Goal: Task Accomplishment & Management: Use online tool/utility

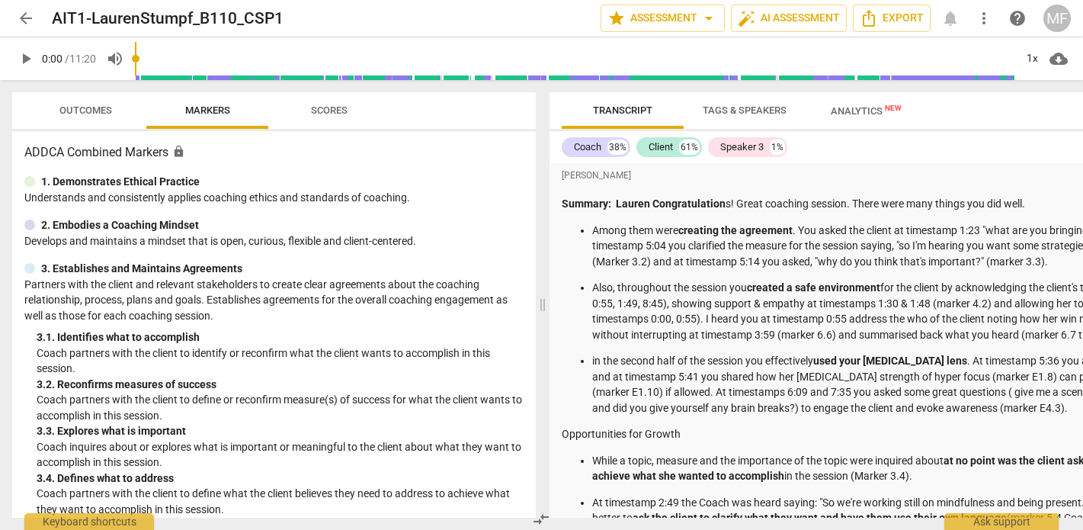
click at [95, 105] on span "Outcomes" at bounding box center [85, 109] width 53 height 11
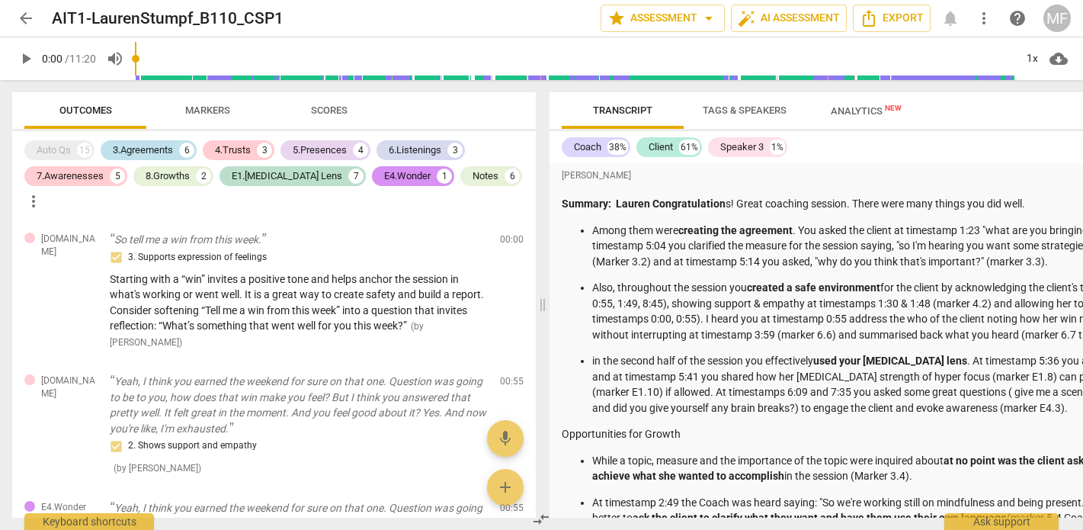
click at [147, 153] on div "3.Agreements" at bounding box center [143, 150] width 60 height 15
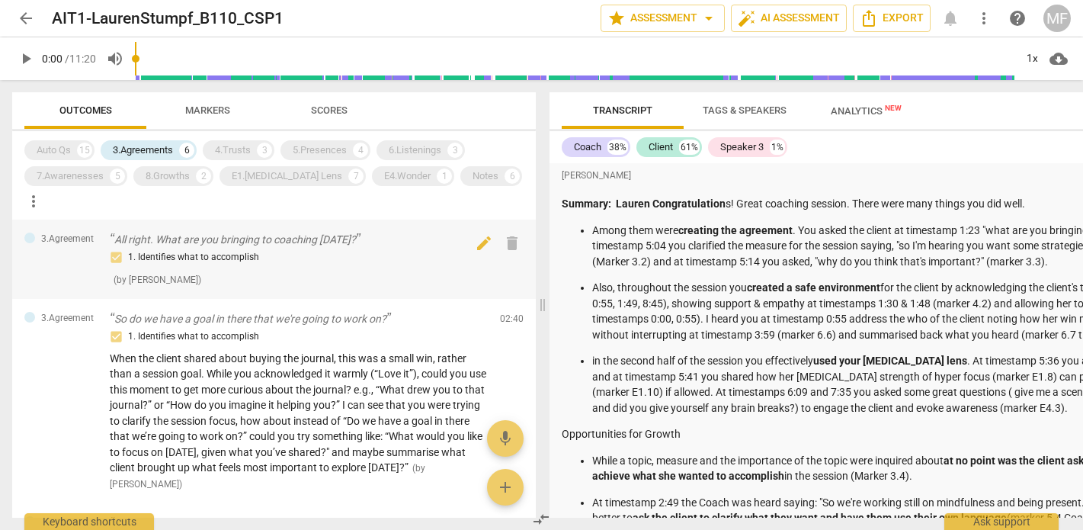
click at [243, 232] on p "All right. What are you bringing to coaching [DATE]?" at bounding box center [299, 240] width 378 height 16
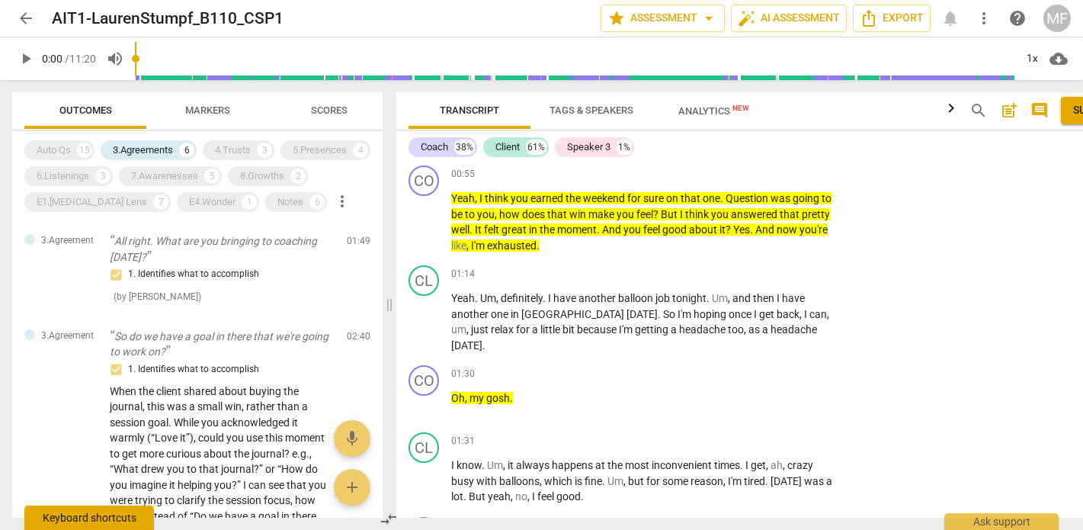
scroll to position [5077, 0]
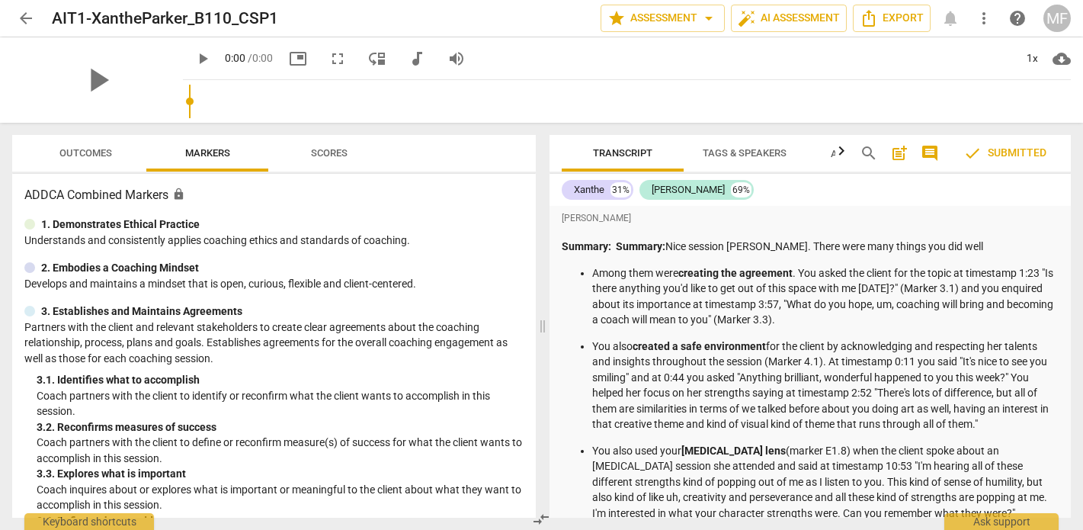
scroll to position [12, 0]
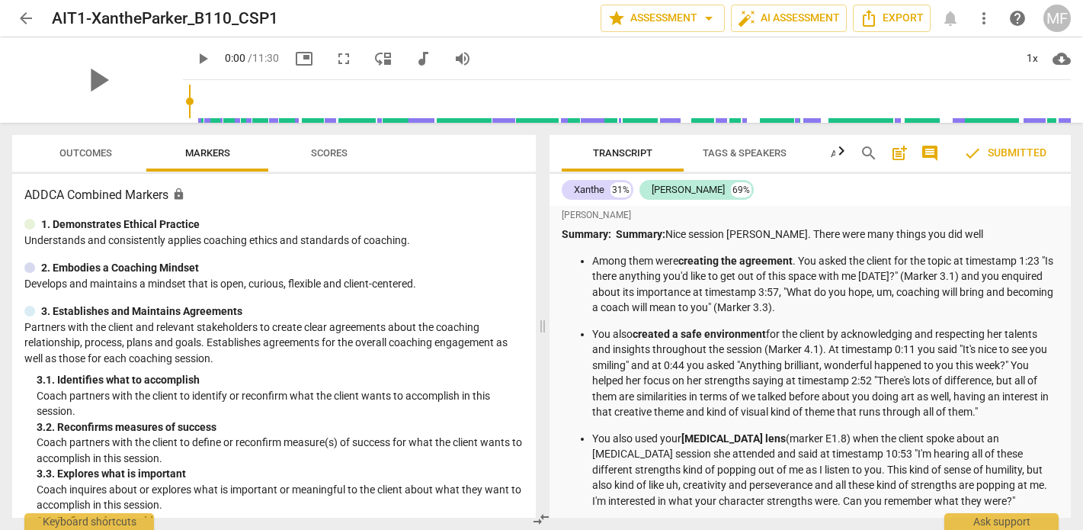
click at [103, 149] on span "Outcomes" at bounding box center [85, 152] width 53 height 11
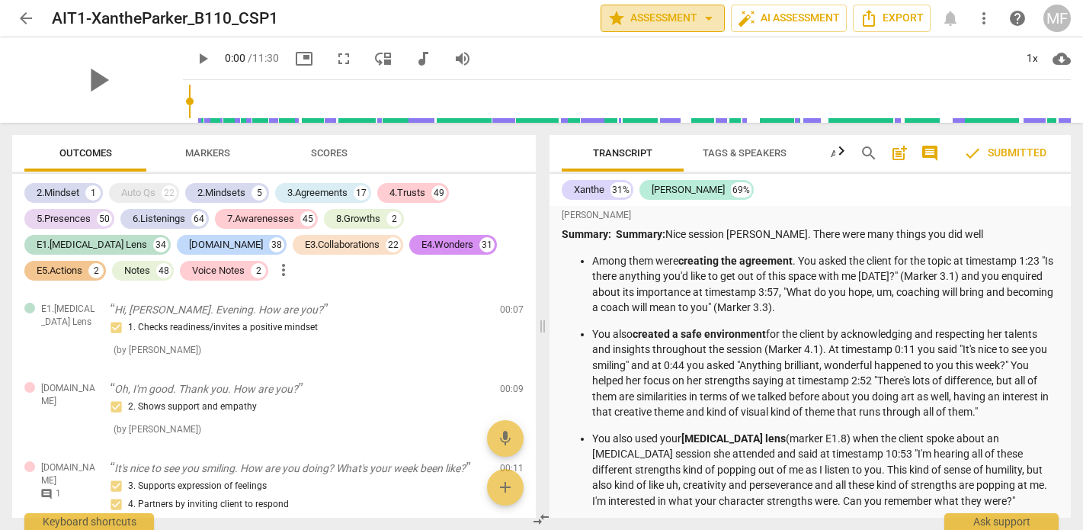
click at [712, 24] on span "arrow_drop_down" at bounding box center [709, 18] width 18 height 18
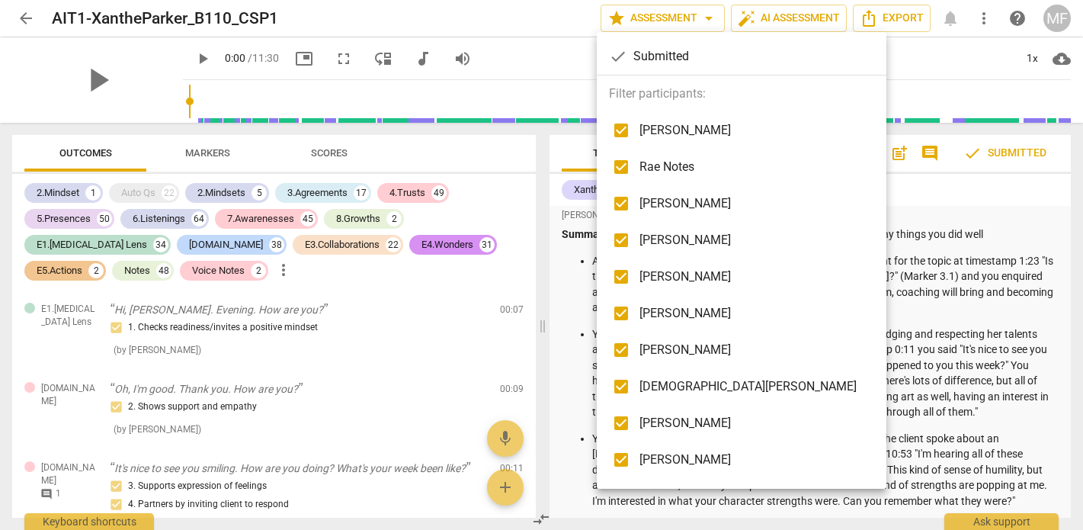
click at [620, 130] on input "checkbox" at bounding box center [621, 130] width 37 height 37
checkbox input "false"
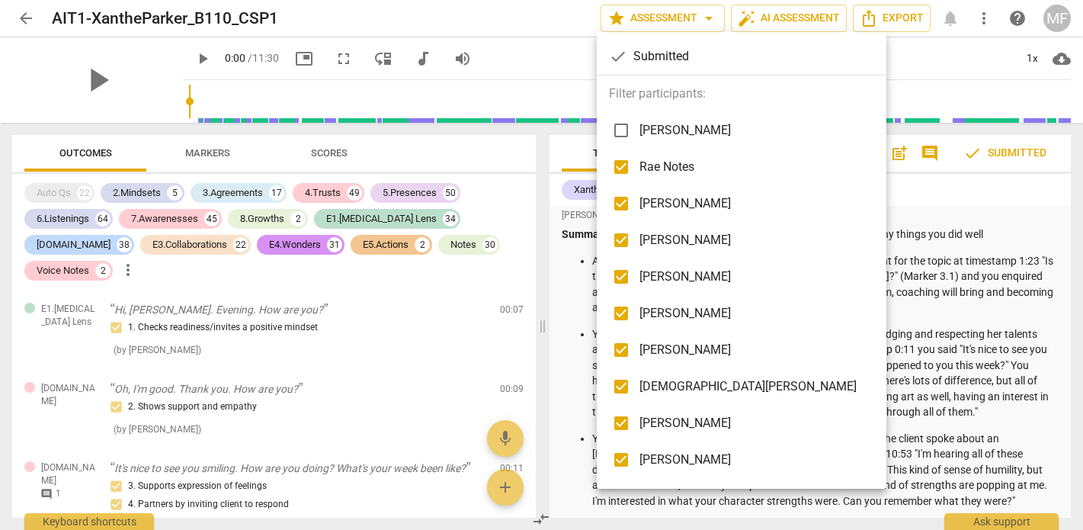
click at [618, 171] on input "checkbox" at bounding box center [621, 167] width 37 height 37
checkbox input "false"
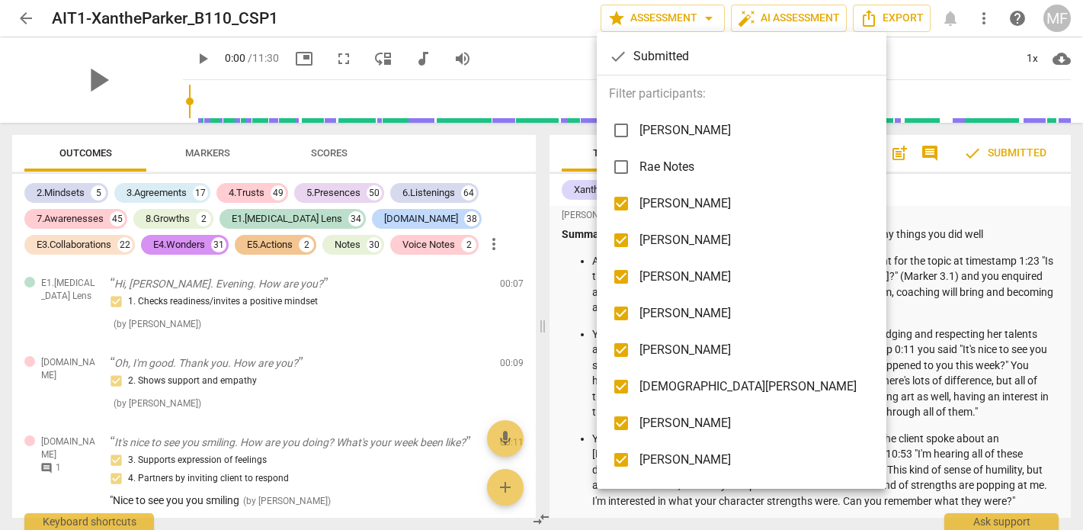
click at [617, 204] on input "checkbox" at bounding box center [621, 203] width 37 height 37
checkbox input "false"
click at [620, 244] on input "checkbox" at bounding box center [621, 240] width 37 height 37
checkbox input "false"
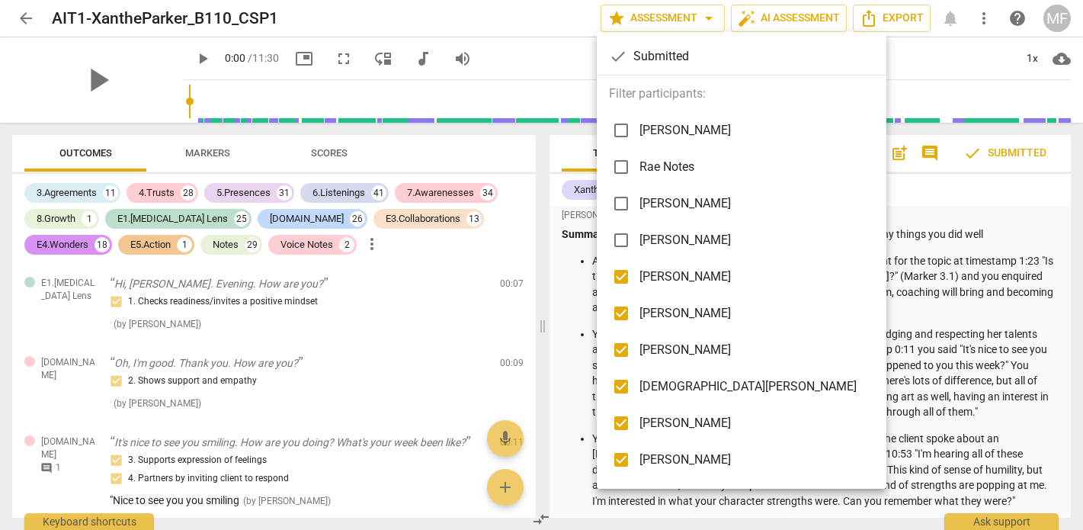
click at [620, 270] on input "checkbox" at bounding box center [621, 276] width 37 height 37
checkbox input "false"
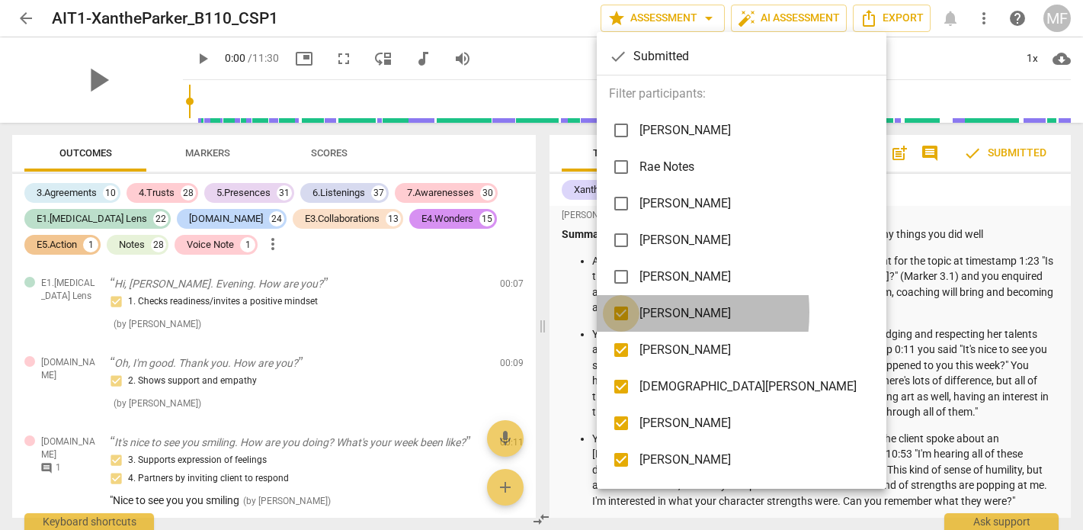
click at [624, 313] on input "checkbox" at bounding box center [621, 313] width 37 height 37
checkbox input "false"
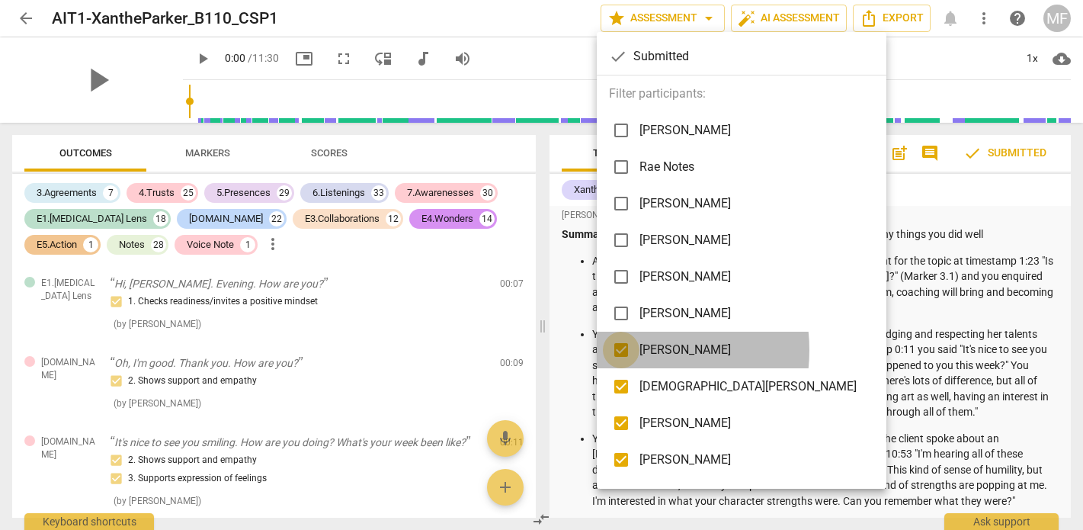
click at [624, 350] on input "checkbox" at bounding box center [621, 350] width 37 height 37
checkbox input "false"
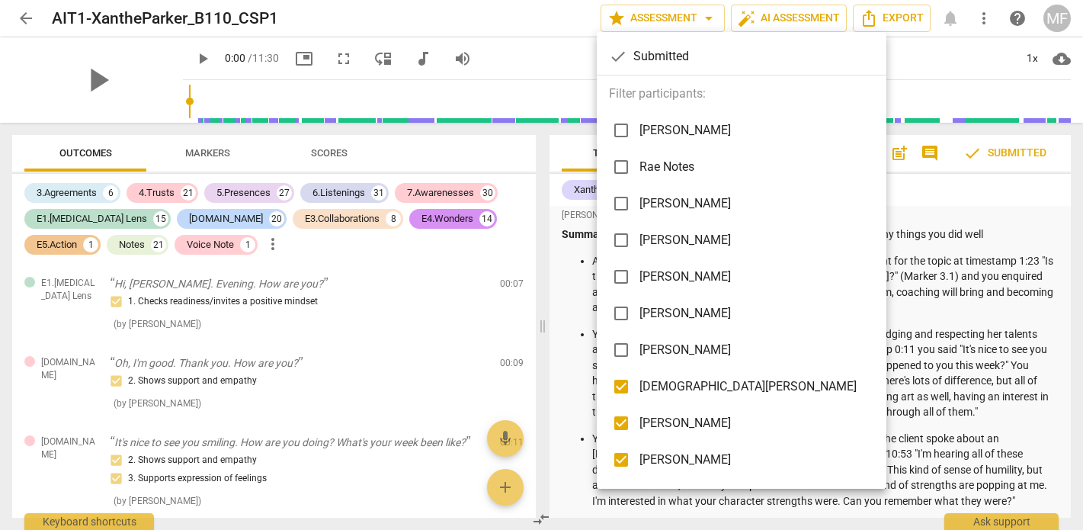
click at [621, 389] on input "checkbox" at bounding box center [621, 386] width 37 height 37
checkbox input "false"
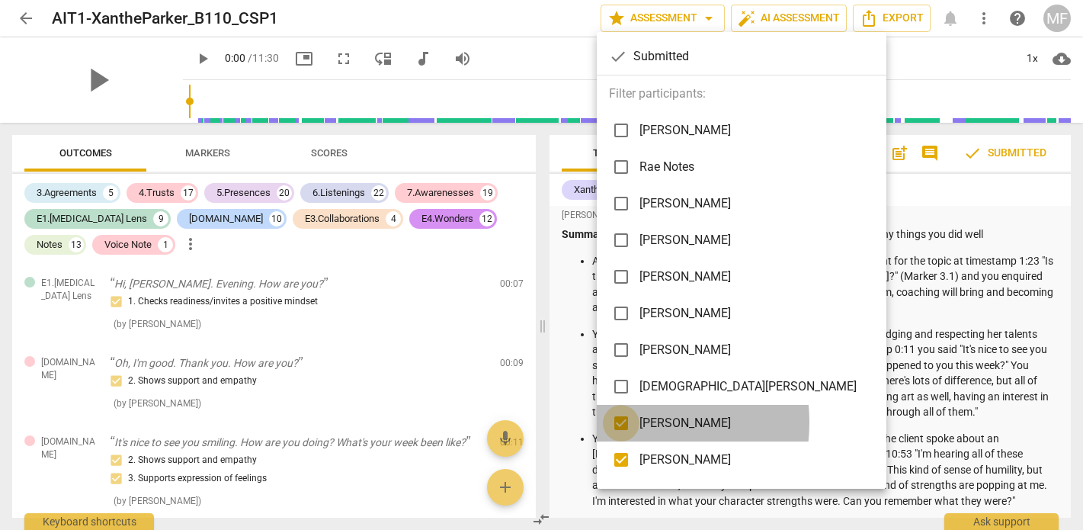
click at [621, 422] on input "checkbox" at bounding box center [621, 423] width 37 height 37
checkbox input "false"
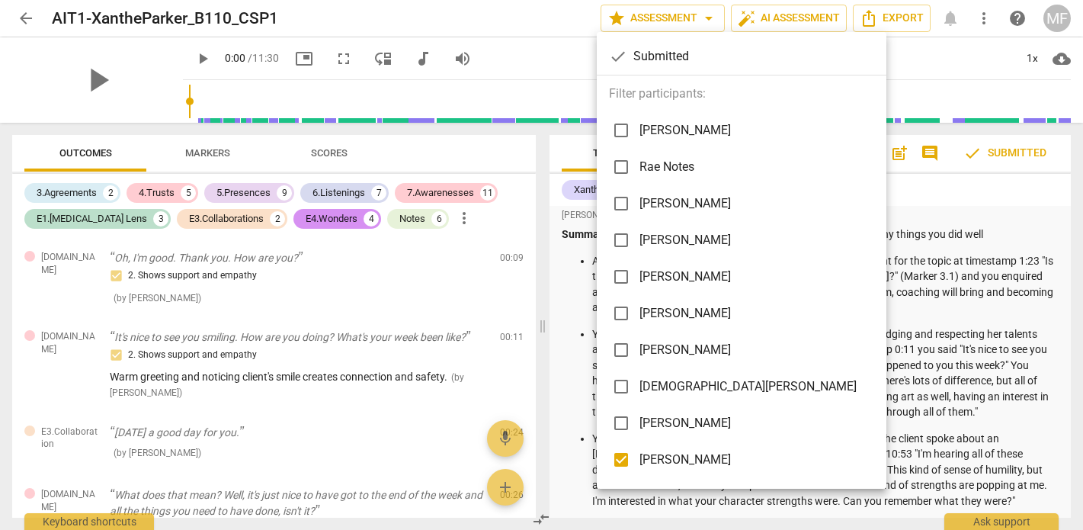
click at [518, 50] on div at bounding box center [541, 265] width 1083 height 530
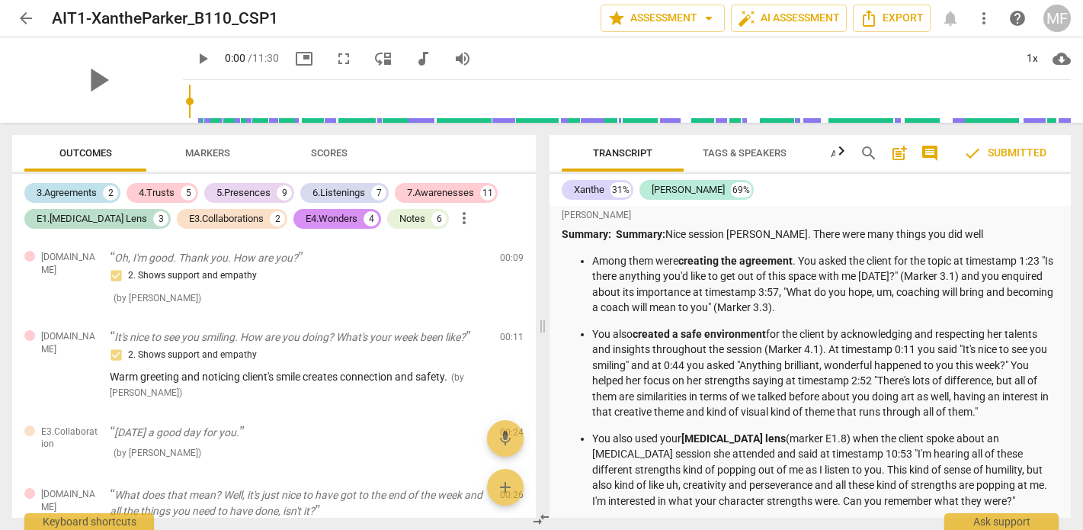
click at [79, 187] on div "3.Agreements" at bounding box center [67, 192] width 60 height 15
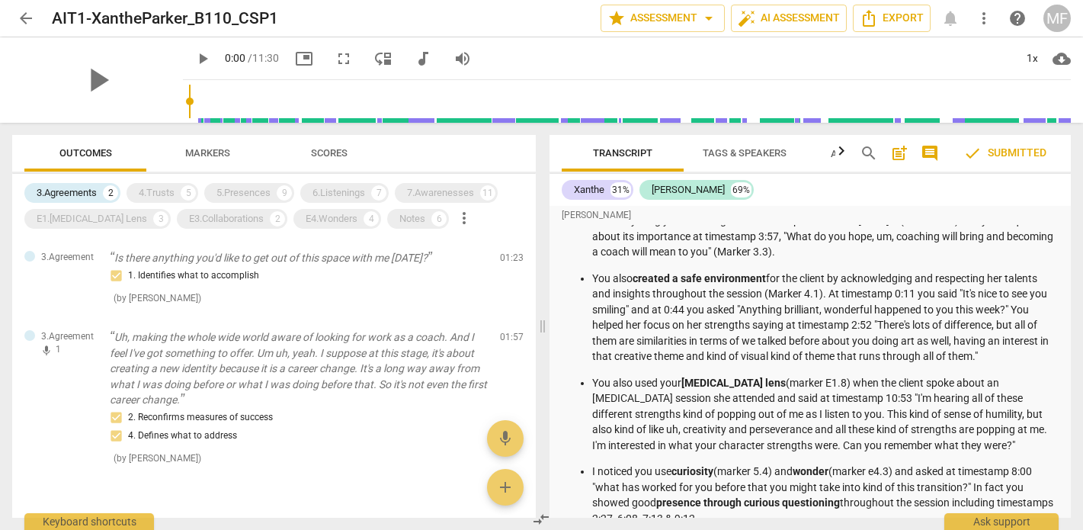
scroll to position [66, 0]
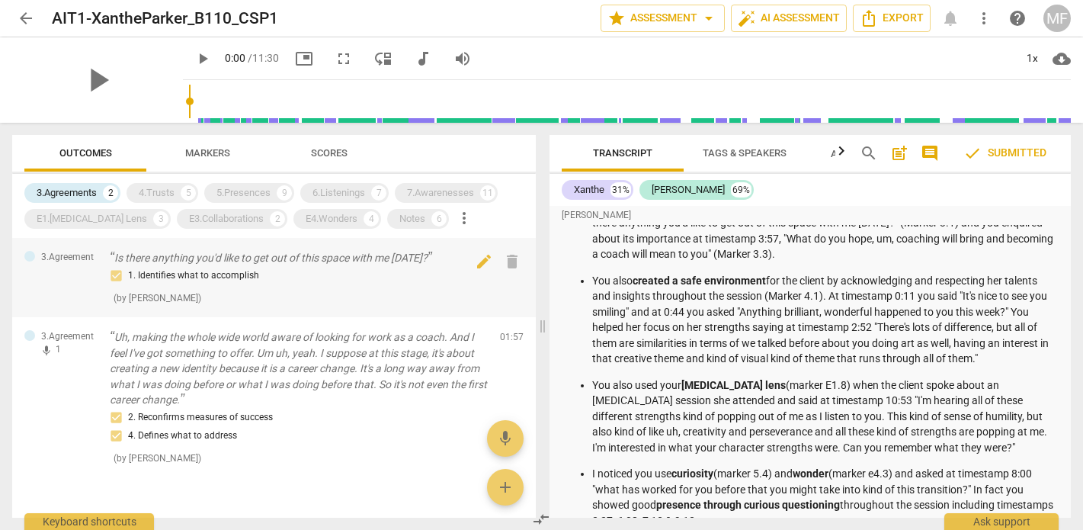
click at [299, 262] on p "Is there anything you'd like to get out of this space with me today?" at bounding box center [299, 258] width 378 height 16
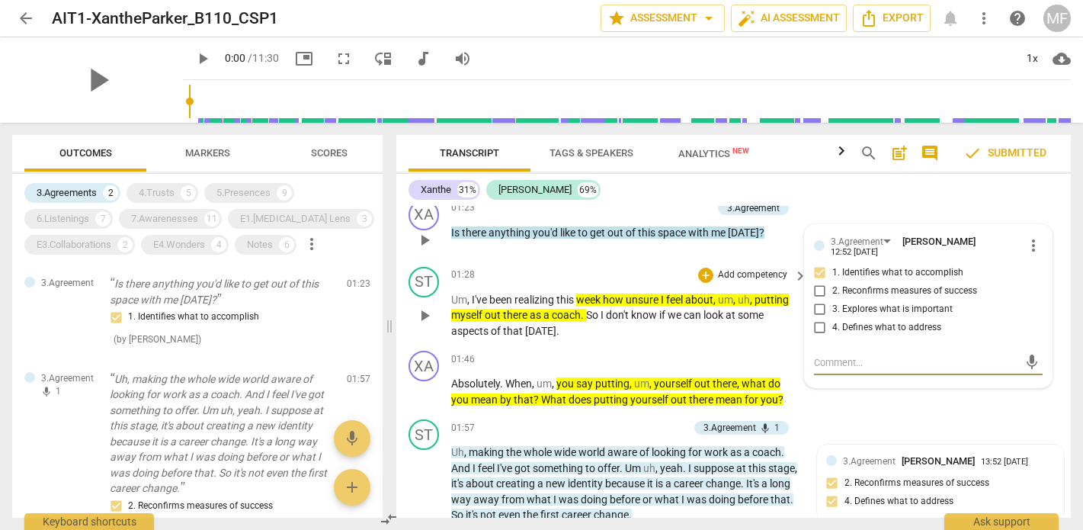
scroll to position [4624, 0]
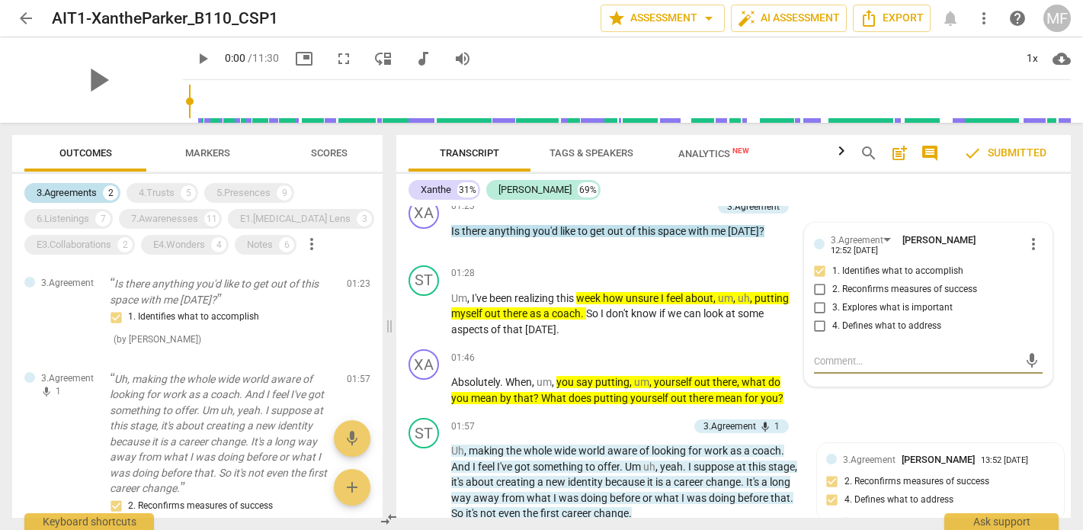
click at [79, 193] on div "3.Agreements" at bounding box center [67, 192] width 60 height 15
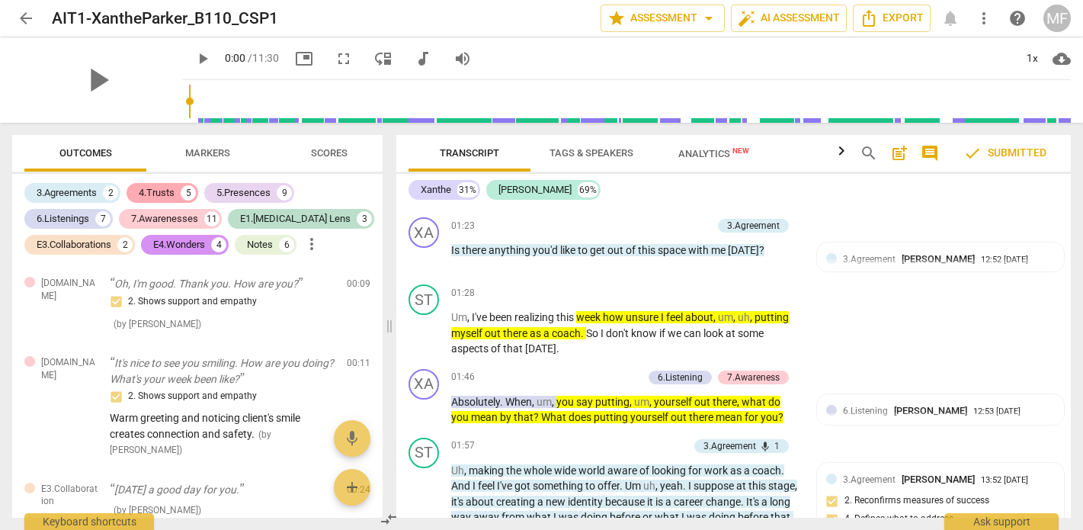
click at [147, 193] on div "4.Trusts" at bounding box center [157, 192] width 36 height 15
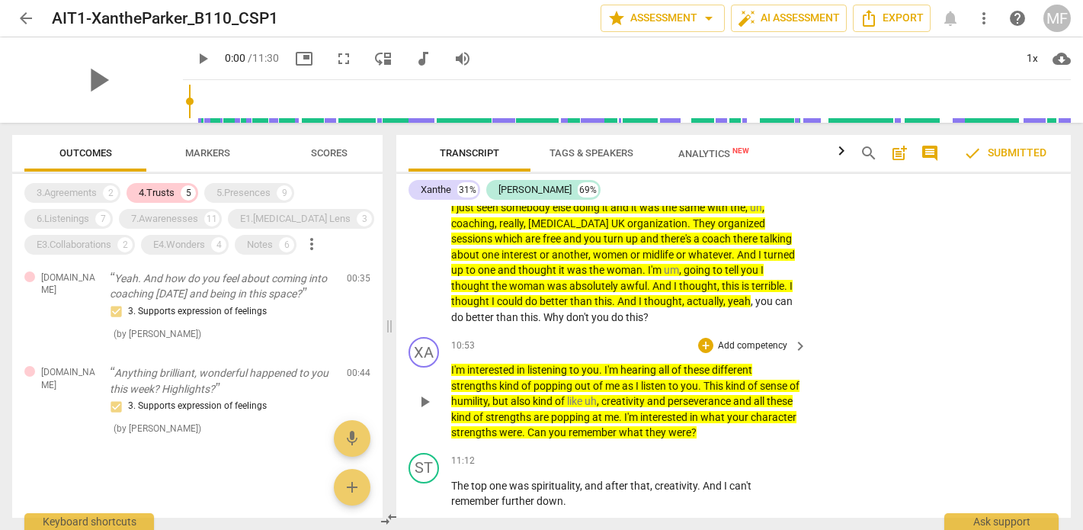
scroll to position [7391, 0]
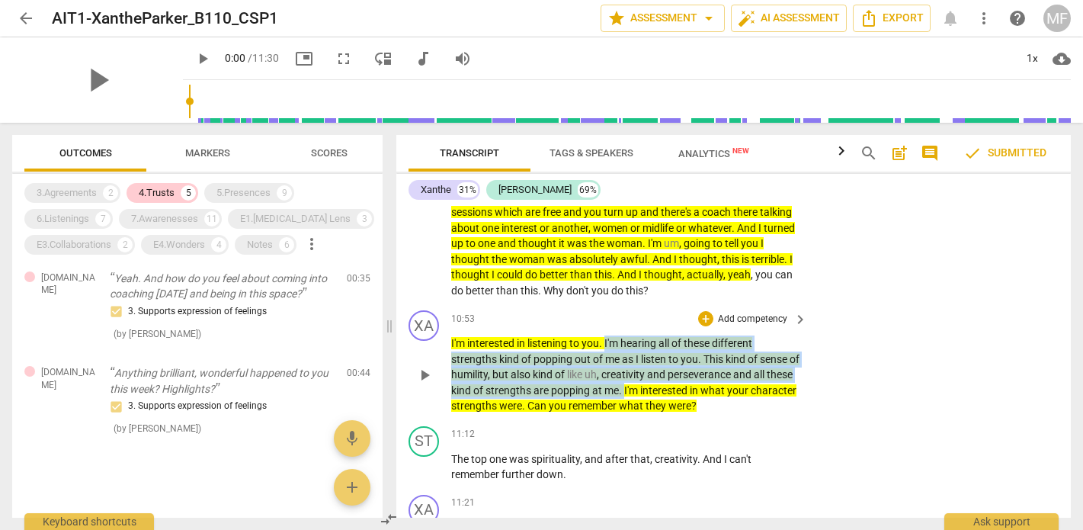
drag, startPoint x: 606, startPoint y: 270, endPoint x: 653, endPoint y: 310, distance: 61.7
click at [653, 335] on p "I'm interested in listening to you . I'm hearing all of these different strengt…" at bounding box center [625, 374] width 348 height 79
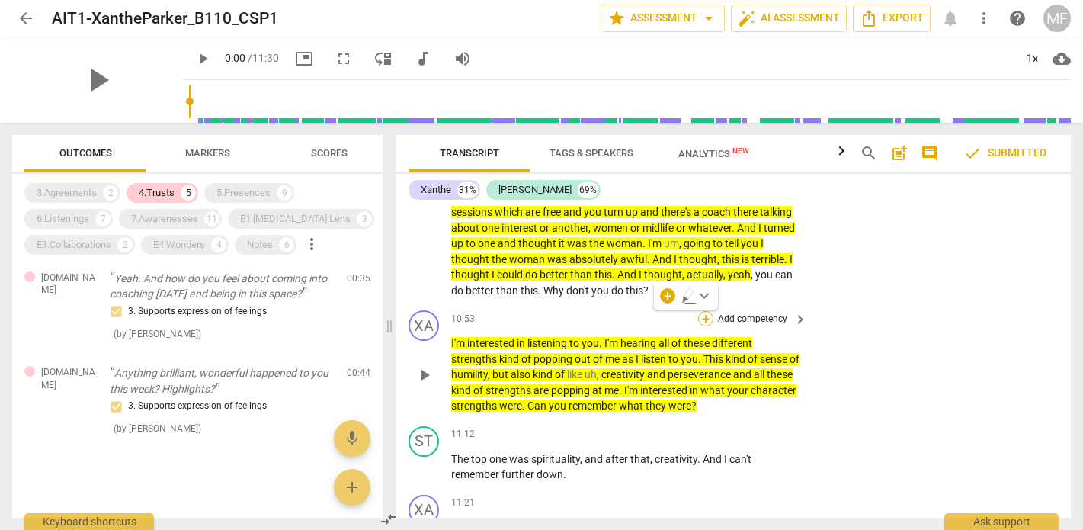
click at [702, 311] on div "+" at bounding box center [705, 318] width 15 height 15
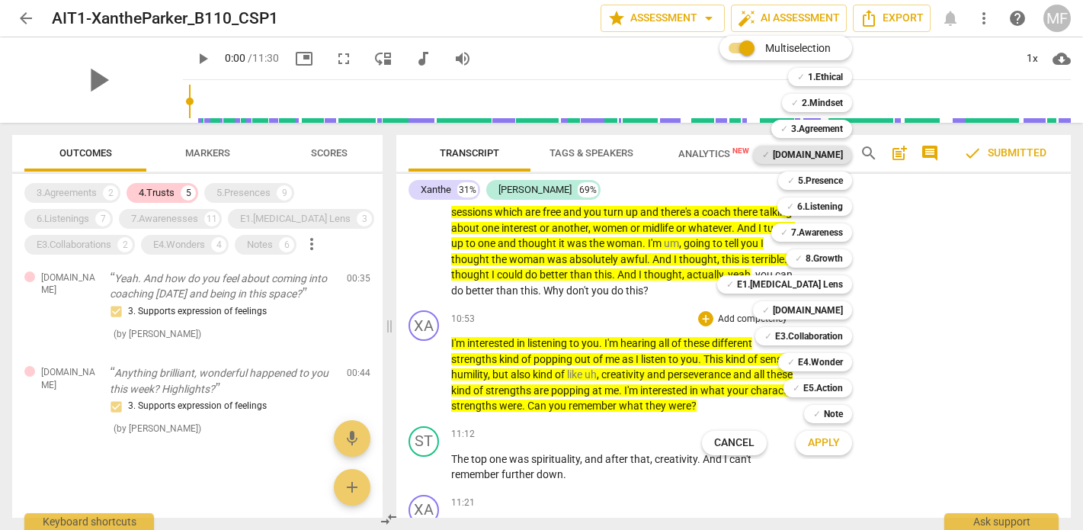
click at [817, 155] on b "[DOMAIN_NAME]" at bounding box center [808, 155] width 70 height 18
click at [823, 440] on span "Apply" at bounding box center [824, 442] width 32 height 15
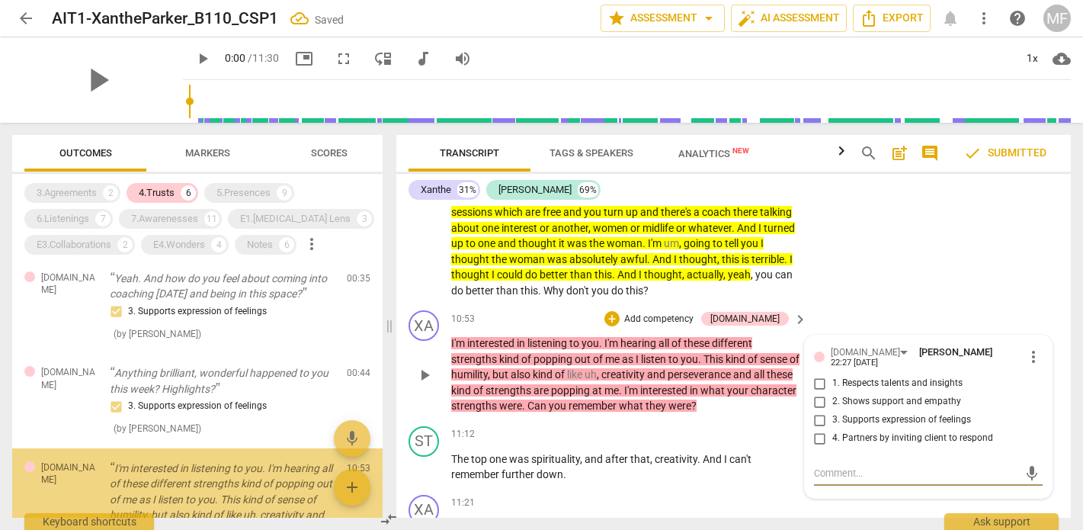
scroll to position [437, 0]
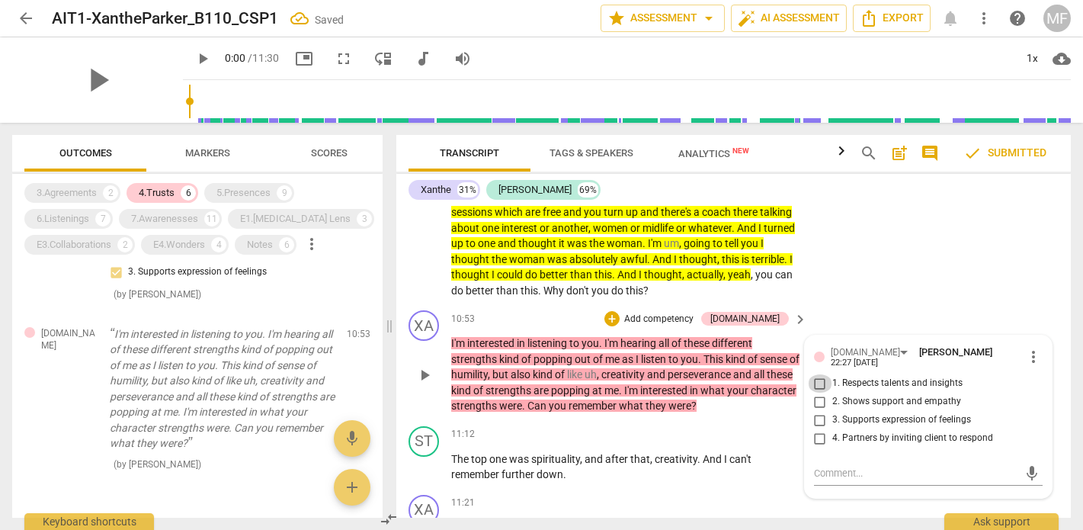
click at [815, 374] on input "1. Respects talents and insights" at bounding box center [820, 383] width 24 height 18
checkbox input "true"
click at [1030, 223] on div "ST play_arrow pause 10:07 + Add competency keyboard_arrow_right I just seen som…" at bounding box center [733, 223] width 675 height 162
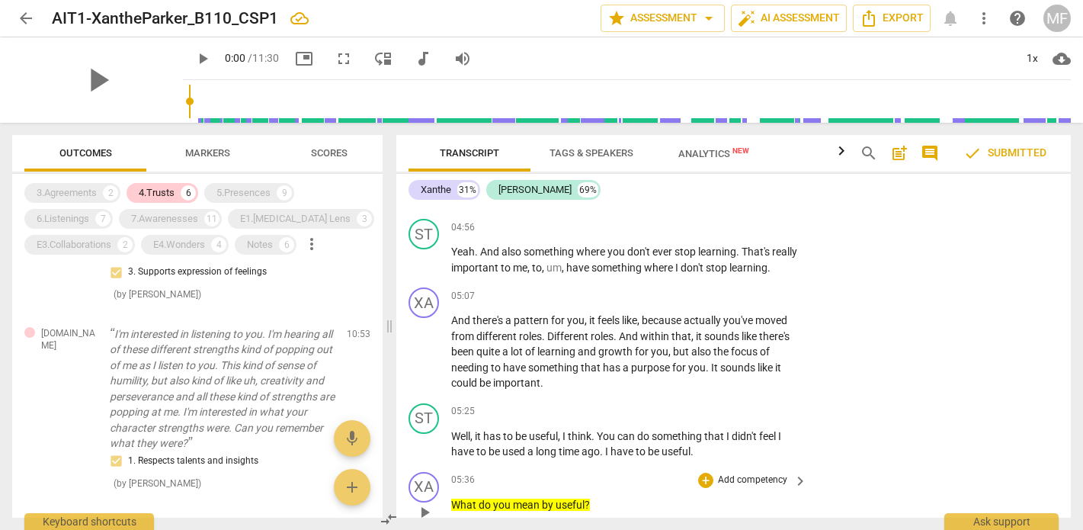
scroll to position [5646, 0]
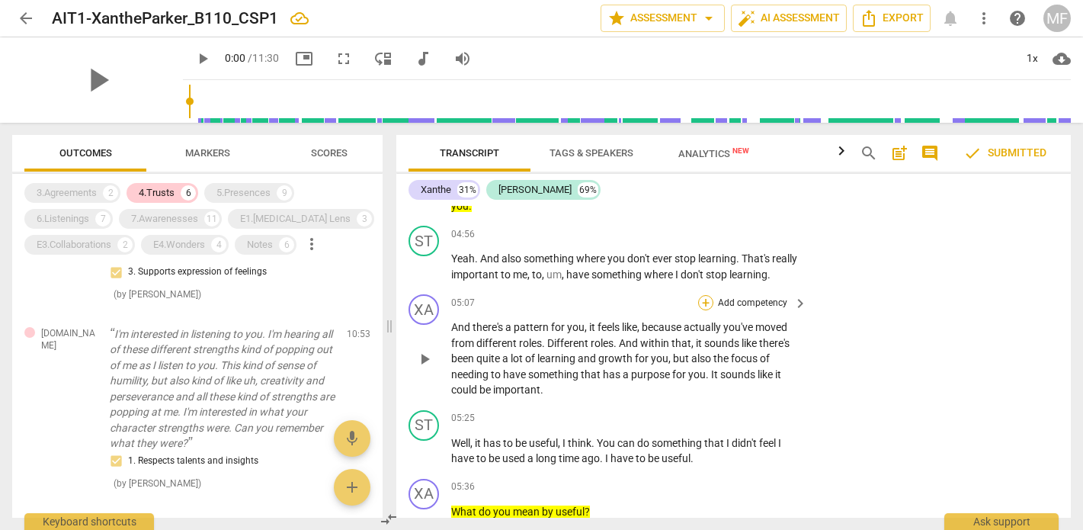
click at [700, 295] on div "+" at bounding box center [705, 302] width 15 height 15
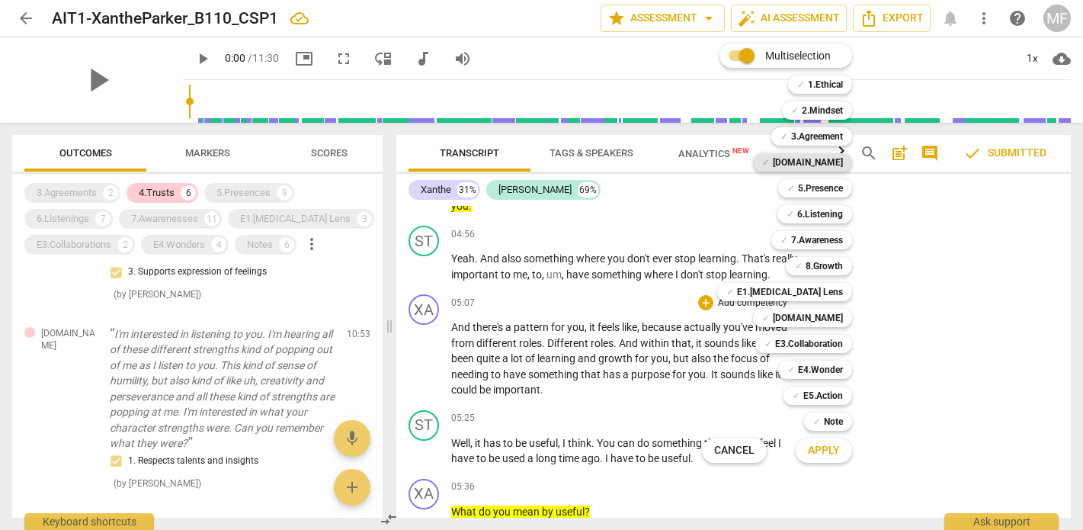
click at [823, 165] on b "[DOMAIN_NAME]" at bounding box center [808, 162] width 70 height 18
click at [827, 448] on span "Apply" at bounding box center [824, 450] width 32 height 15
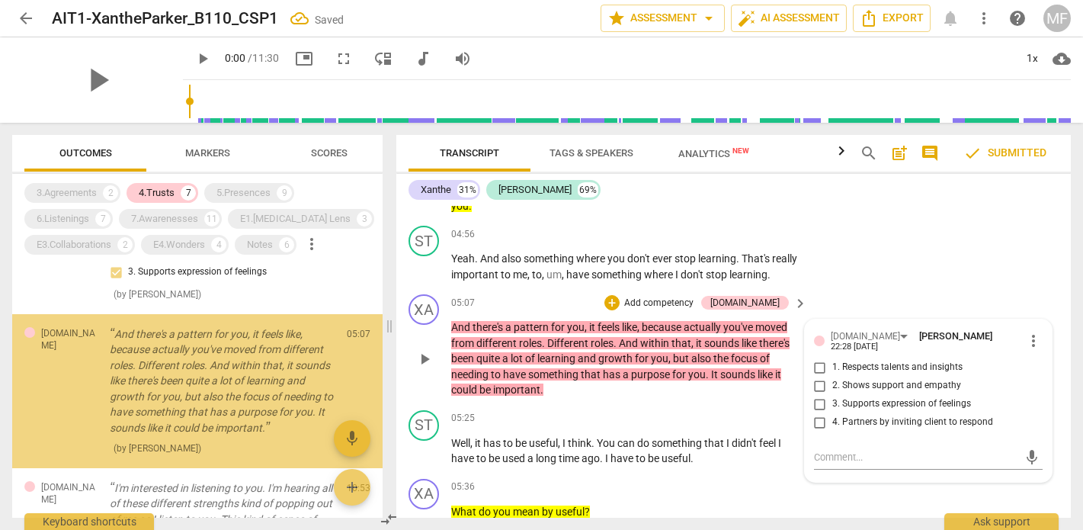
scroll to position [429, 0]
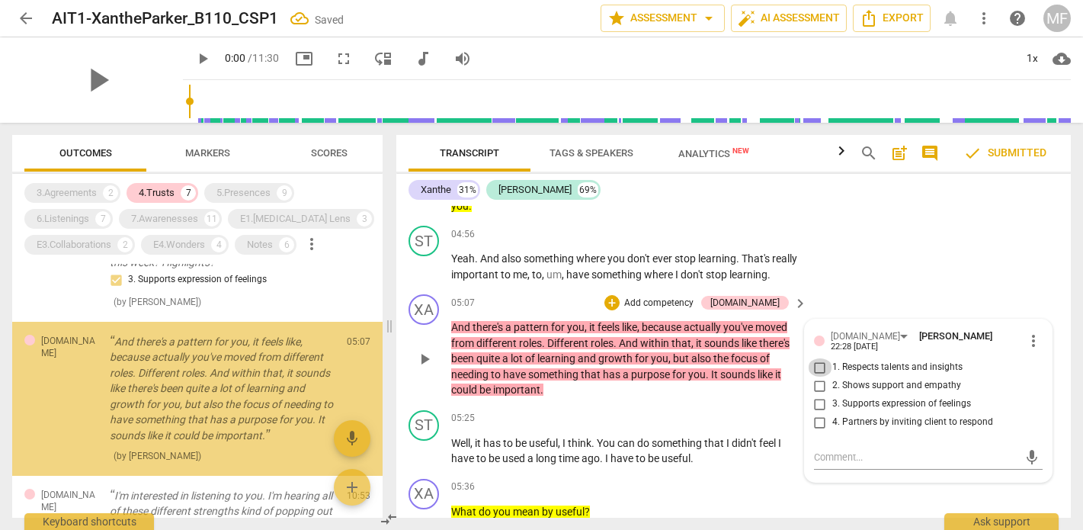
click at [817, 358] on input "1. Respects talents and insights" at bounding box center [820, 367] width 24 height 18
checkbox input "true"
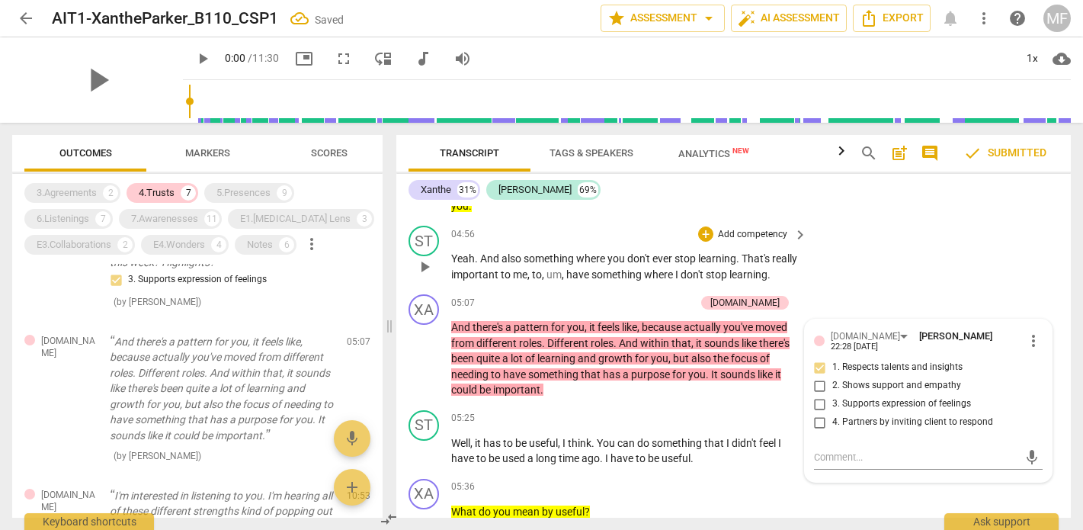
click at [1031, 231] on div "ST play_arrow pause 04:56 + Add competency keyboard_arrow_right Yeah . And also…" at bounding box center [733, 254] width 675 height 69
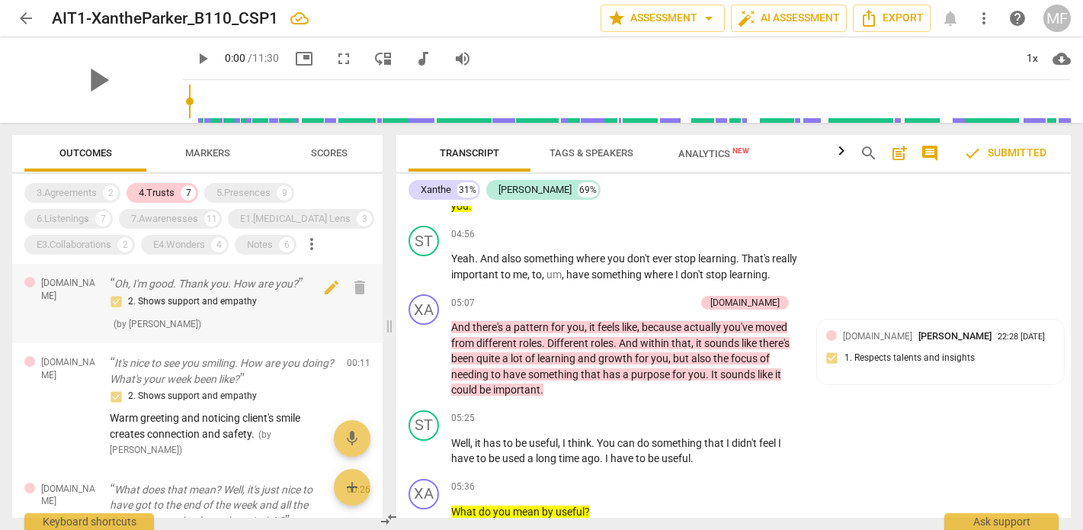
scroll to position [0, 0]
click at [184, 289] on p "Oh, I'm good. Thank you. How are you?" at bounding box center [222, 284] width 225 height 16
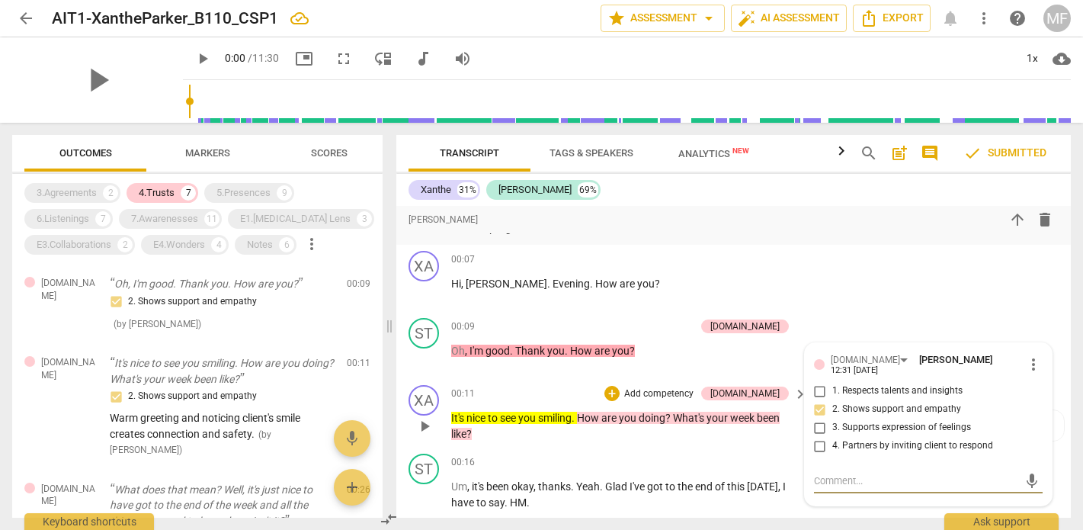
scroll to position [3744, 0]
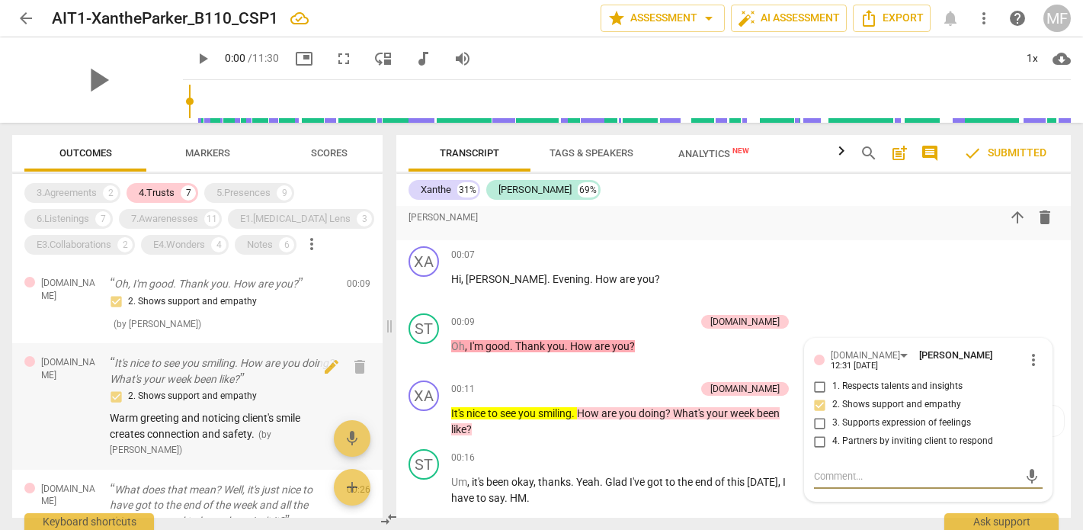
click at [192, 368] on p "It's nice to see you smiling. How are you doing? What's your week been like?" at bounding box center [222, 370] width 225 height 31
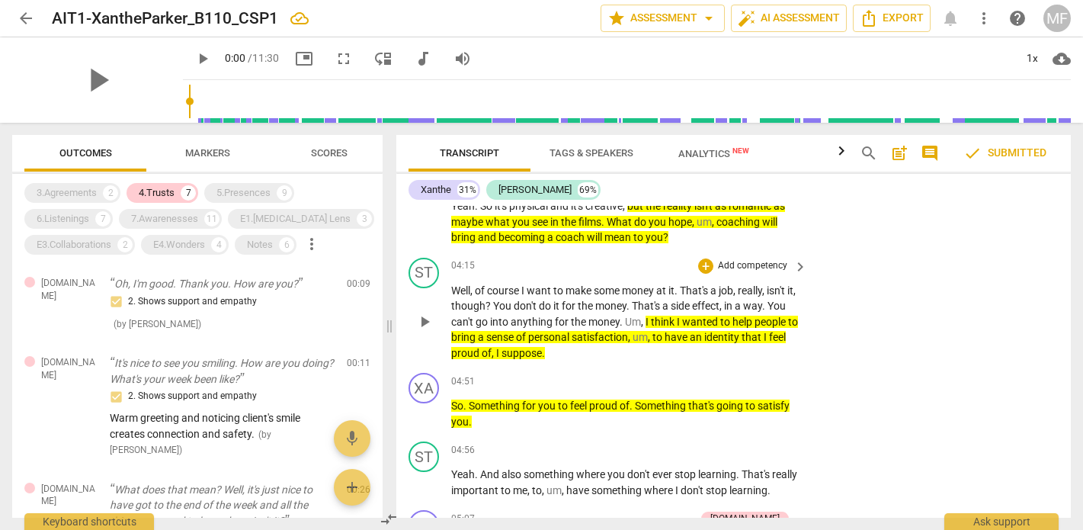
scroll to position [5452, 0]
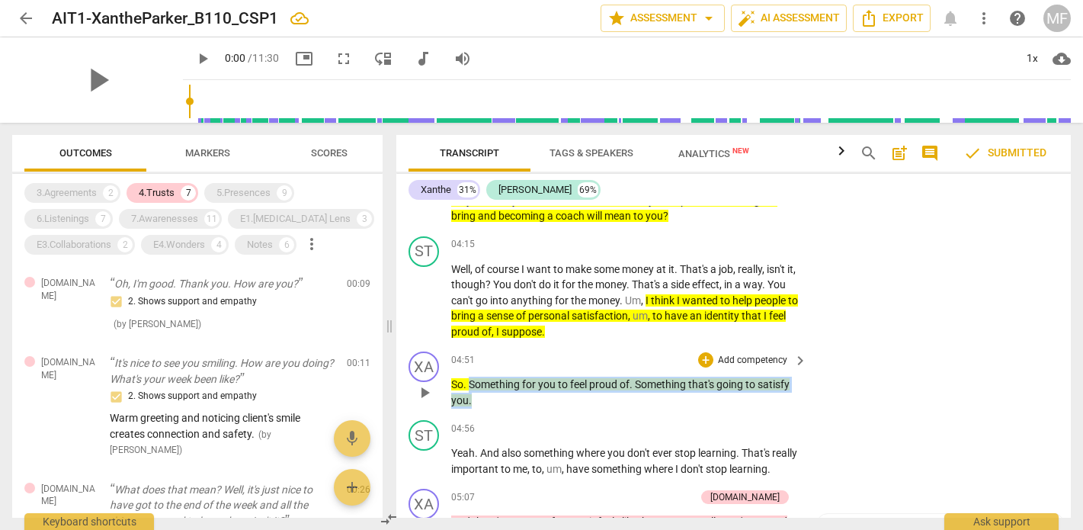
drag, startPoint x: 470, startPoint y: 320, endPoint x: 543, endPoint y: 330, distance: 73.9
click at [543, 377] on p "So . Something for you to feel proud of . Something that's going to satisfy you…" at bounding box center [625, 392] width 348 height 31
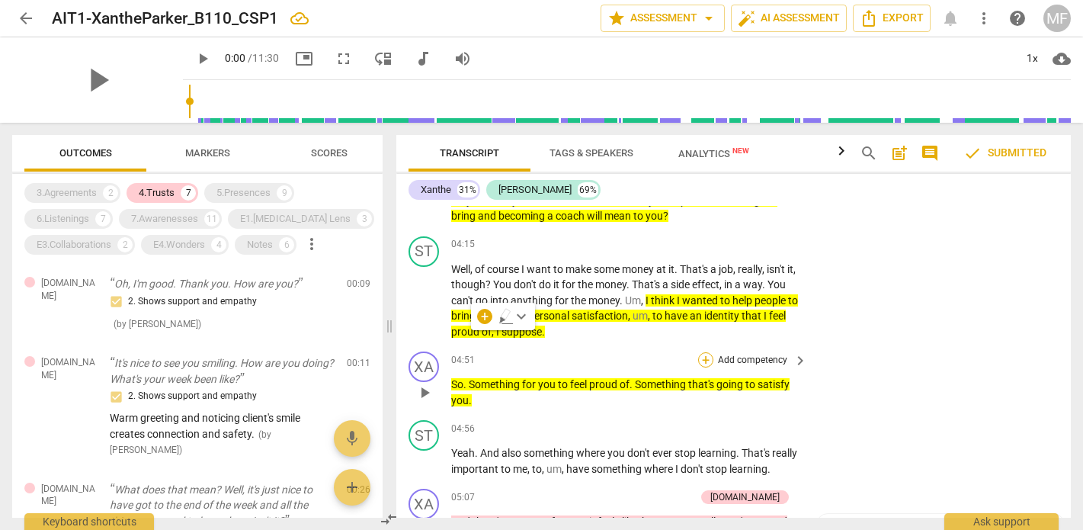
click at [701, 352] on div "+" at bounding box center [705, 359] width 15 height 15
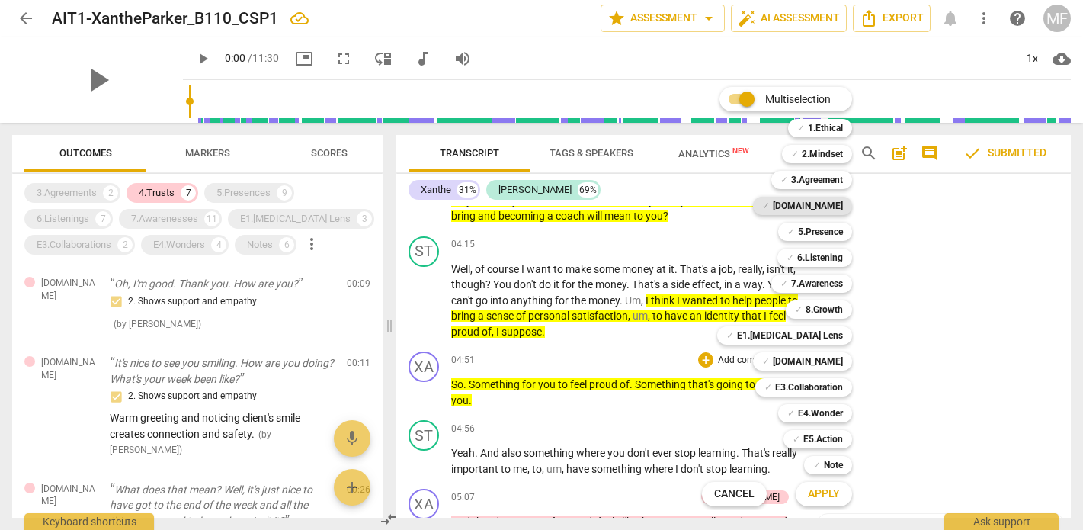
click at [822, 210] on b "[DOMAIN_NAME]" at bounding box center [808, 206] width 70 height 18
click at [830, 493] on span "Apply" at bounding box center [824, 493] width 32 height 15
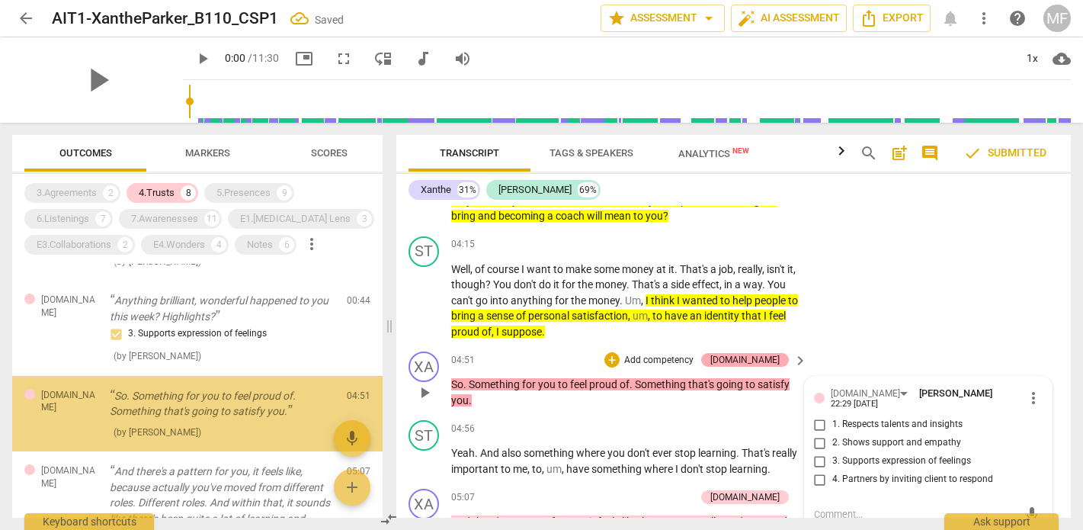
scroll to position [391, 0]
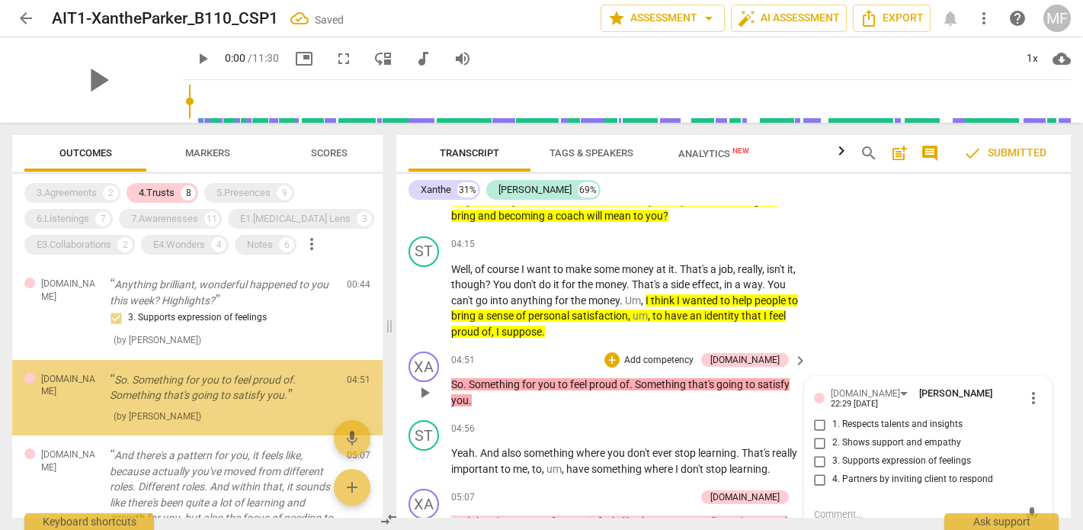
click at [817, 434] on input "2. Shows support and empathy" at bounding box center [820, 443] width 24 height 18
checkbox input "true"
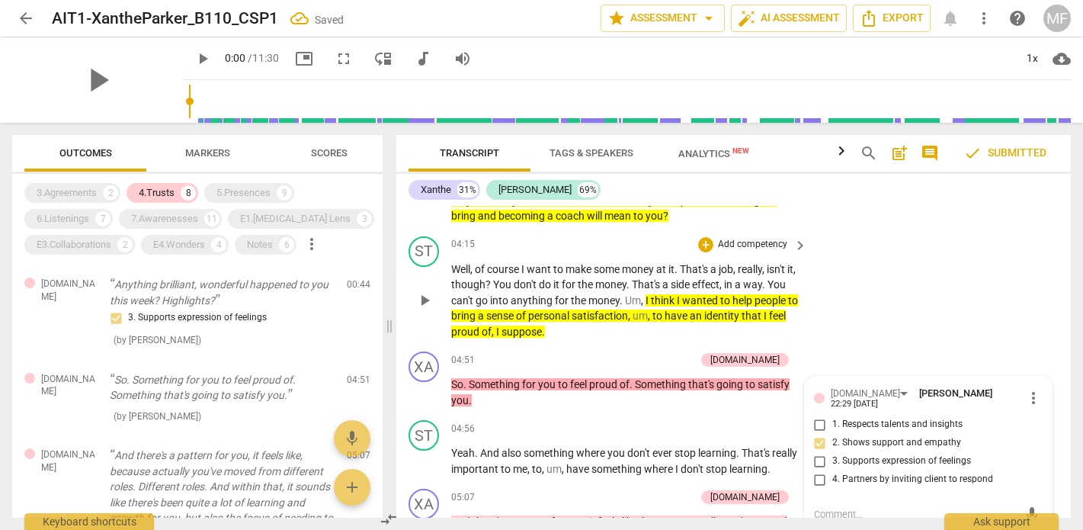
click at [964, 266] on div "ST play_arrow pause 04:15 + Add competency keyboard_arrow_right Well , of cours…" at bounding box center [733, 288] width 675 height 116
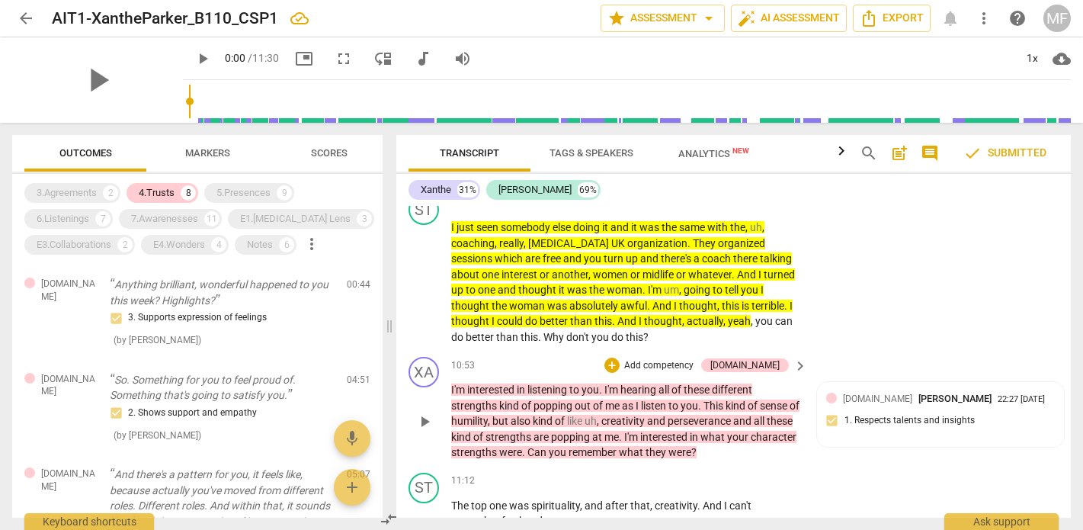
scroll to position [7379, 0]
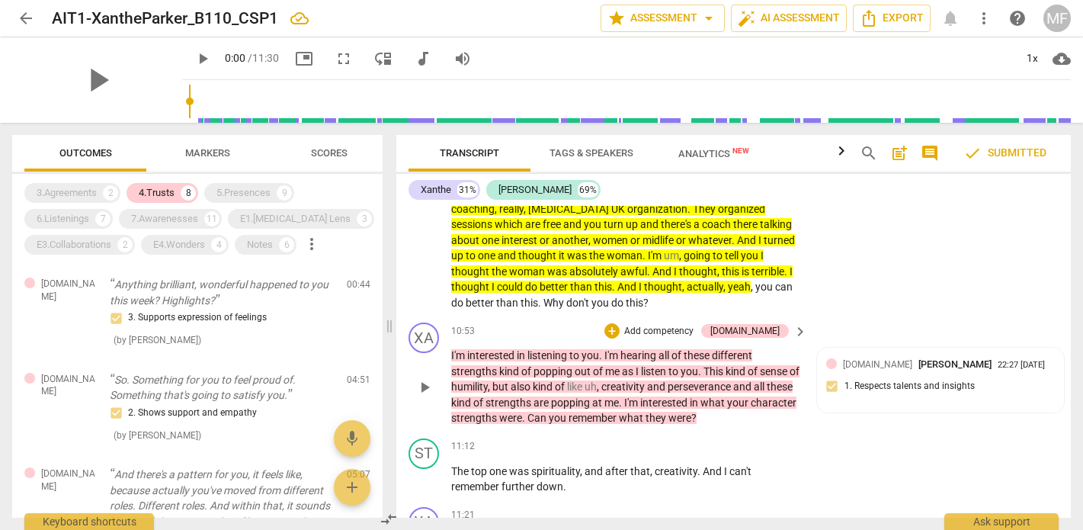
click at [689, 325] on p "Add competency" at bounding box center [659, 332] width 72 height 14
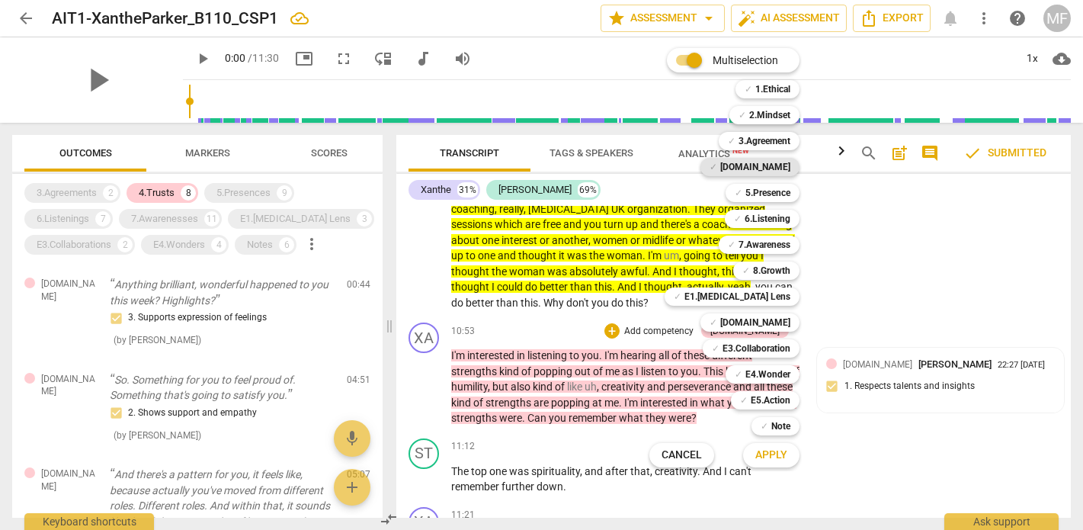
click at [773, 168] on b "[DOMAIN_NAME]" at bounding box center [756, 167] width 70 height 18
click at [775, 452] on span "Apply" at bounding box center [772, 455] width 32 height 15
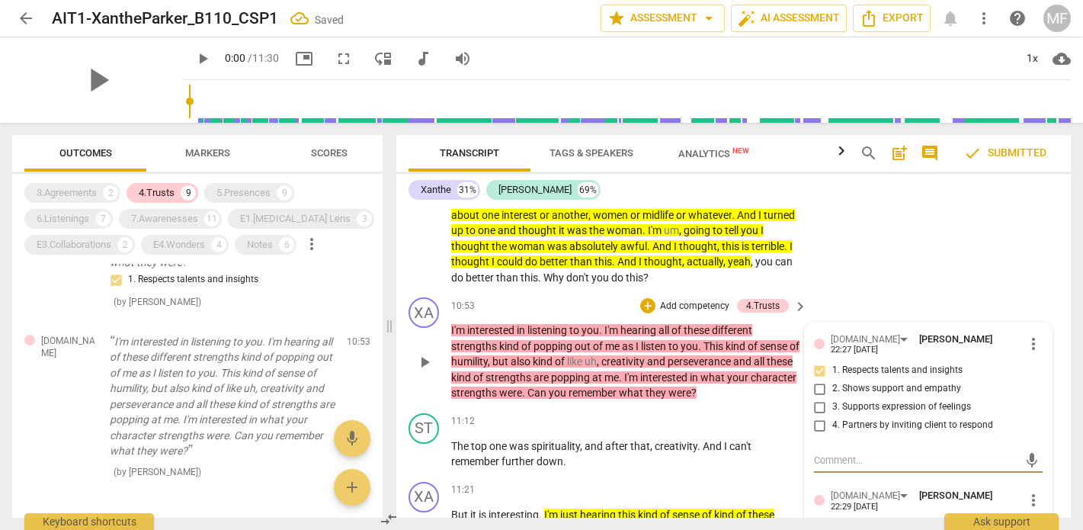
scroll to position [7453, 0]
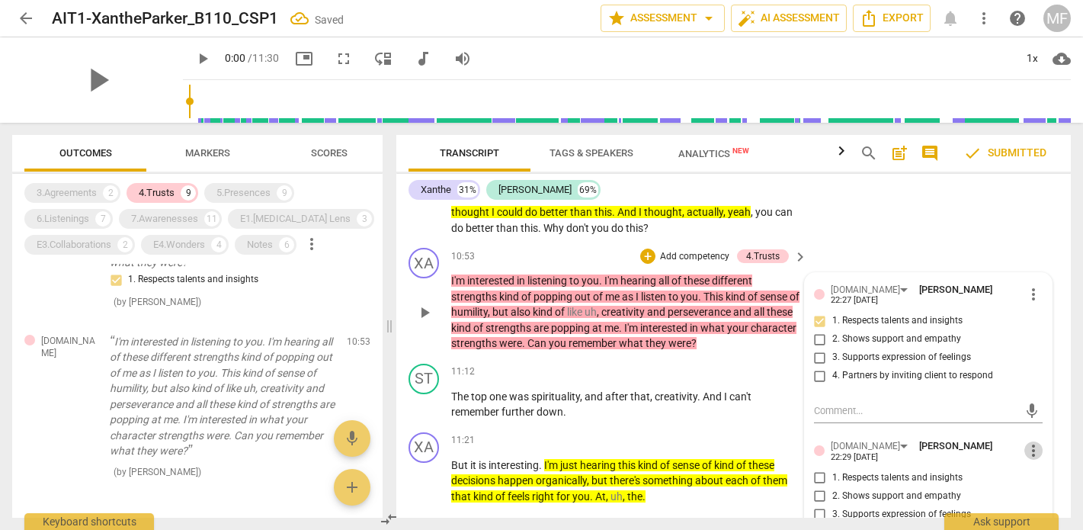
click at [1032, 441] on span "more_vert" at bounding box center [1034, 450] width 18 height 18
click at [1048, 405] on li "Delete" at bounding box center [1044, 404] width 53 height 29
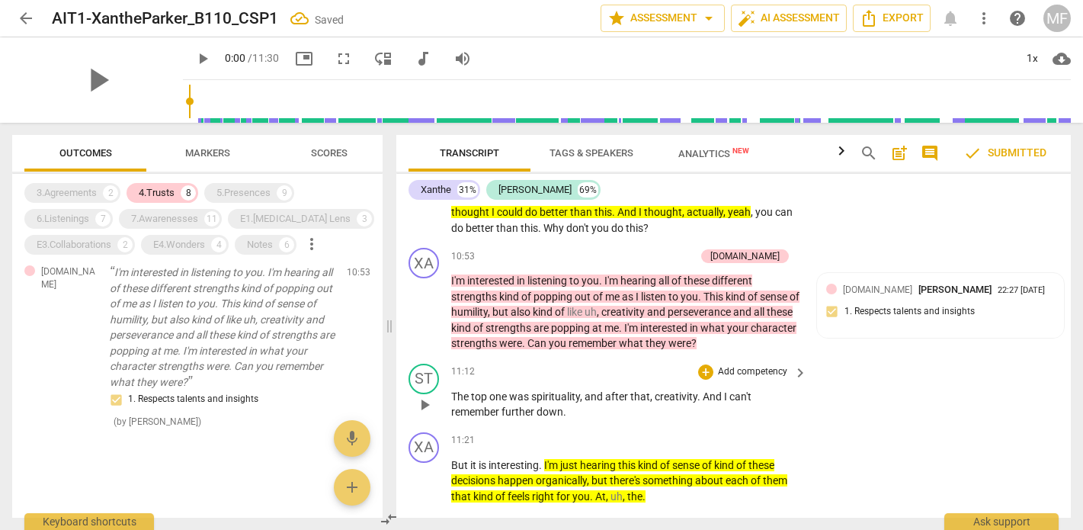
scroll to position [7425, 0]
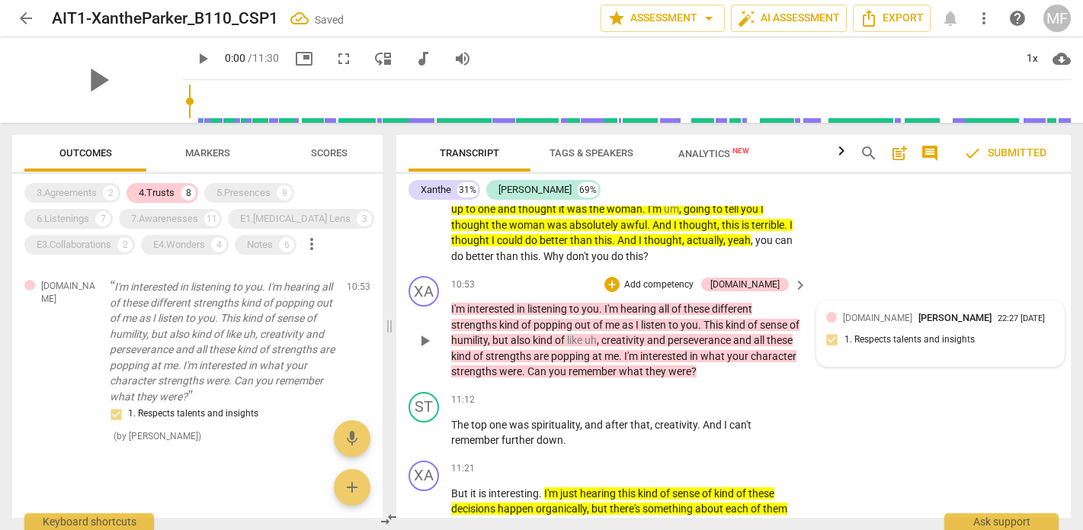
click at [877, 310] on div "4.Trust Miroslava Frommenwiler 22:27 08-12-2025 1. Respects talents and insights" at bounding box center [941, 333] width 229 height 47
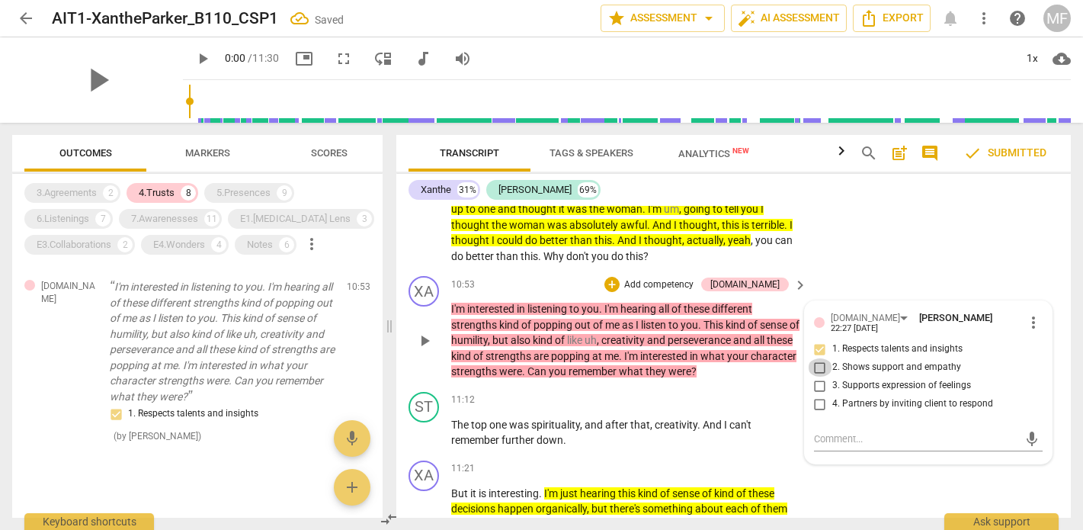
click at [819, 358] on input "2. Shows support and empathy" at bounding box center [820, 367] width 24 height 18
checkbox input "true"
click at [818, 340] on input "1. Respects talents and insights" at bounding box center [820, 349] width 24 height 18
click at [817, 340] on input "1. Respects talents and insights" at bounding box center [820, 349] width 24 height 18
checkbox input "false"
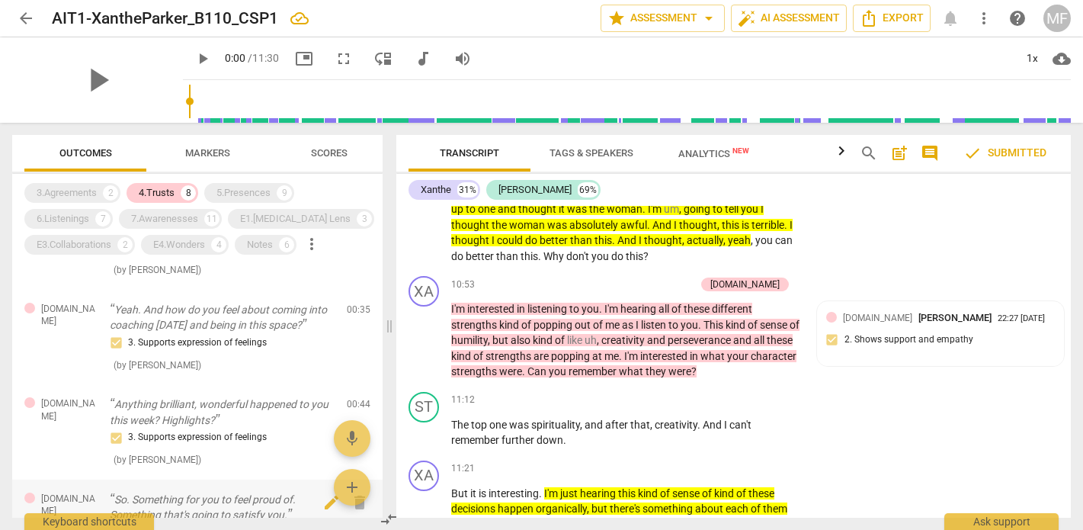
scroll to position [160, 0]
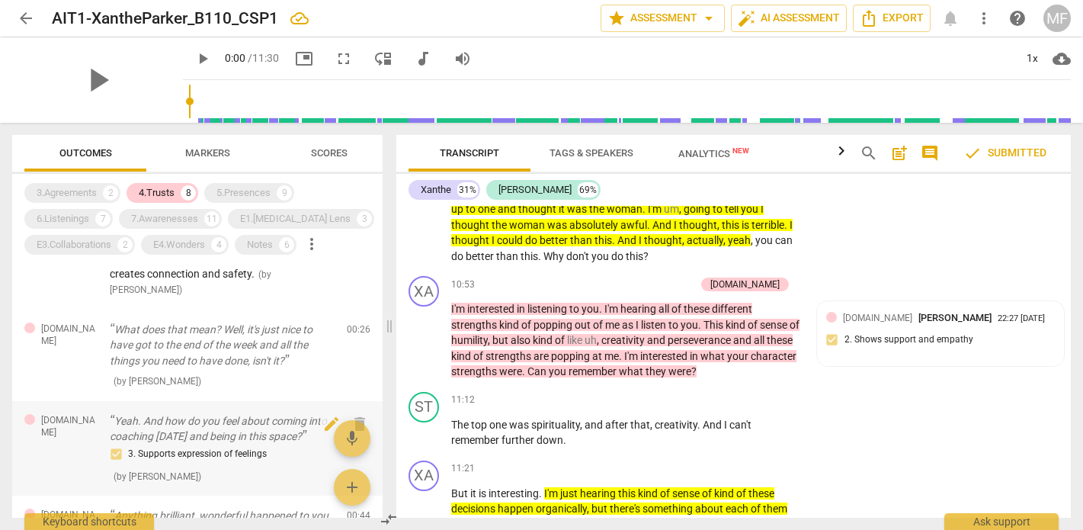
click at [201, 424] on p "Yeah. And how do you feel about coming into coaching today and being in this sp…" at bounding box center [222, 428] width 225 height 31
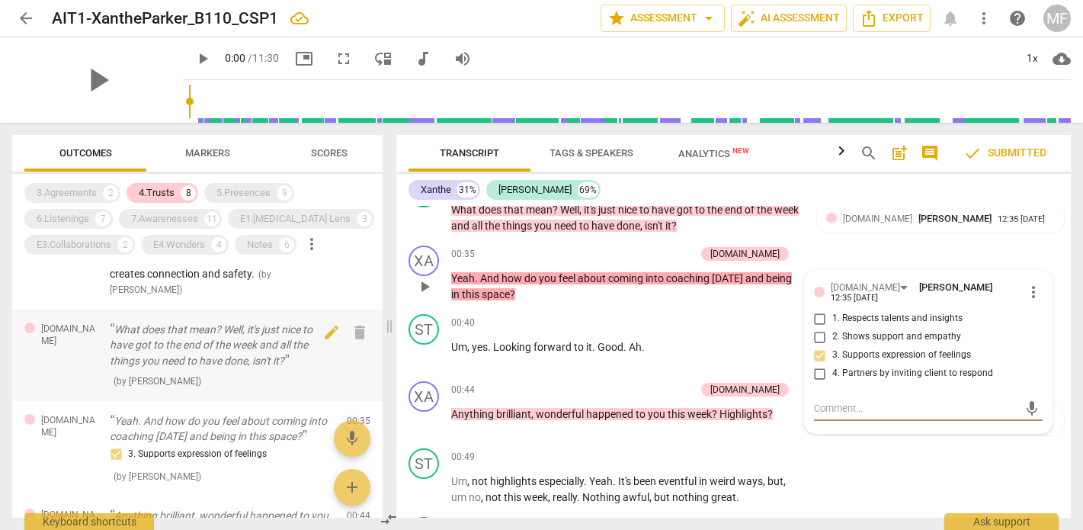
click at [241, 338] on p "What does that mean? Well, it's just nice to have got to the end of the week an…" at bounding box center [222, 345] width 225 height 47
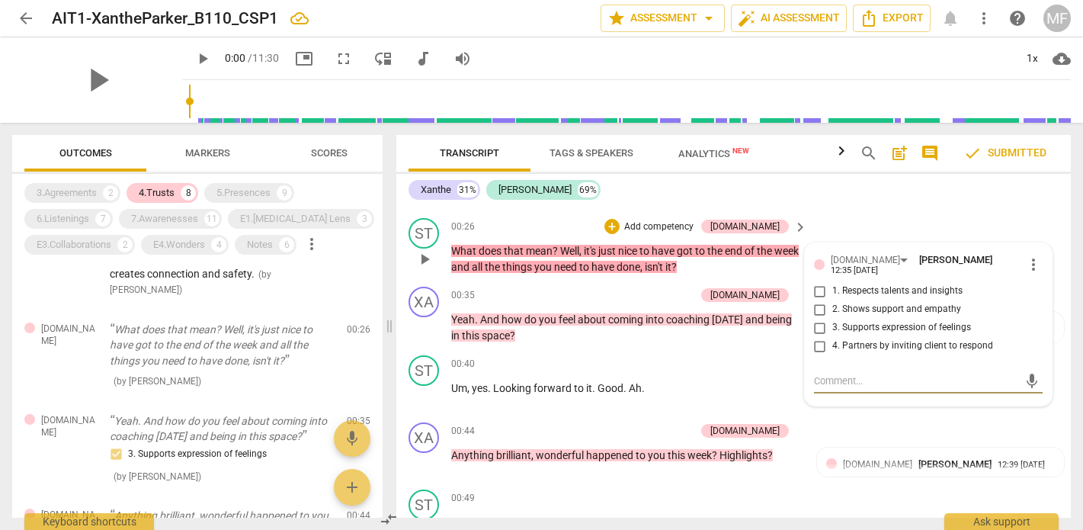
scroll to position [4088, 0]
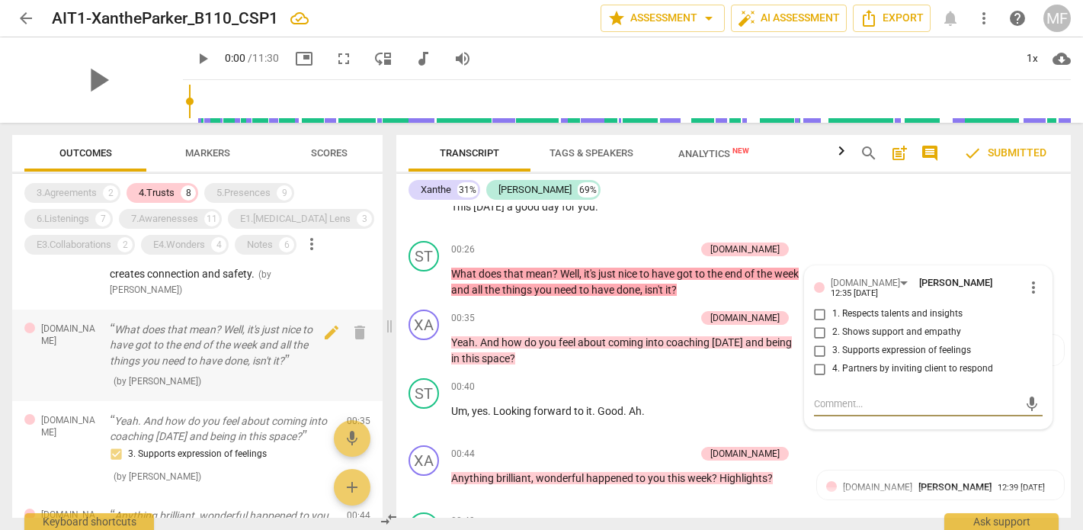
click at [261, 352] on p "What does that mean? Well, it's just nice to have got to the end of the week an…" at bounding box center [222, 345] width 225 height 47
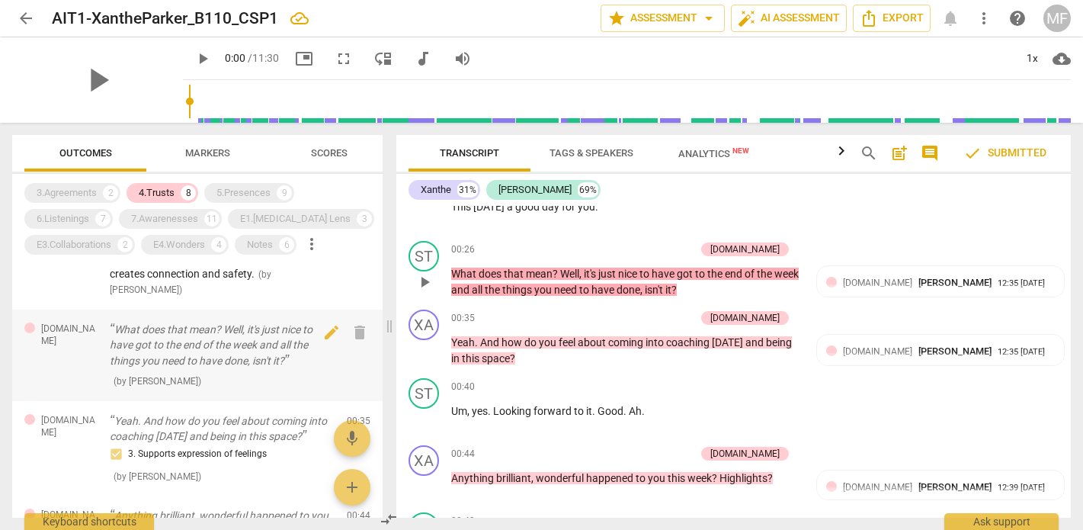
click at [246, 336] on p "What does that mean? Well, it's just nice to have got to the end of the week an…" at bounding box center [222, 345] width 225 height 47
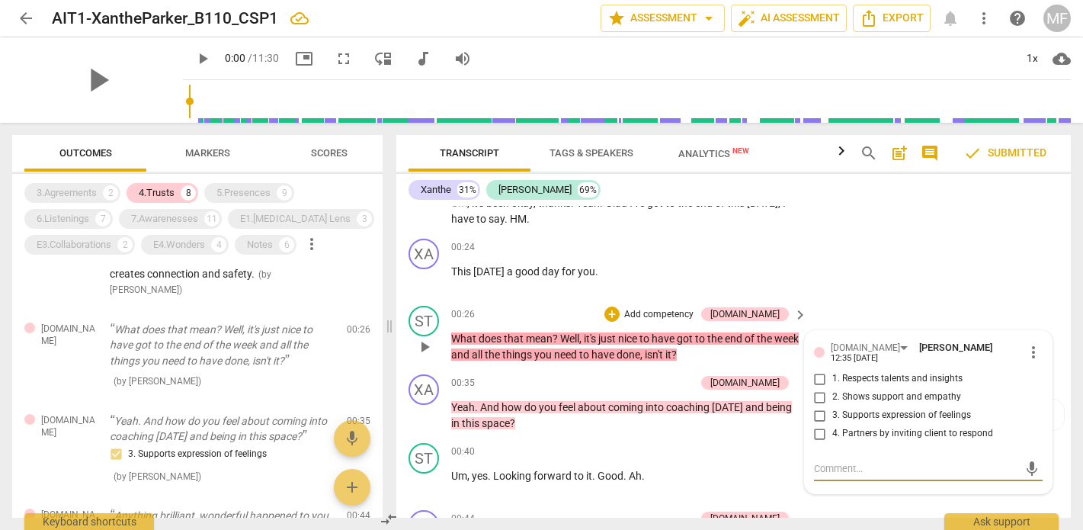
scroll to position [4026, 0]
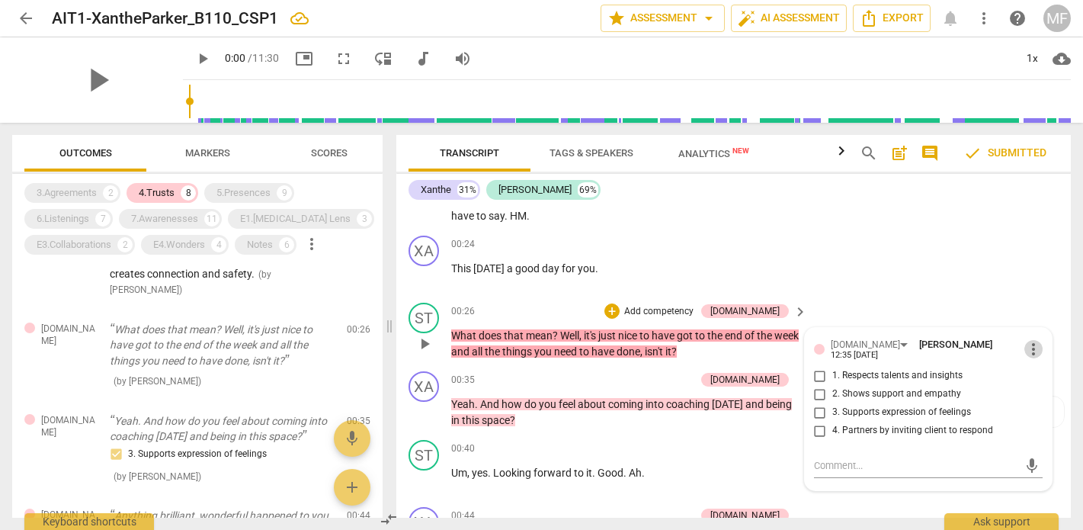
click at [1027, 340] on span "more_vert" at bounding box center [1034, 349] width 18 height 18
click at [1037, 330] on li "Delete" at bounding box center [1044, 332] width 53 height 29
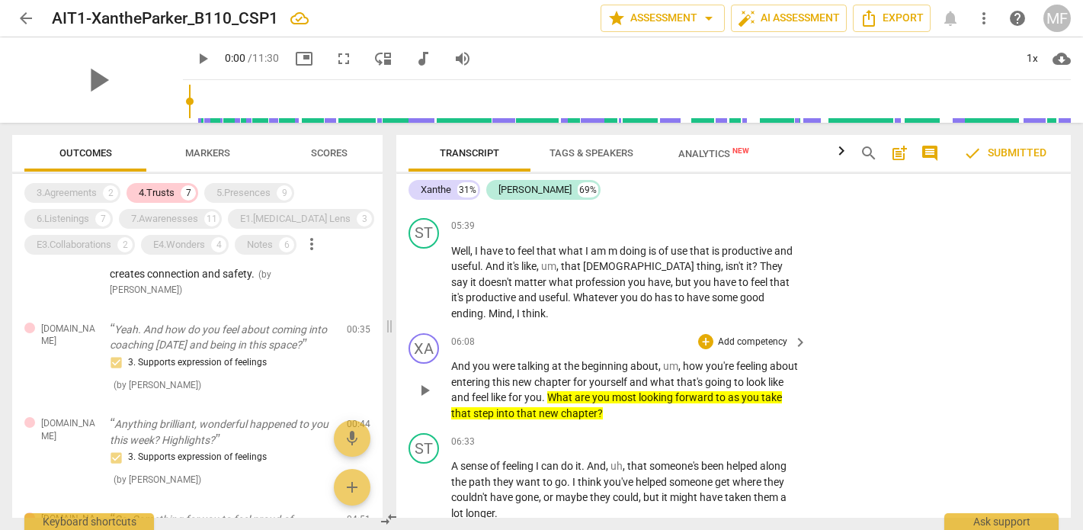
scroll to position [5990, 0]
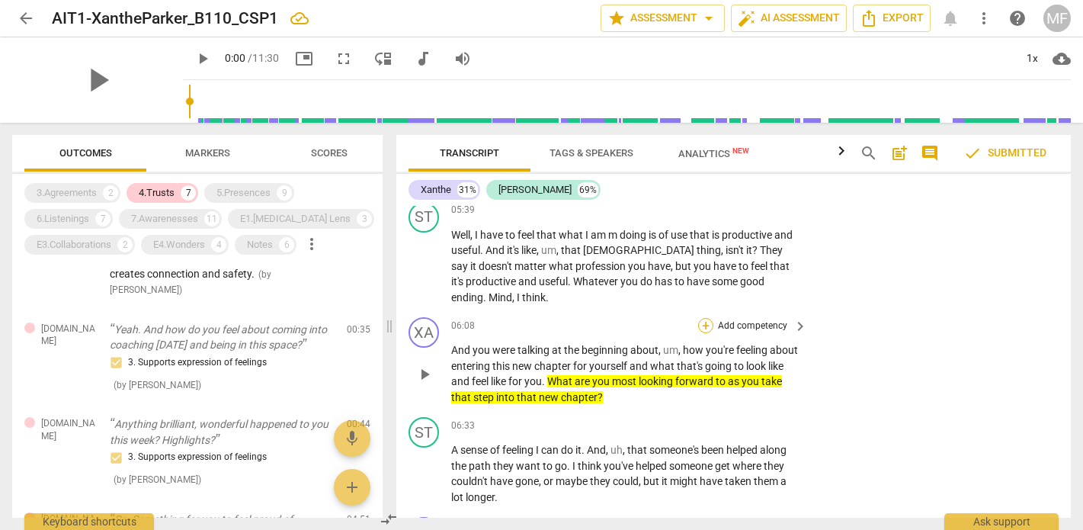
click at [710, 318] on div "+" at bounding box center [705, 325] width 15 height 15
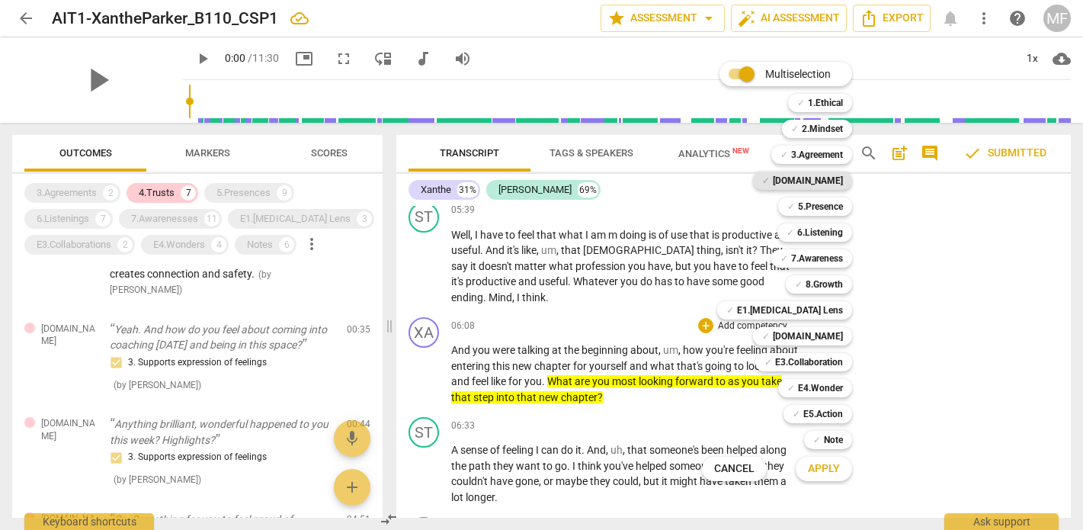
click at [818, 185] on b "[DOMAIN_NAME]" at bounding box center [808, 181] width 70 height 18
click at [824, 469] on span "Apply" at bounding box center [824, 468] width 32 height 15
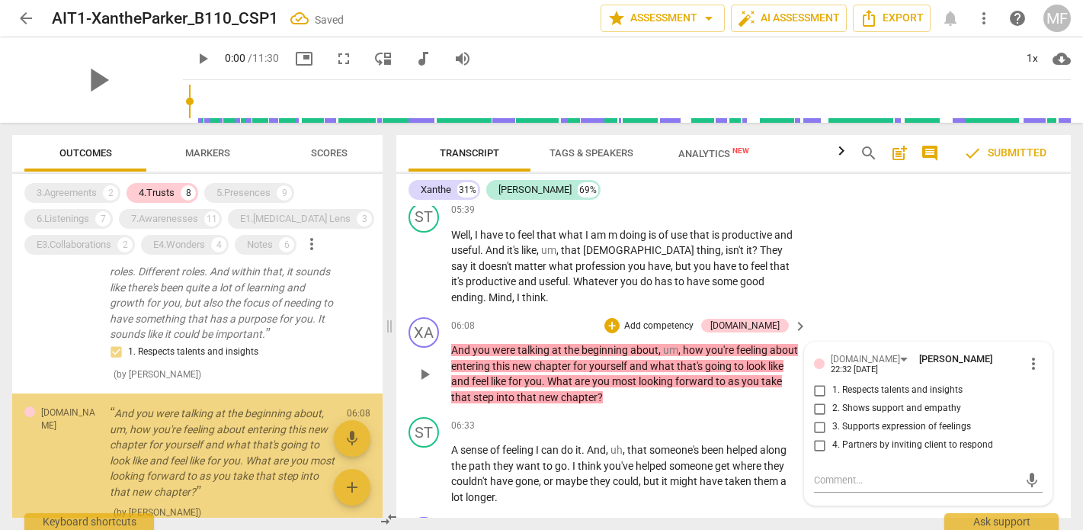
scroll to position [596, 0]
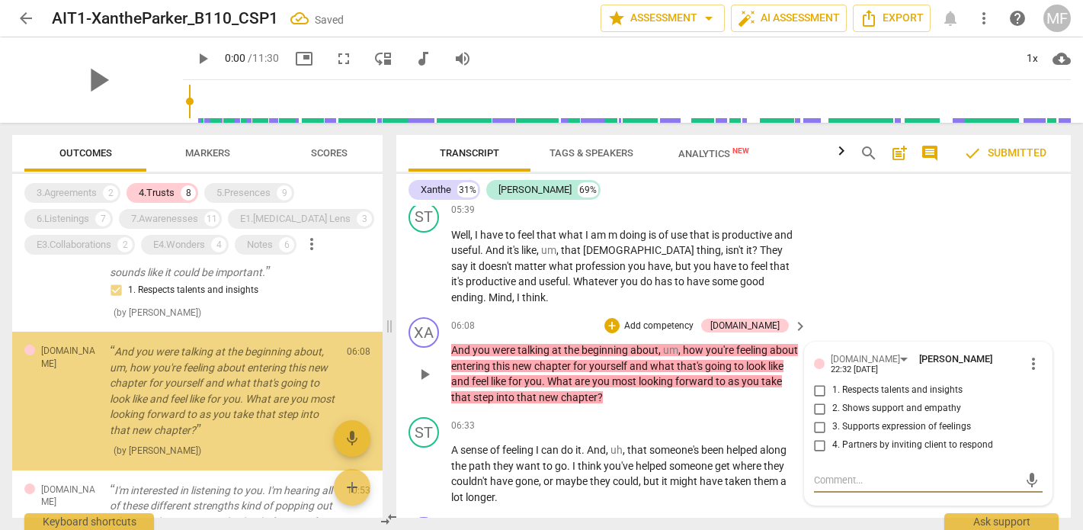
click at [817, 418] on input "3. Supports expression of feelings" at bounding box center [820, 427] width 24 height 18
checkbox input "true"
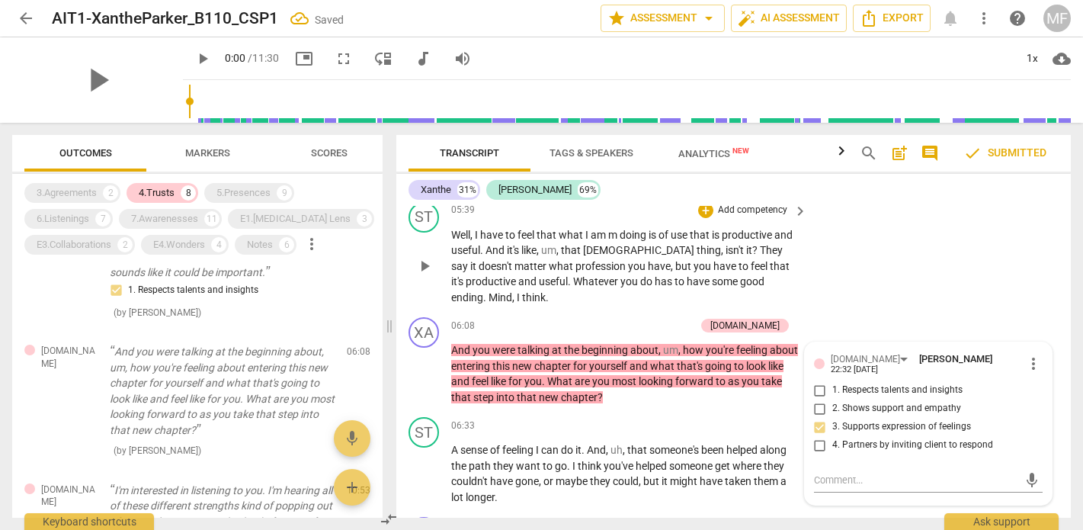
click at [994, 239] on div "ST play_arrow pause 05:39 + Add competency keyboard_arrow_right Well , I have t…" at bounding box center [733, 254] width 675 height 116
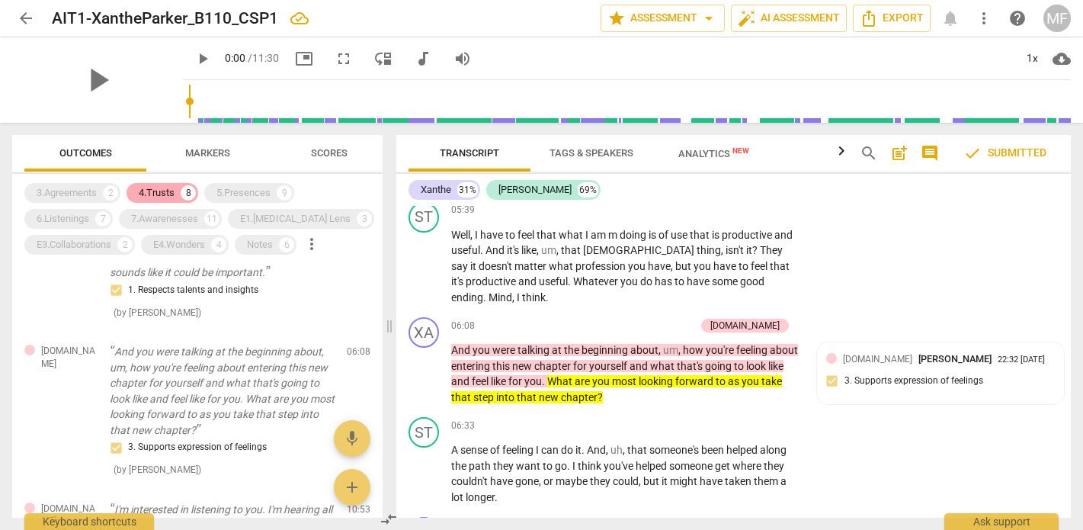
click at [156, 195] on div "4.Trusts" at bounding box center [157, 192] width 36 height 15
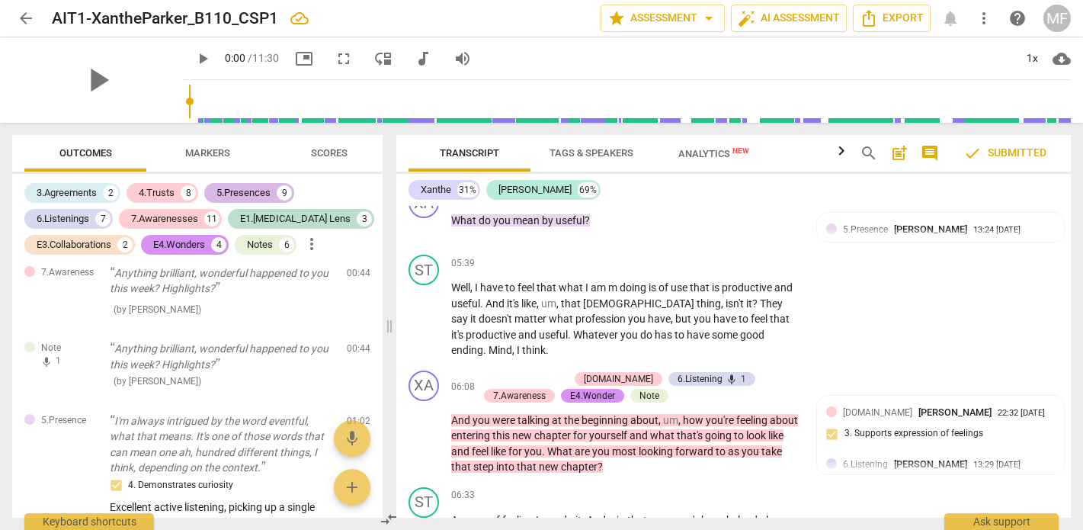
click at [239, 196] on div "5.Presences" at bounding box center [244, 192] width 54 height 15
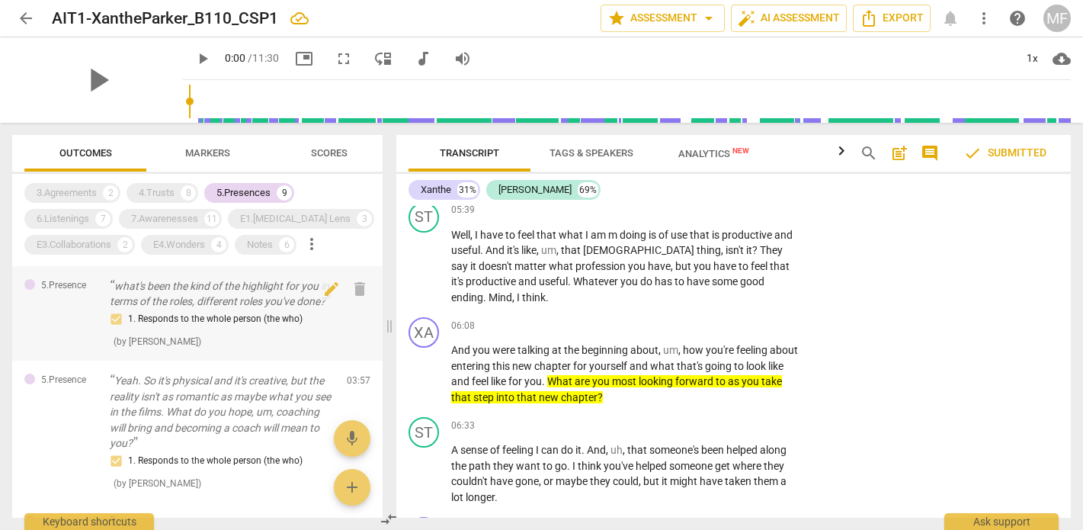
click at [219, 305] on p "what's been the kind of the highlight for you in terms of the roles, different …" at bounding box center [222, 293] width 225 height 31
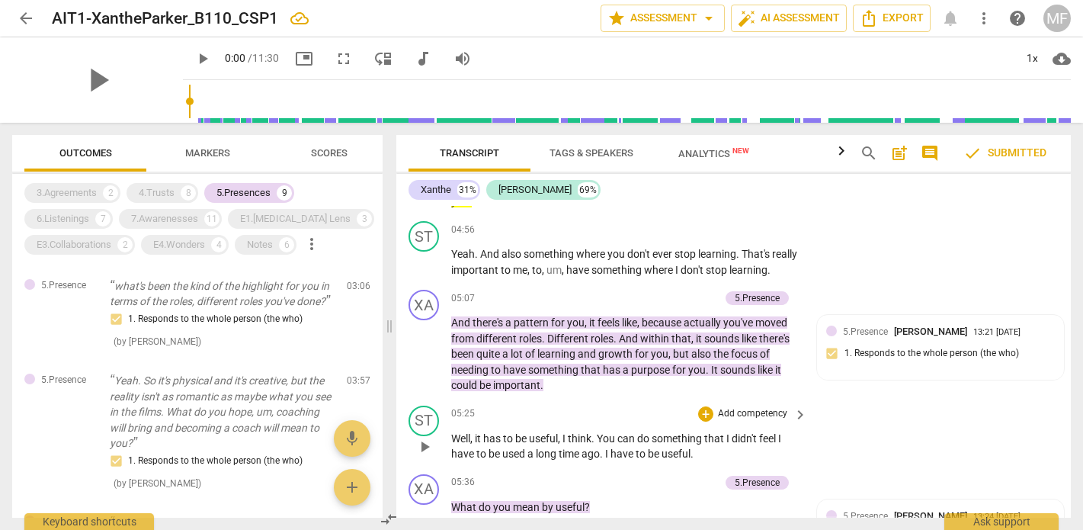
scroll to position [5596, 0]
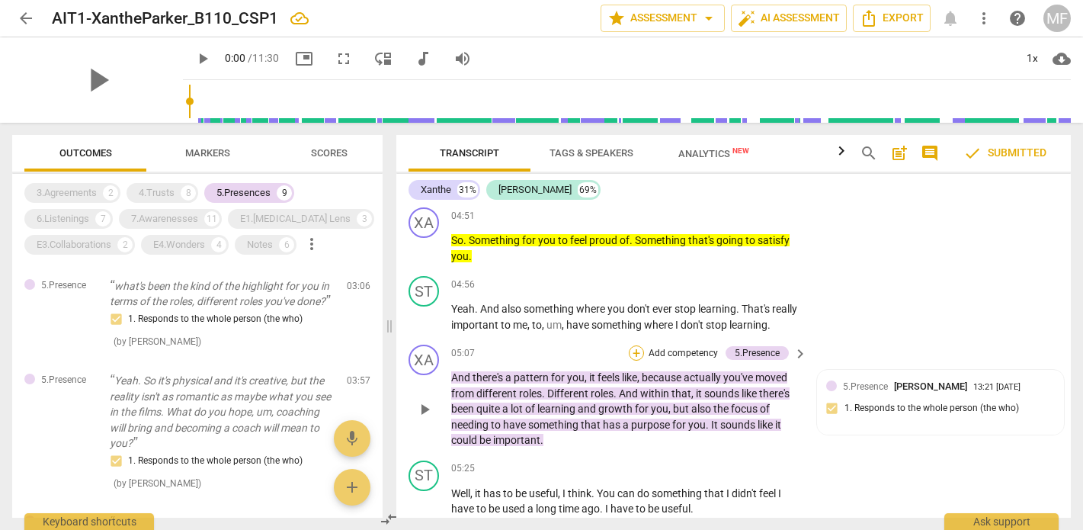
click at [639, 345] on div "+" at bounding box center [636, 352] width 15 height 15
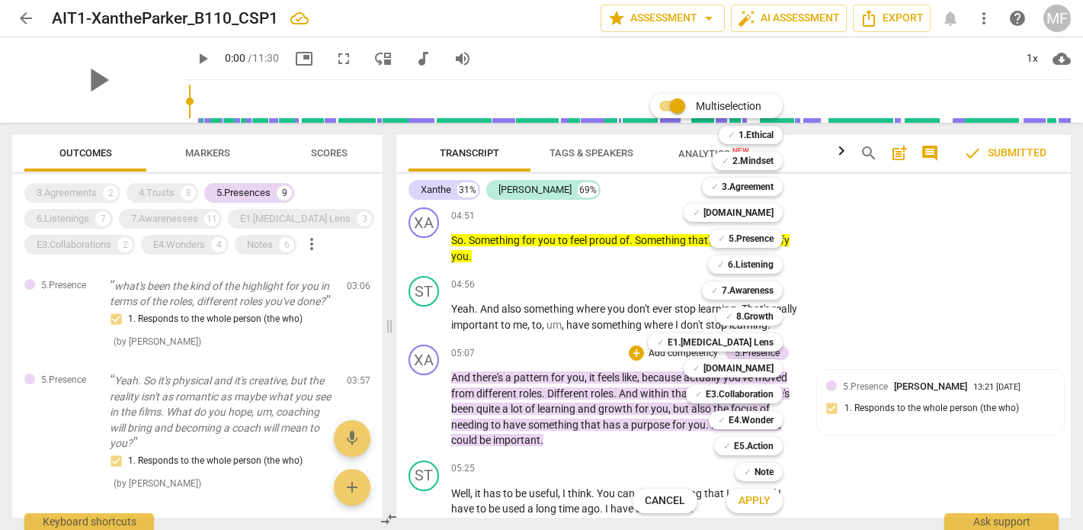
click at [923, 297] on div at bounding box center [541, 265] width 1083 height 530
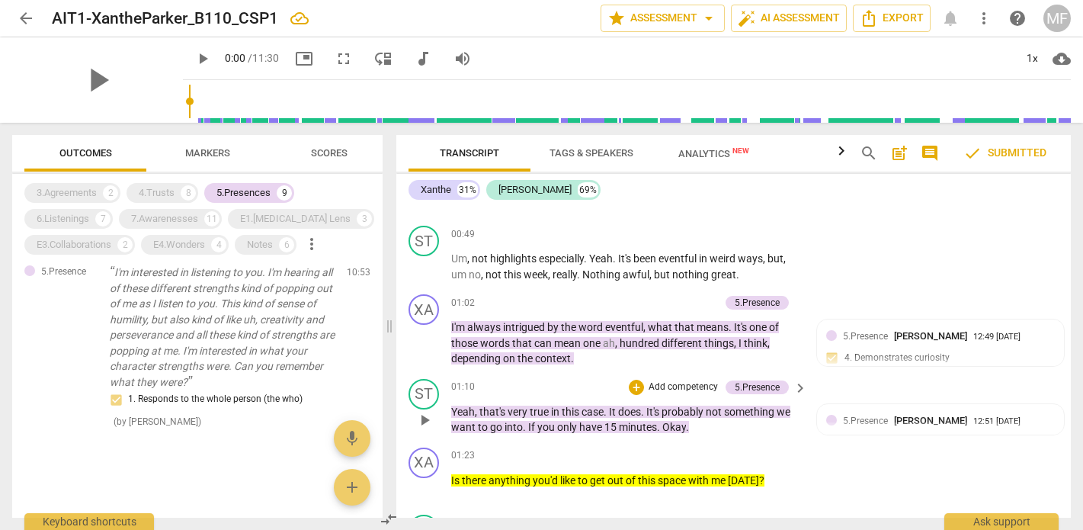
scroll to position [4394, 0]
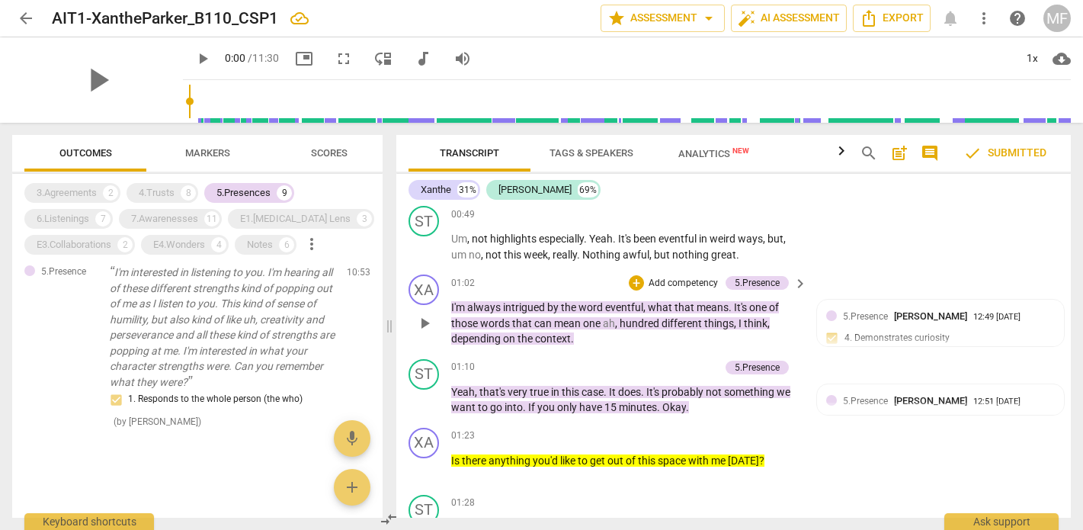
click at [691, 277] on p "Add competency" at bounding box center [683, 284] width 72 height 14
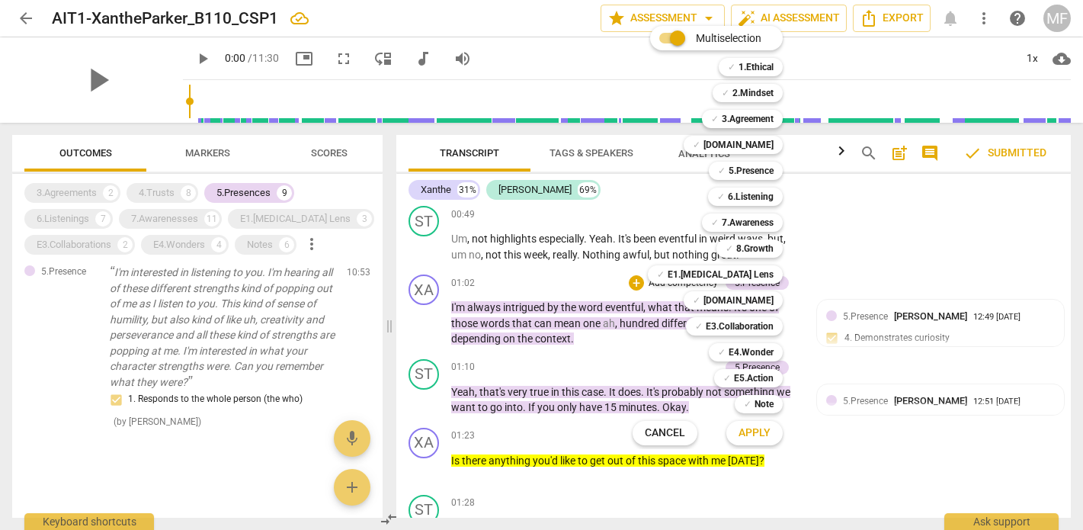
click at [882, 267] on div at bounding box center [541, 265] width 1083 height 530
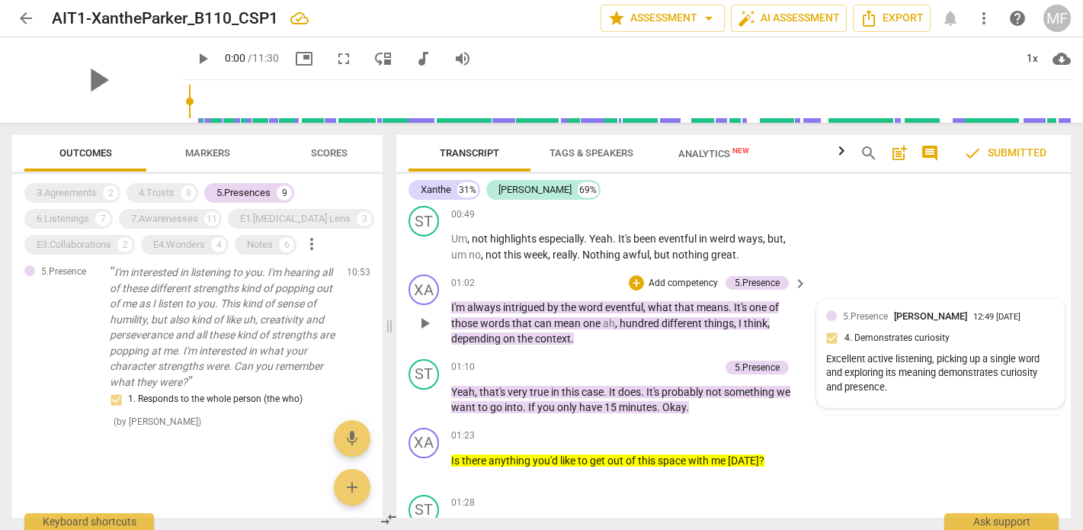
click at [974, 313] on div "12:49 08-12-2025" at bounding box center [997, 318] width 47 height 10
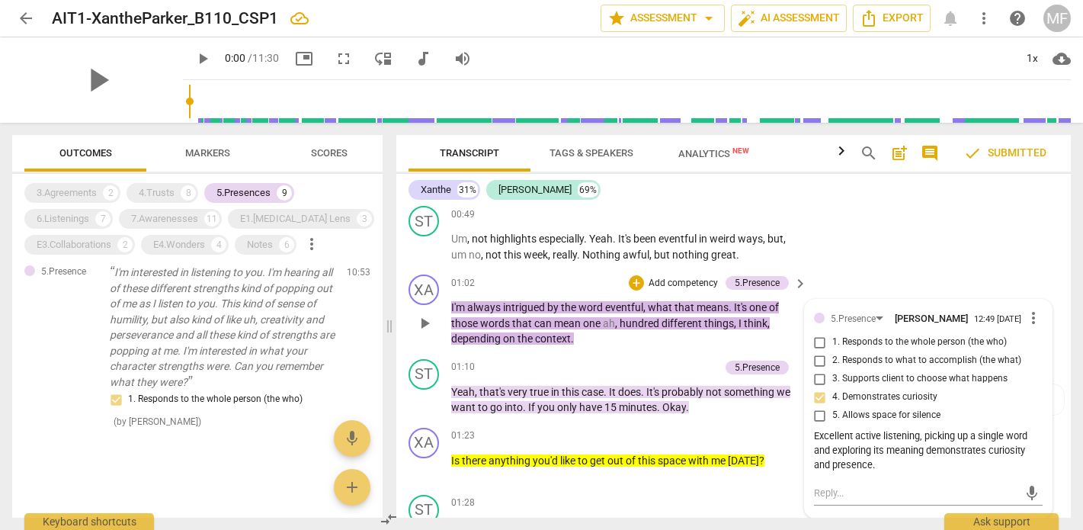
click at [840, 268] on div "XA play_arrow pause 01:02 + Add competency 5.Presence keyboard_arrow_right I'm …" at bounding box center [733, 310] width 675 height 85
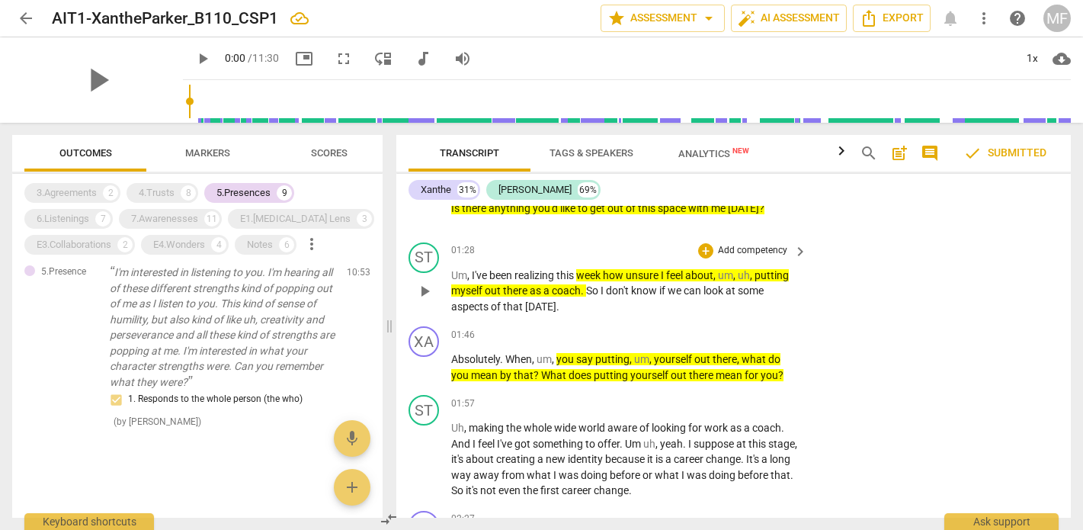
scroll to position [4653, 0]
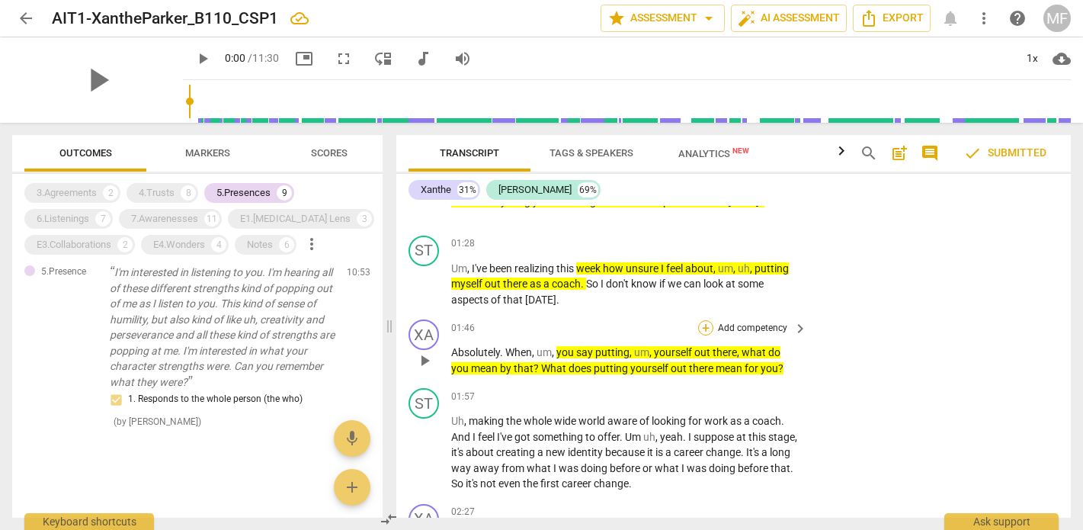
click at [701, 320] on div "+" at bounding box center [705, 327] width 15 height 15
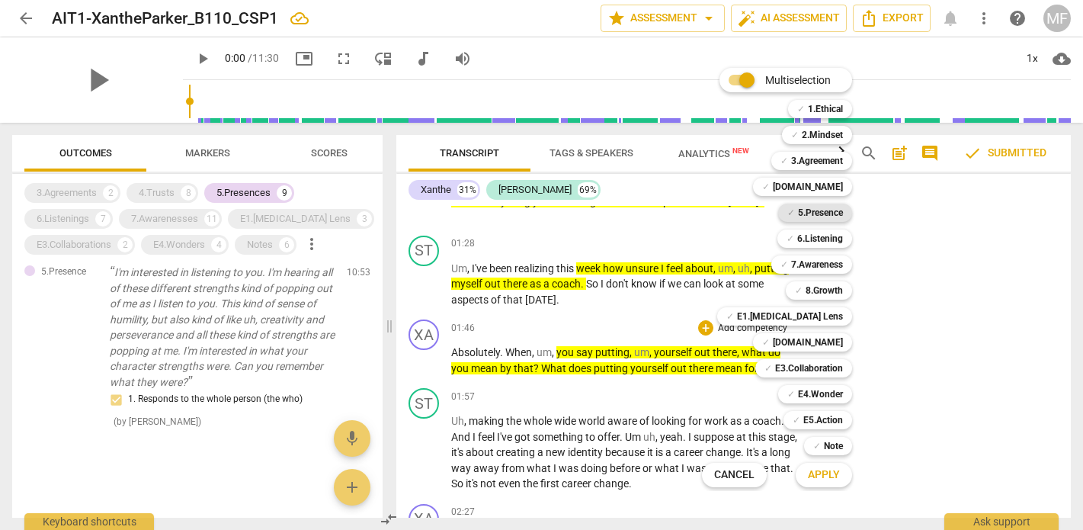
click at [817, 214] on b "5.Presence" at bounding box center [820, 213] width 45 height 18
click at [825, 474] on span "Apply" at bounding box center [824, 474] width 32 height 15
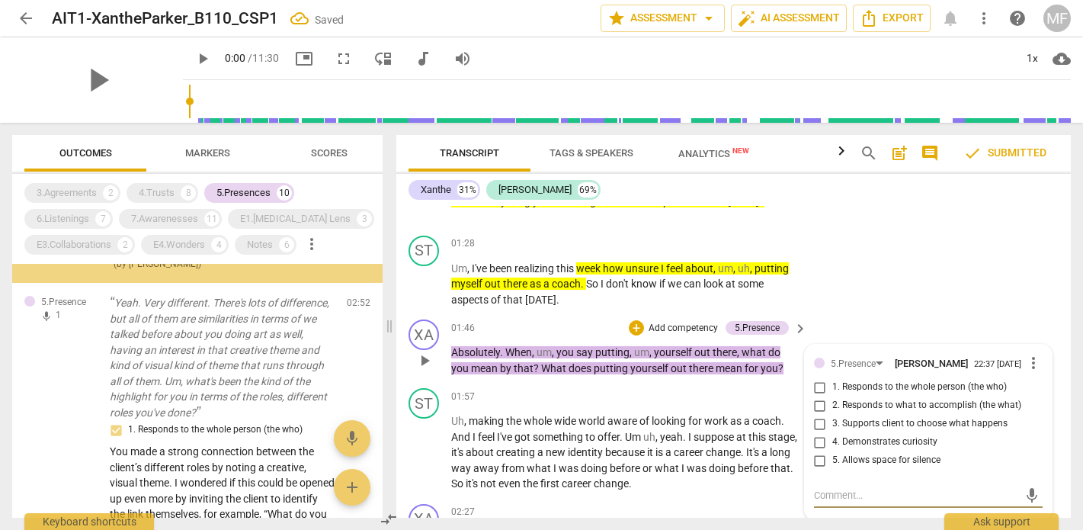
scroll to position [205, 0]
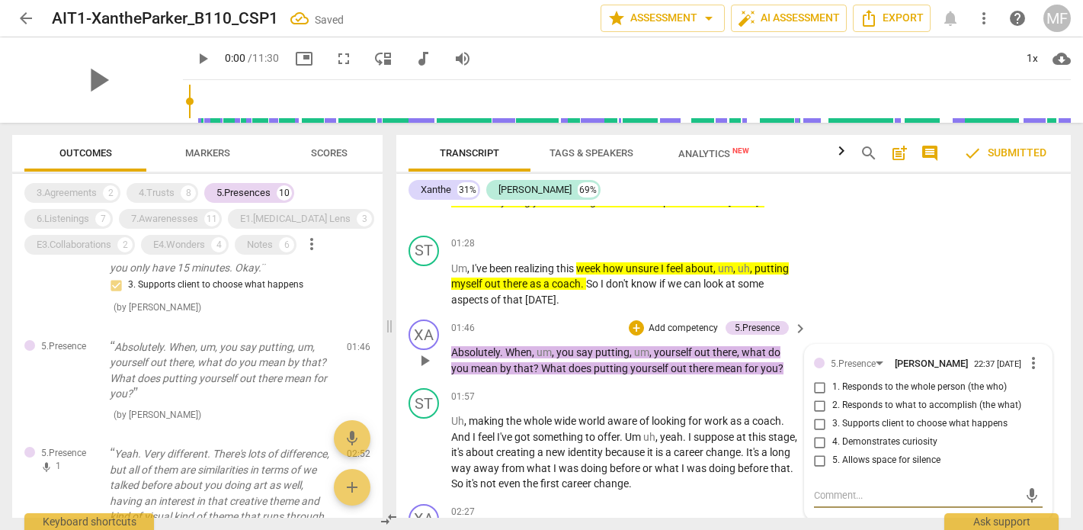
click at [819, 433] on input "4. Demonstrates curiosity" at bounding box center [820, 442] width 24 height 18
checkbox input "true"
click at [843, 247] on div "ST play_arrow pause 01:28 + Add competency keyboard_arrow_right Um , I've been …" at bounding box center [733, 272] width 675 height 85
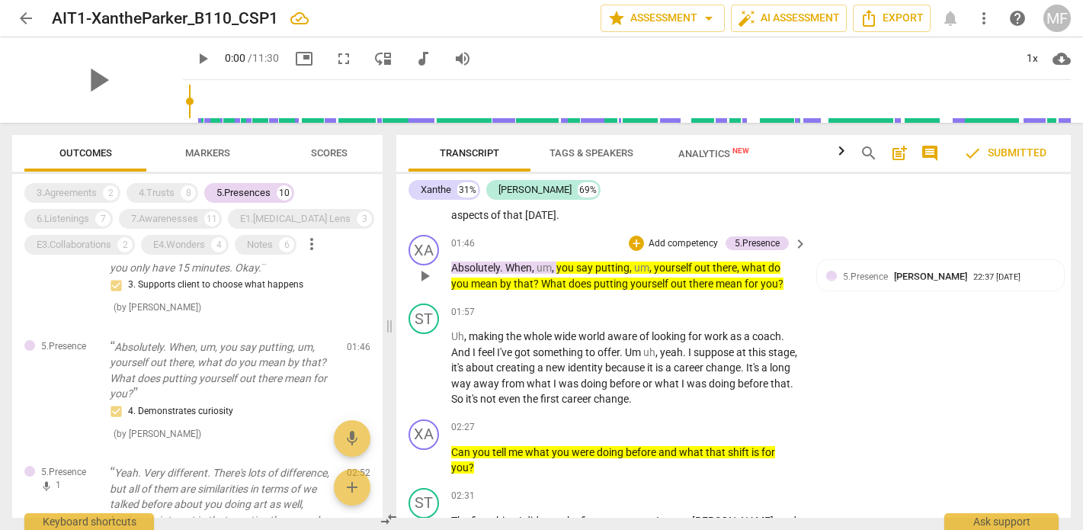
scroll to position [4859, 0]
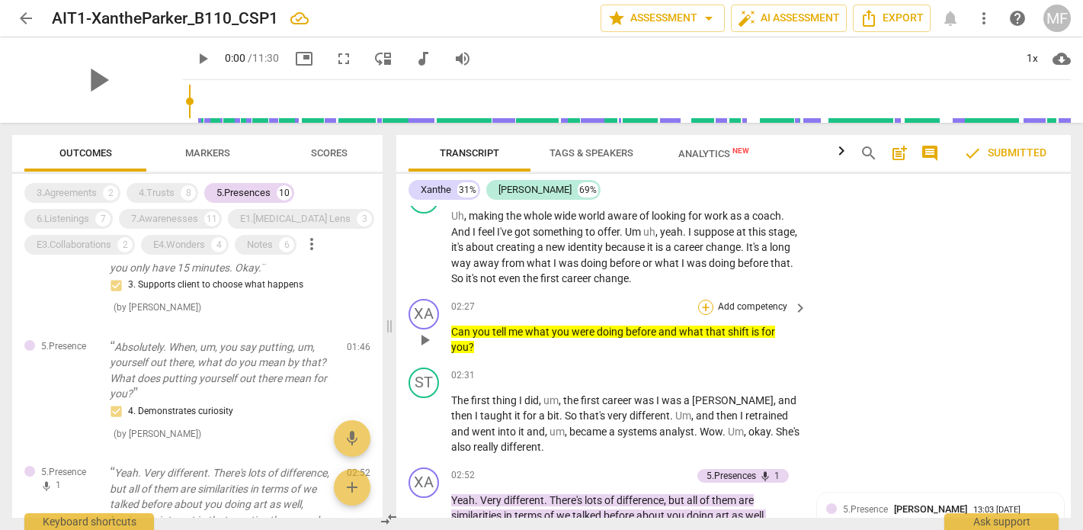
click at [700, 300] on div "+" at bounding box center [705, 307] width 15 height 15
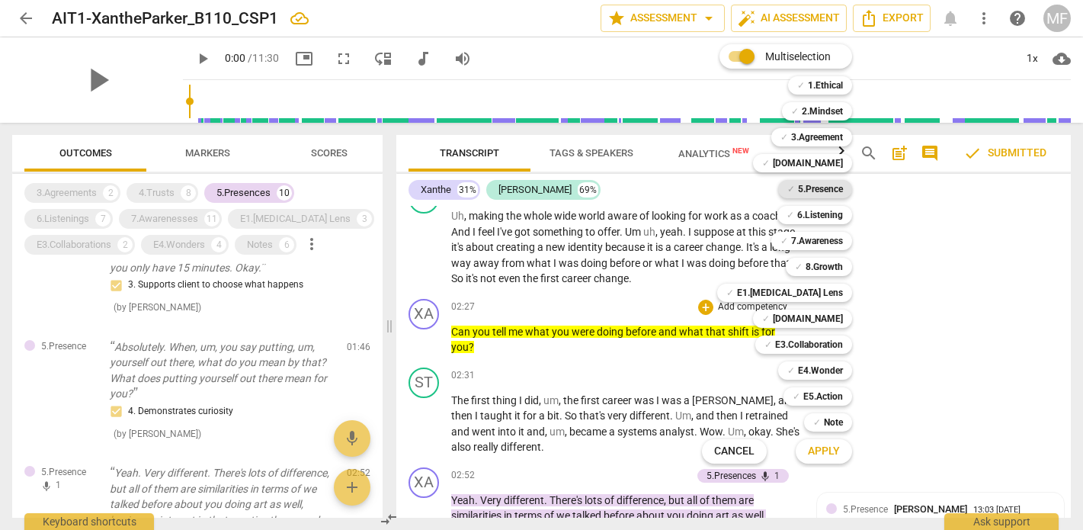
click at [814, 191] on b "5.Presence" at bounding box center [820, 189] width 45 height 18
click at [830, 451] on span "Apply" at bounding box center [824, 451] width 32 height 15
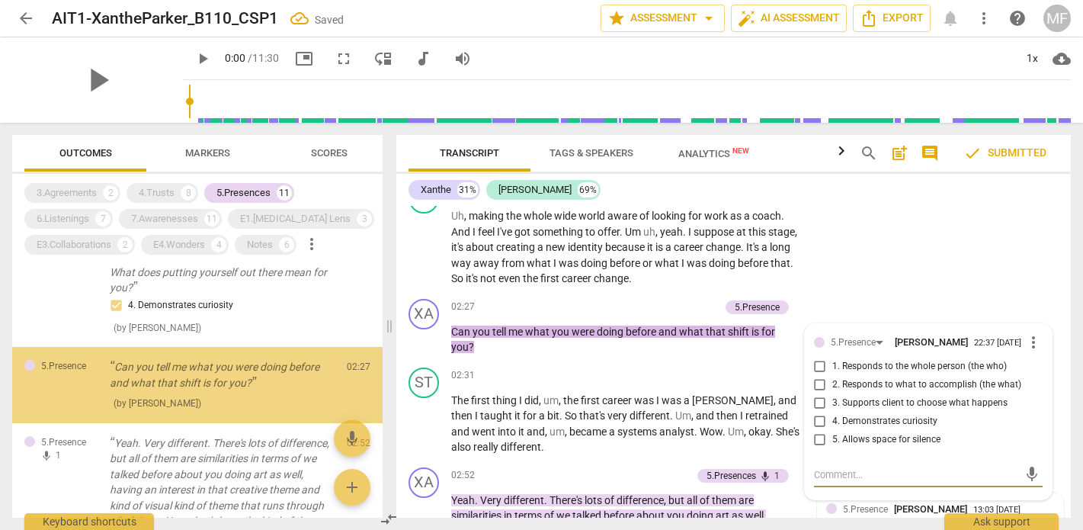
scroll to position [314, 0]
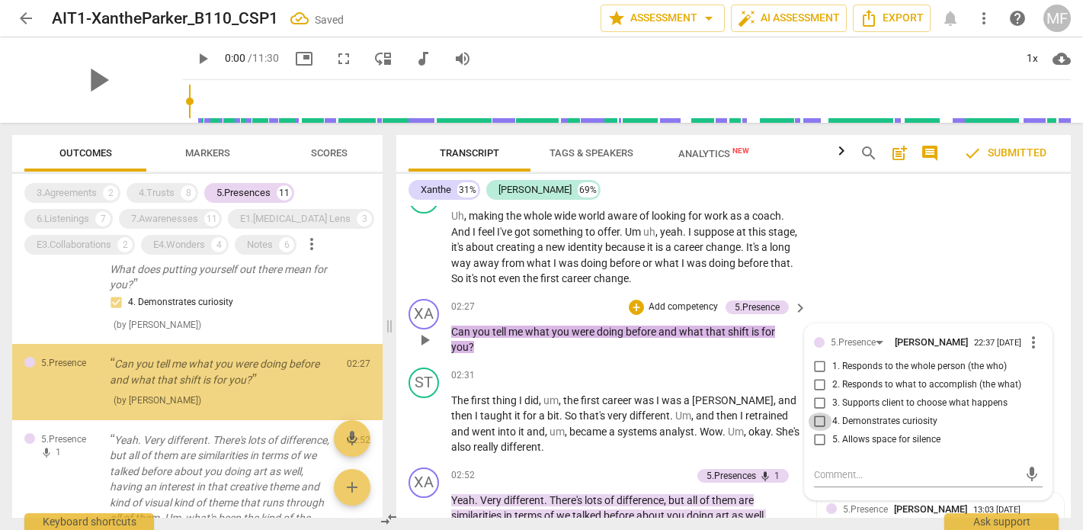
click at [819, 413] on input "4. Demonstrates curiosity" at bounding box center [820, 422] width 24 height 18
checkbox input "true"
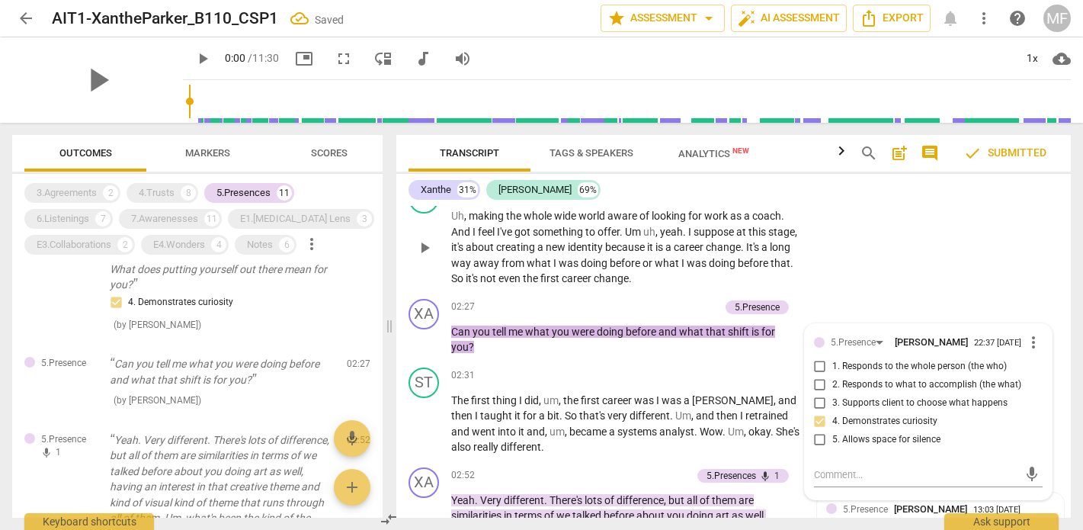
click at [915, 207] on div "ST play_arrow pause 01:57 + Add competency keyboard_arrow_right Uh , making the…" at bounding box center [733, 235] width 675 height 116
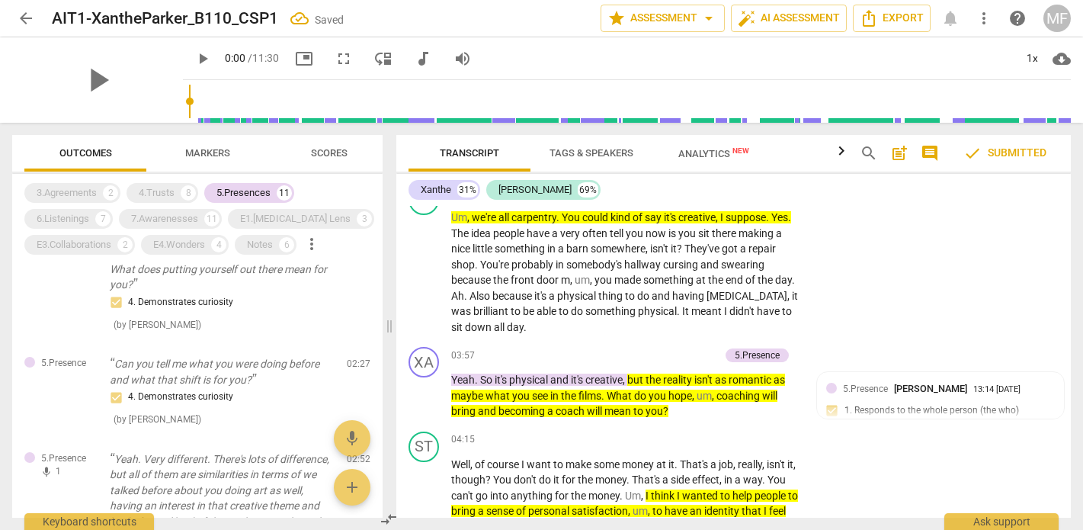
scroll to position [5288, 0]
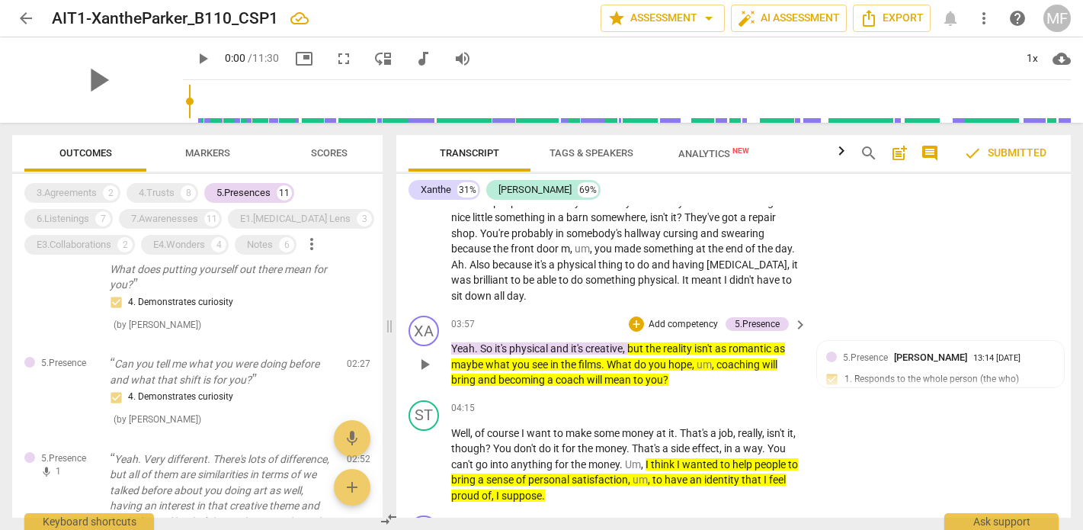
click at [671, 310] on div "XA play_arrow pause 03:57 + Add competency 5.Presence keyboard_arrow_right Yeah…" at bounding box center [733, 352] width 675 height 85
click at [899, 350] on div "5.Presence Miroslava Frommenwiler 13:14 08-12-2025 1. Responds to the whole per…" at bounding box center [941, 373] width 229 height 47
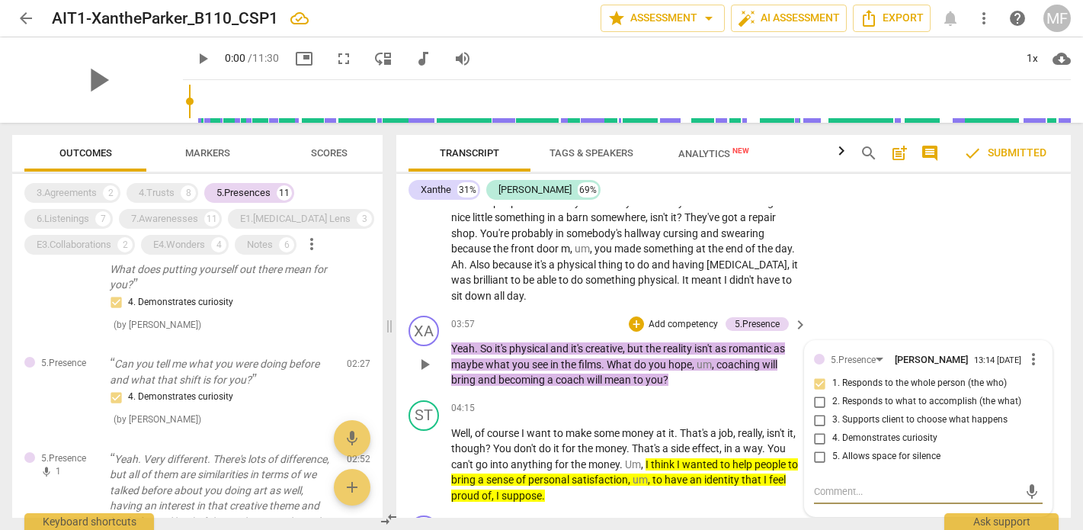
click at [818, 429] on input "4. Demonstrates curiosity" at bounding box center [820, 438] width 24 height 18
checkbox input "true"
click at [907, 219] on div "ST play_arrow pause 03:13 + Add competency keyboard_arrow_right Um , we're all …" at bounding box center [733, 228] width 675 height 162
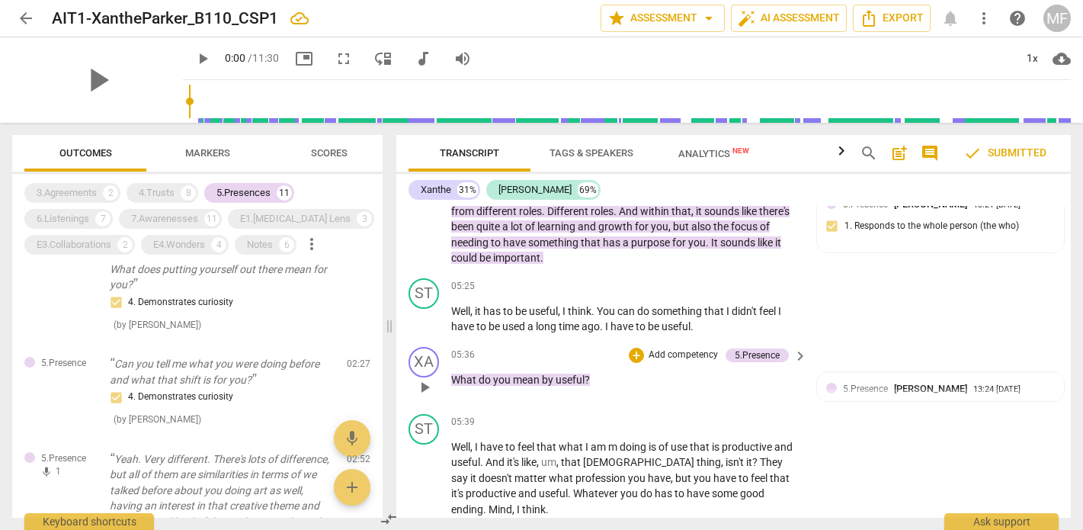
scroll to position [5779, 0]
click at [635, 347] on div "+" at bounding box center [636, 354] width 15 height 15
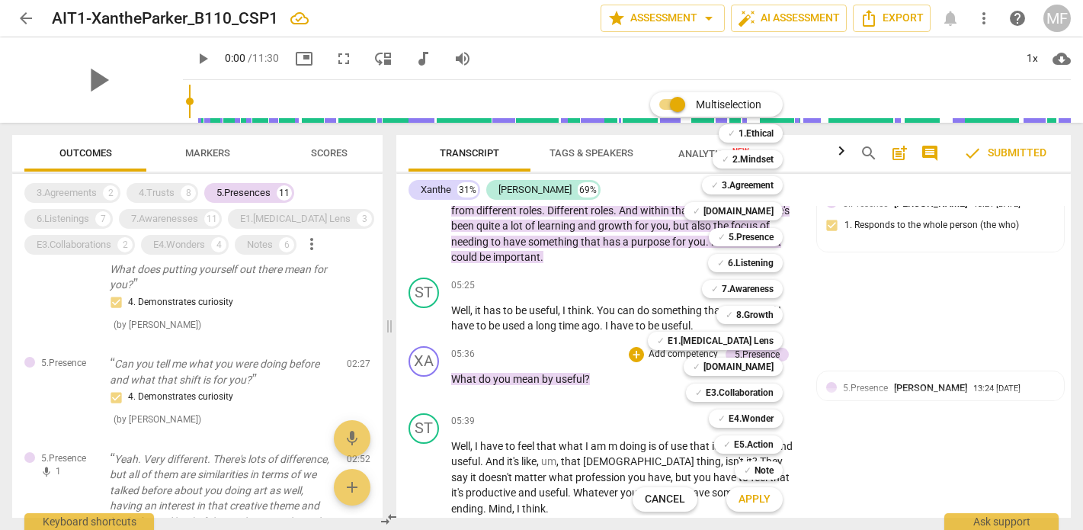
click at [907, 327] on div at bounding box center [541, 265] width 1083 height 530
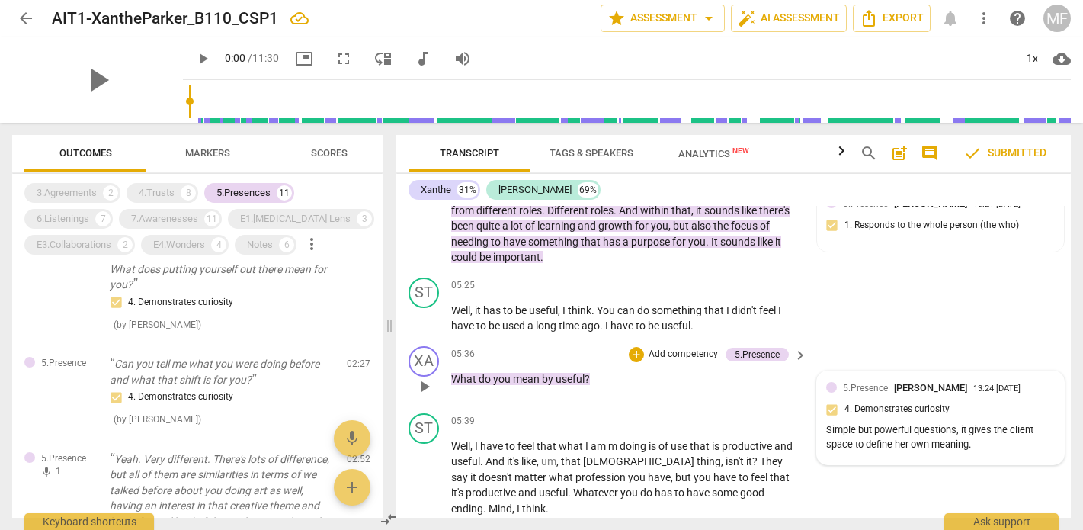
click at [974, 384] on div "13:24 08-12-2025" at bounding box center [997, 389] width 47 height 10
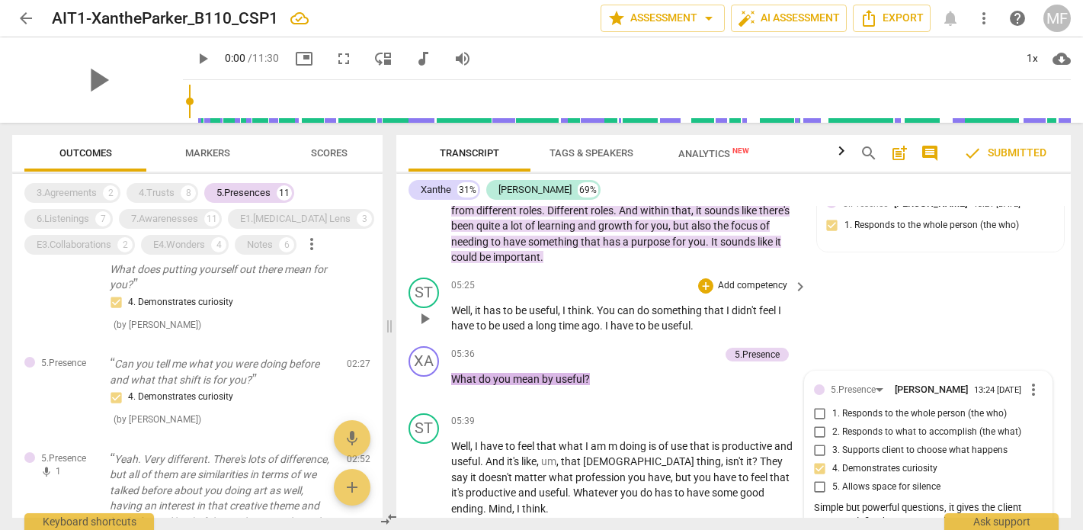
click at [917, 271] on div "ST play_arrow pause 05:25 + Add competency keyboard_arrow_right Well , it has t…" at bounding box center [733, 305] width 675 height 69
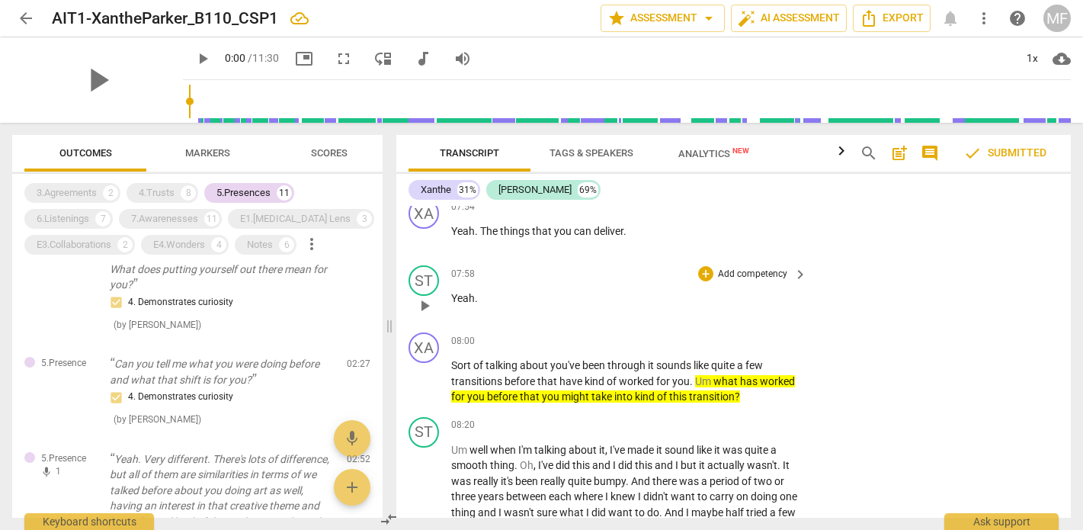
scroll to position [6683, 0]
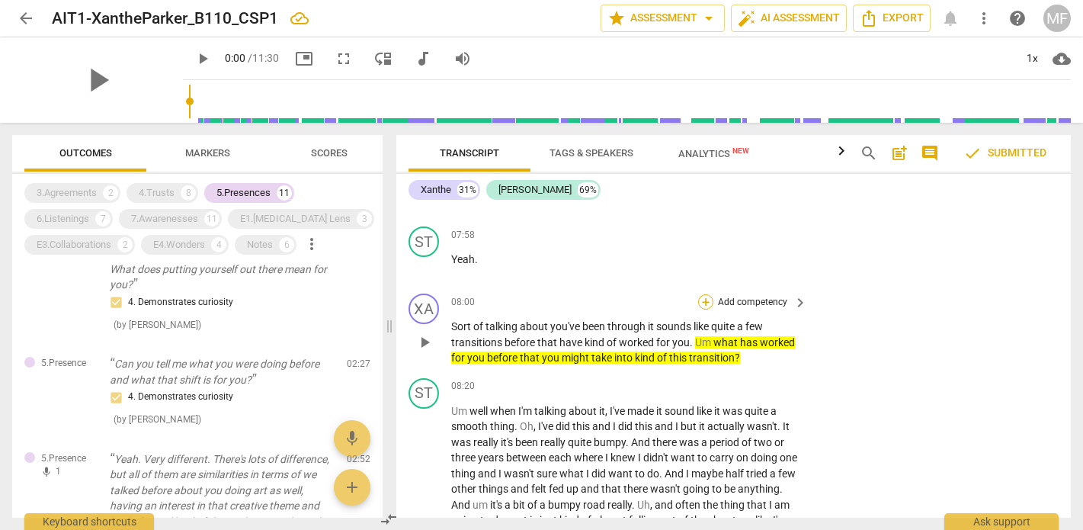
click at [703, 294] on div "+" at bounding box center [705, 301] width 15 height 15
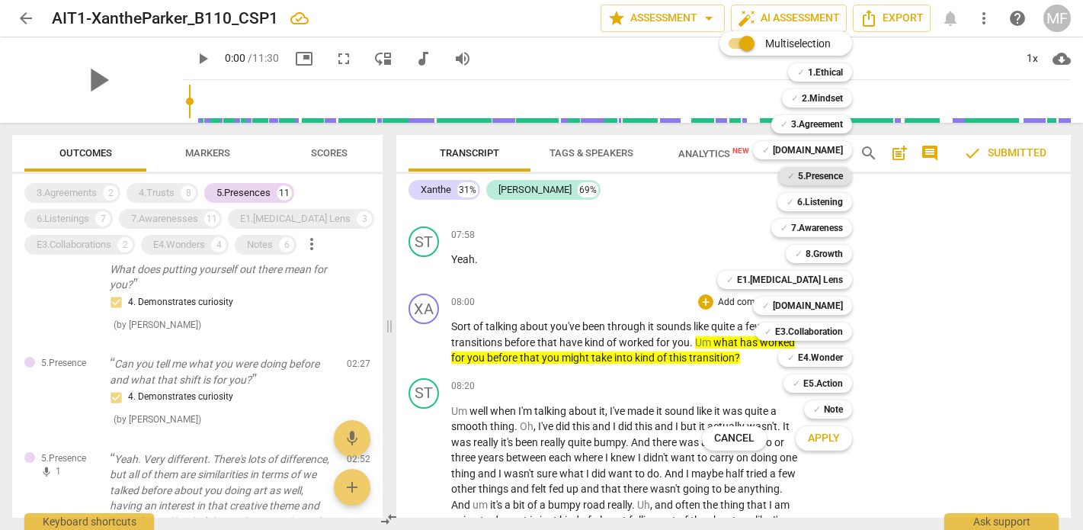
click at [822, 176] on b "5.Presence" at bounding box center [820, 176] width 45 height 18
click at [835, 438] on span "Apply" at bounding box center [824, 438] width 32 height 15
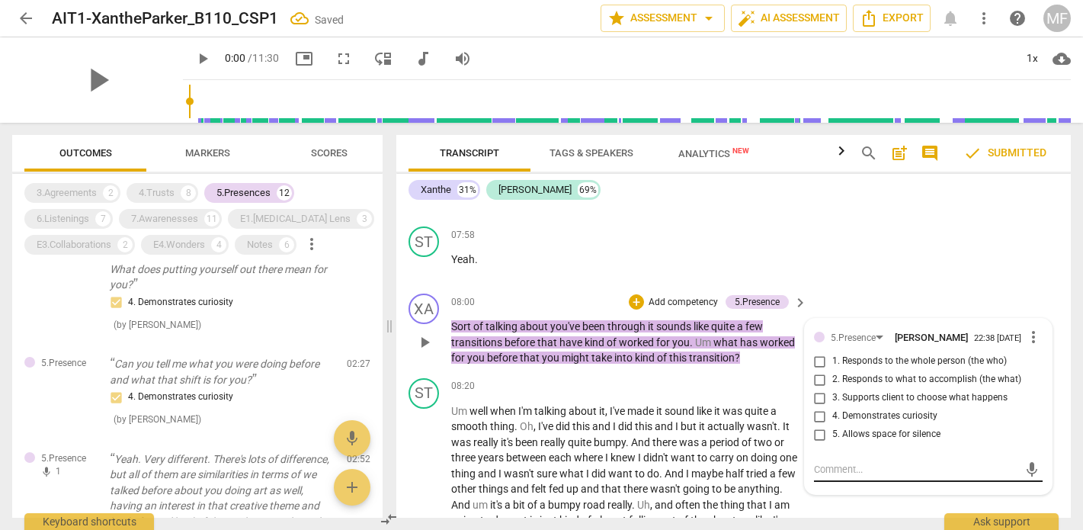
scroll to position [1299, 0]
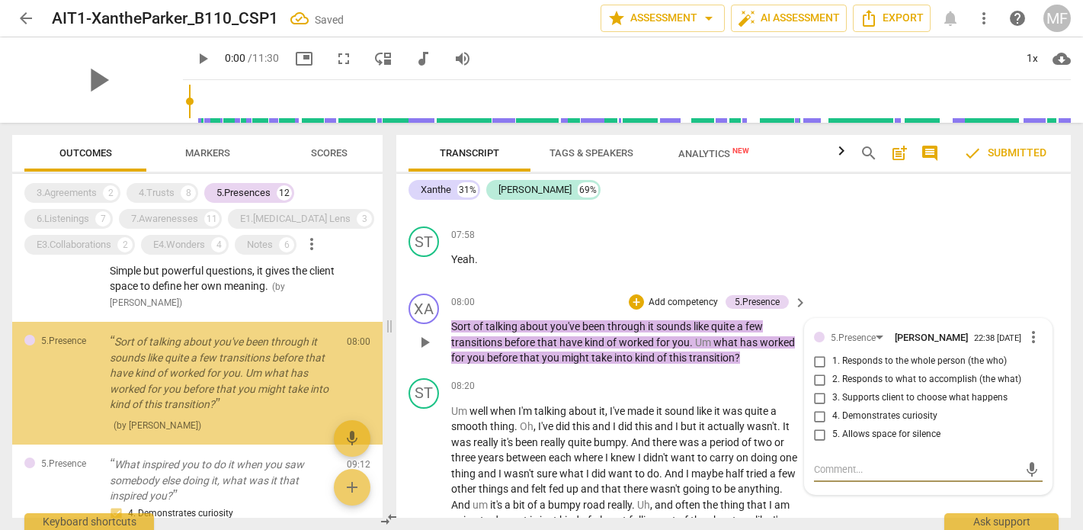
click at [817, 407] on input "4. Demonstrates curiosity" at bounding box center [820, 416] width 24 height 18
checkbox input "true"
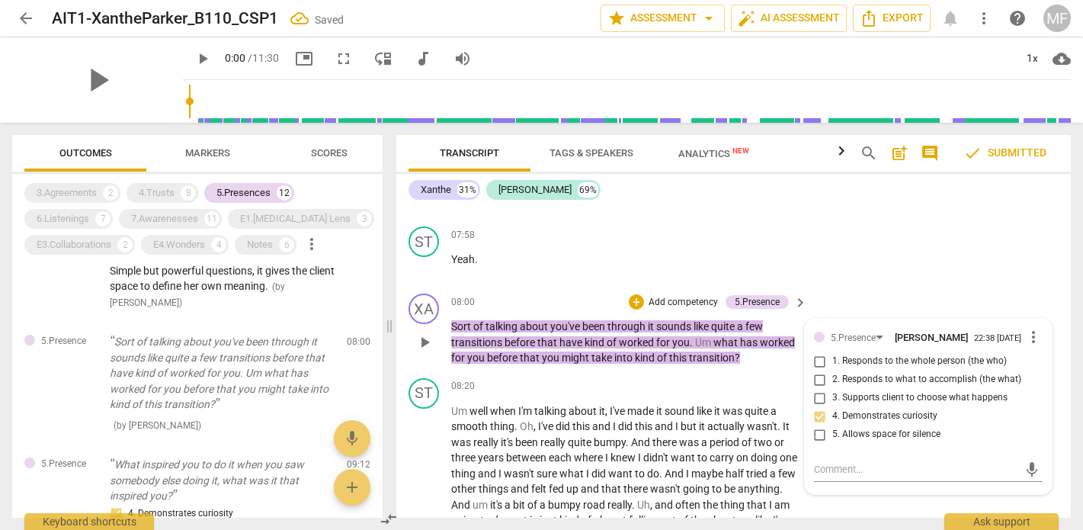
click at [920, 287] on div "XA play_arrow pause 08:00 + Add competency 5.Presence keyboard_arrow_right Sort…" at bounding box center [733, 329] width 675 height 85
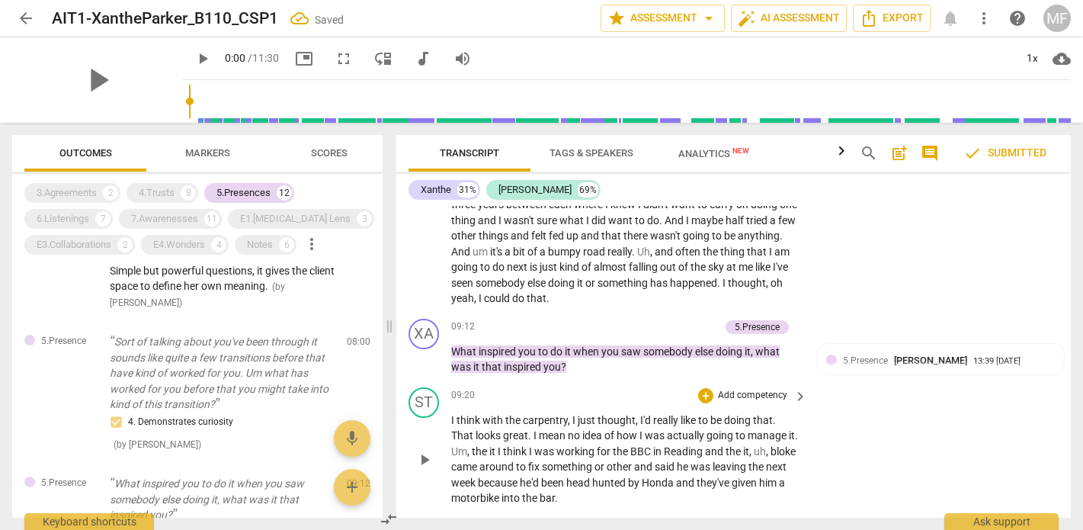
scroll to position [6935, 0]
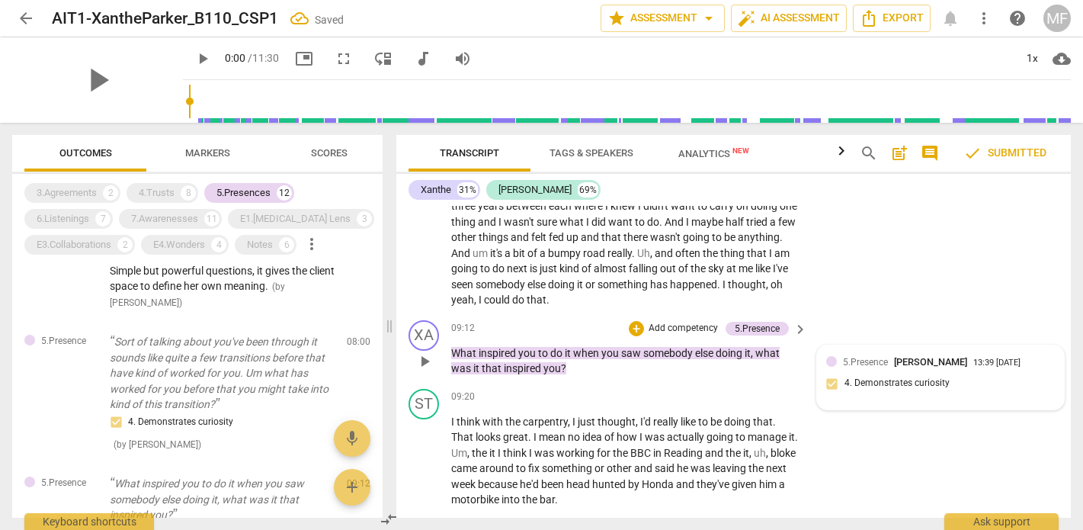
click at [851, 357] on span "5.Presence" at bounding box center [865, 362] width 45 height 11
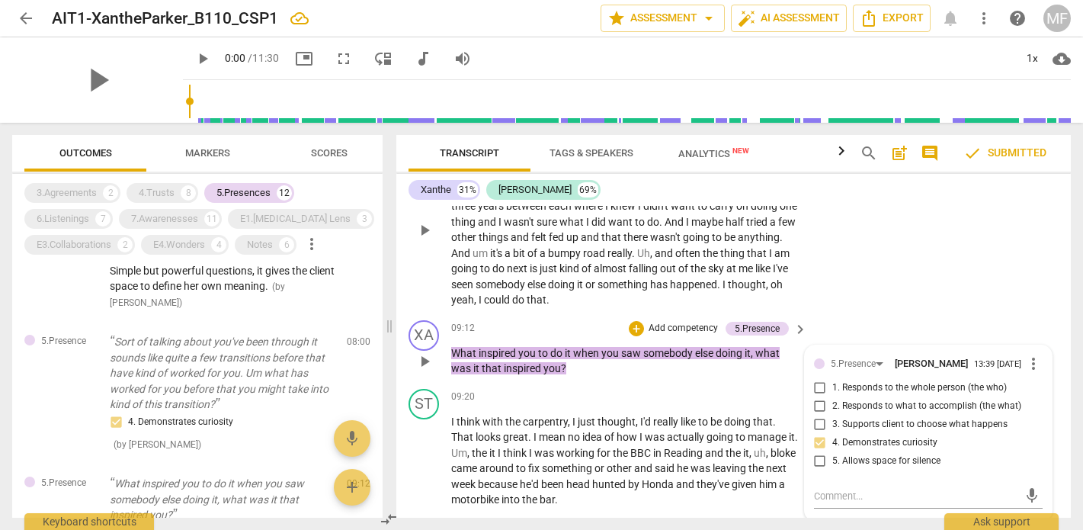
click at [934, 223] on div "ST play_arrow pause 08:20 + Add competency keyboard_arrow_right Um well when I'…" at bounding box center [733, 217] width 675 height 194
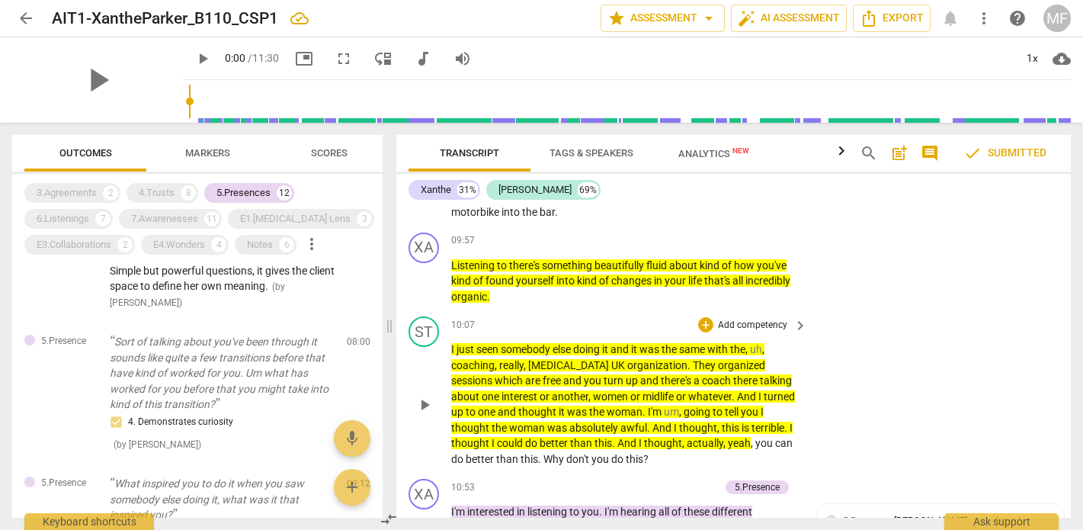
scroll to position [7380, 0]
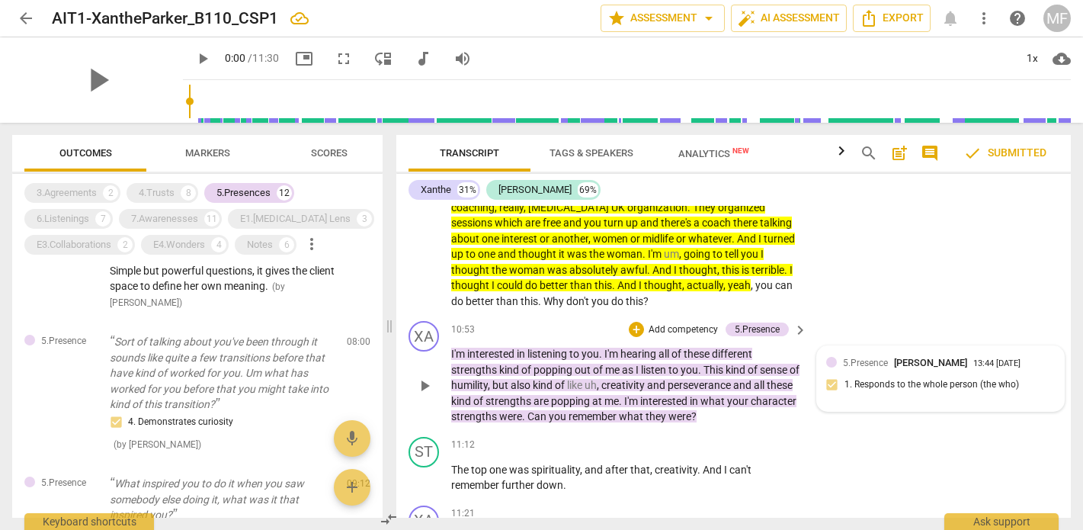
click at [864, 355] on div "5.Presence Miroslava Frommenwiler 13:44 08-12-2025 1. Responds to the whole per…" at bounding box center [941, 378] width 229 height 47
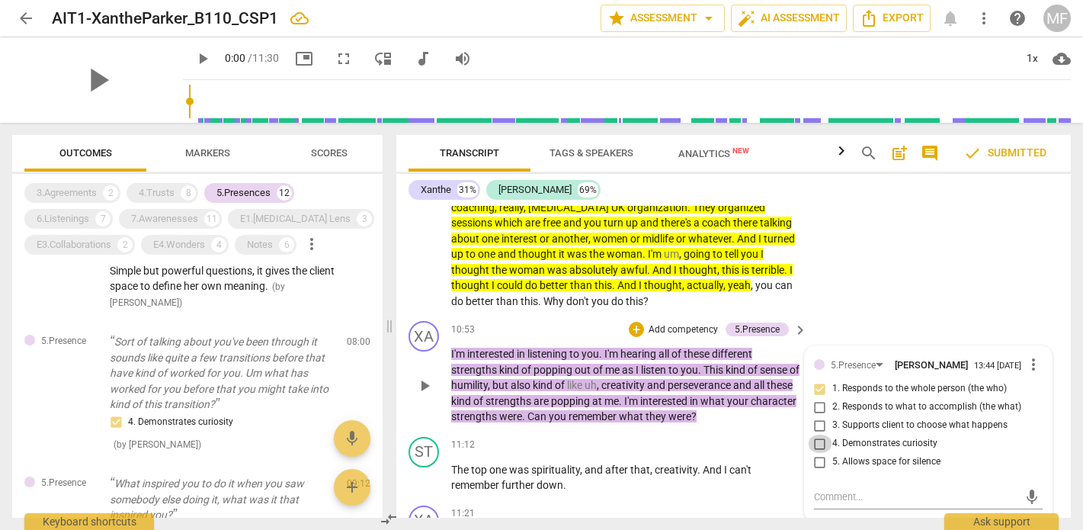
click at [814, 435] on input "4. Demonstrates curiosity" at bounding box center [820, 444] width 24 height 18
checkbox input "true"
click at [881, 315] on div "XA play_arrow pause 10:53 + Add competency 5.Presence keyboard_arrow_right I'm …" at bounding box center [733, 373] width 675 height 116
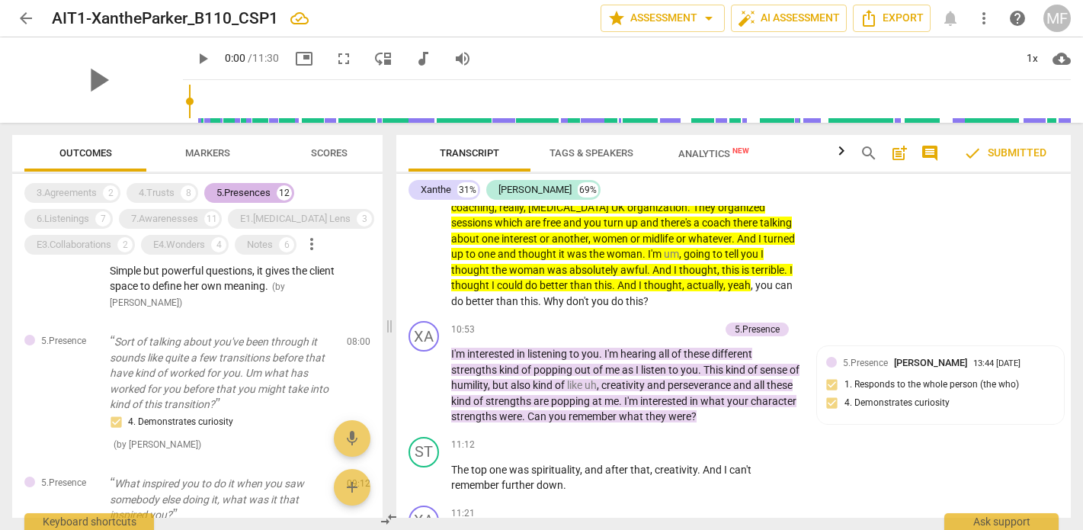
click at [236, 190] on div "5.Presences" at bounding box center [244, 192] width 54 height 15
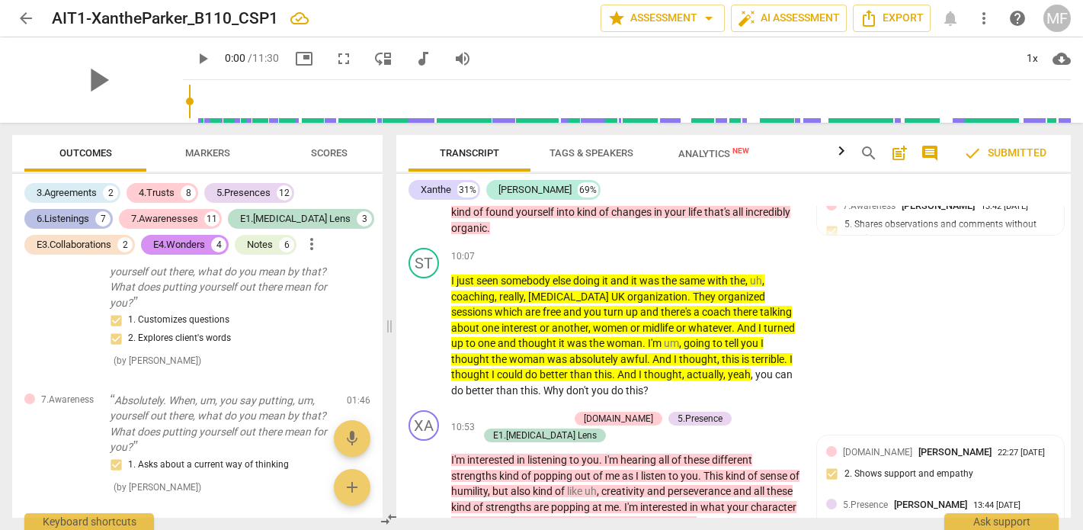
click at [79, 222] on div "6.Listenings" at bounding box center [63, 218] width 53 height 15
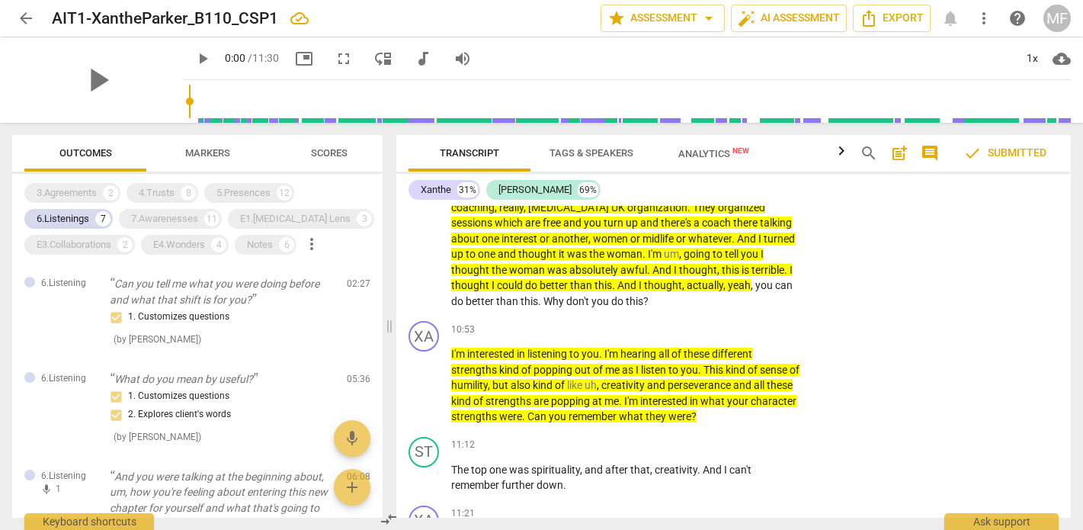
scroll to position [384, 0]
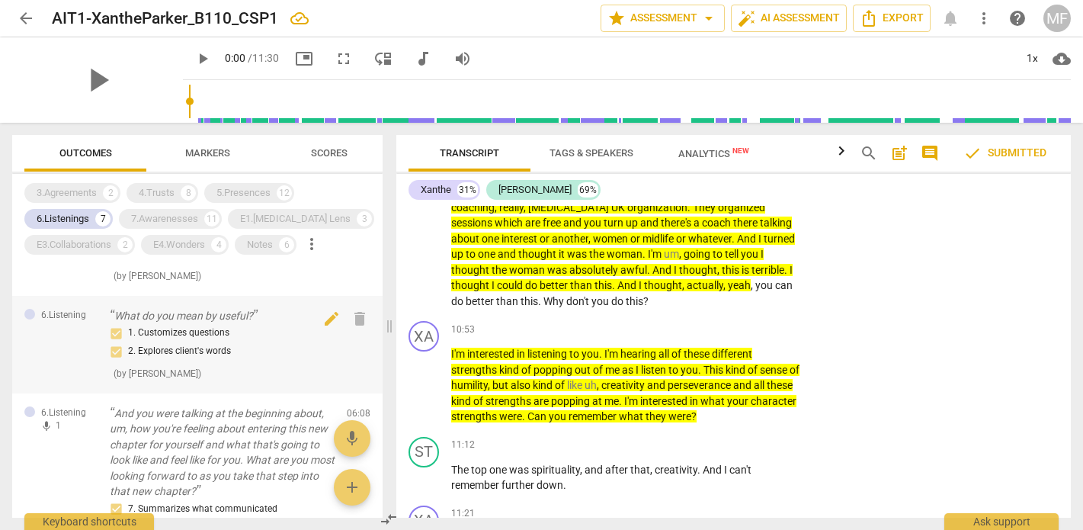
click at [189, 361] on div "1. Customizes questions 2. Explores client's words" at bounding box center [222, 342] width 225 height 37
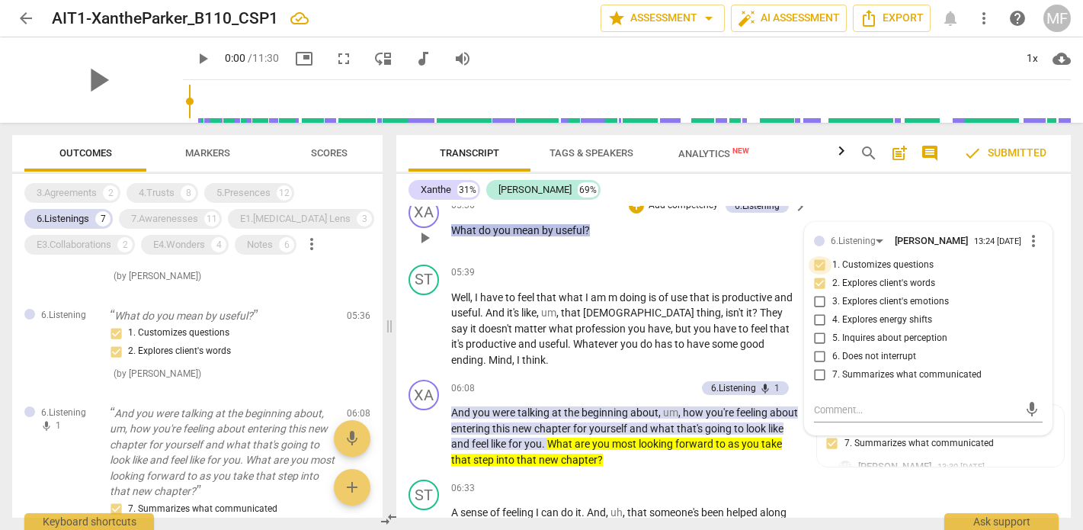
click at [818, 256] on input "1. Customizes questions" at bounding box center [820, 265] width 24 height 18
checkbox input "false"
click at [1060, 280] on div "ST play_arrow pause 05:39 + Add competency keyboard_arrow_right Well , I have t…" at bounding box center [733, 316] width 675 height 116
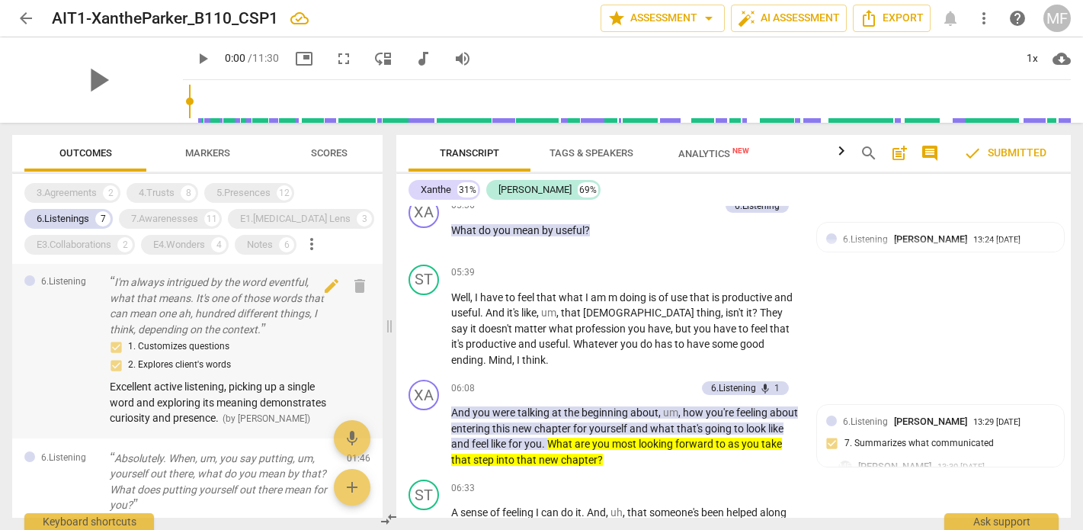
scroll to position [0, 0]
click at [89, 217] on div "6.Listenings" at bounding box center [63, 218] width 53 height 15
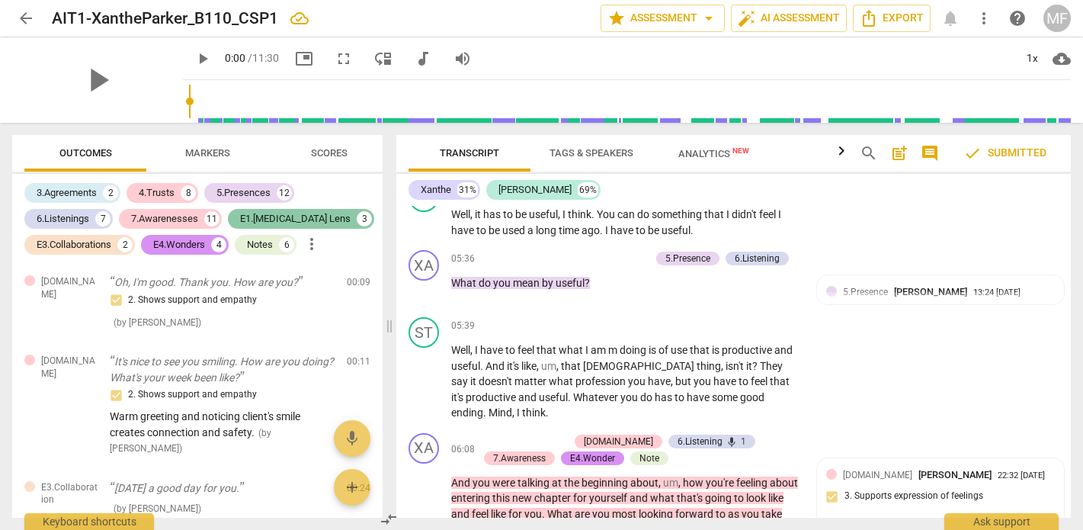
click at [273, 213] on div "E1.[MEDICAL_DATA] Lens" at bounding box center [295, 218] width 111 height 15
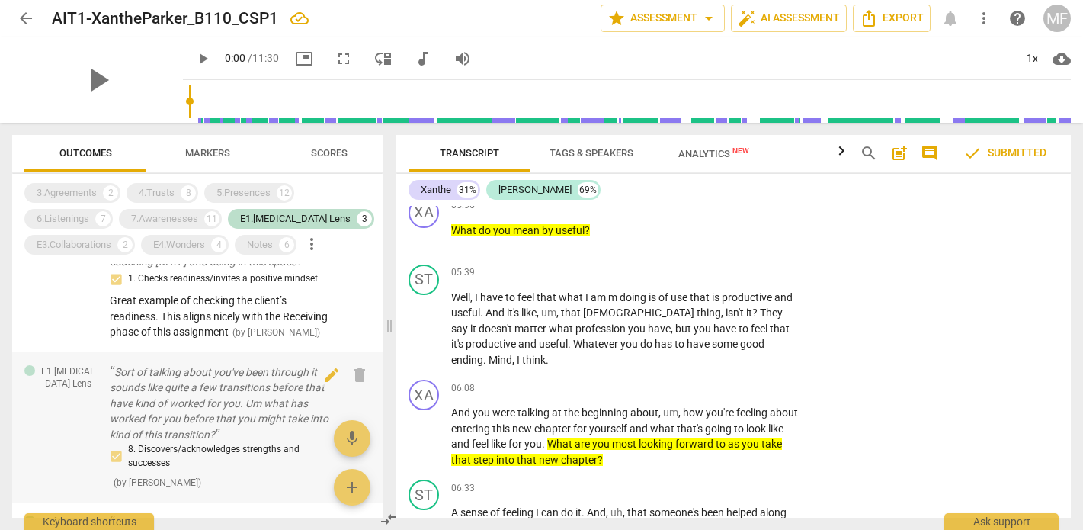
scroll to position [41, 0]
click at [182, 415] on p "Sort of talking about you've been through it sounds like quite a few transition…" at bounding box center [222, 400] width 225 height 79
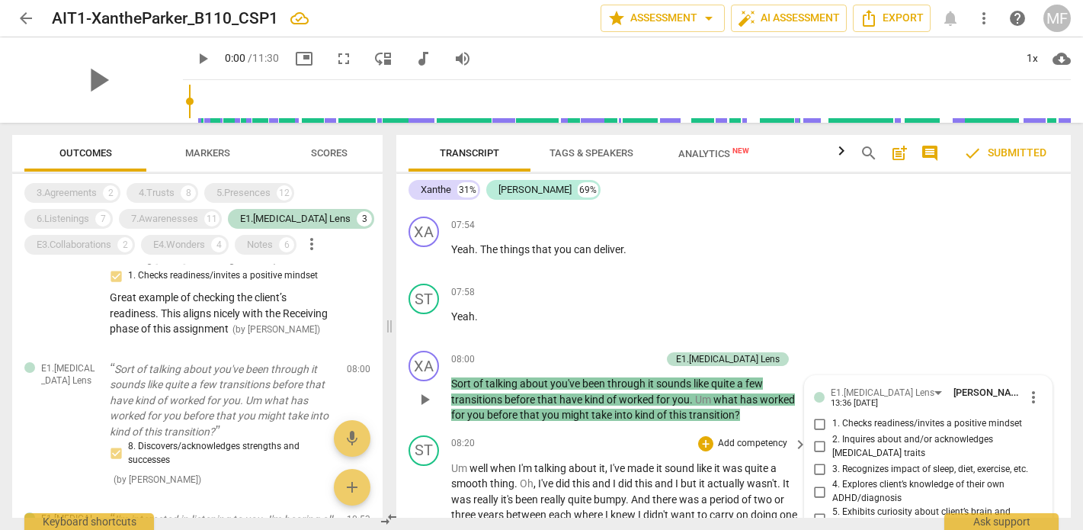
scroll to position [6602, 0]
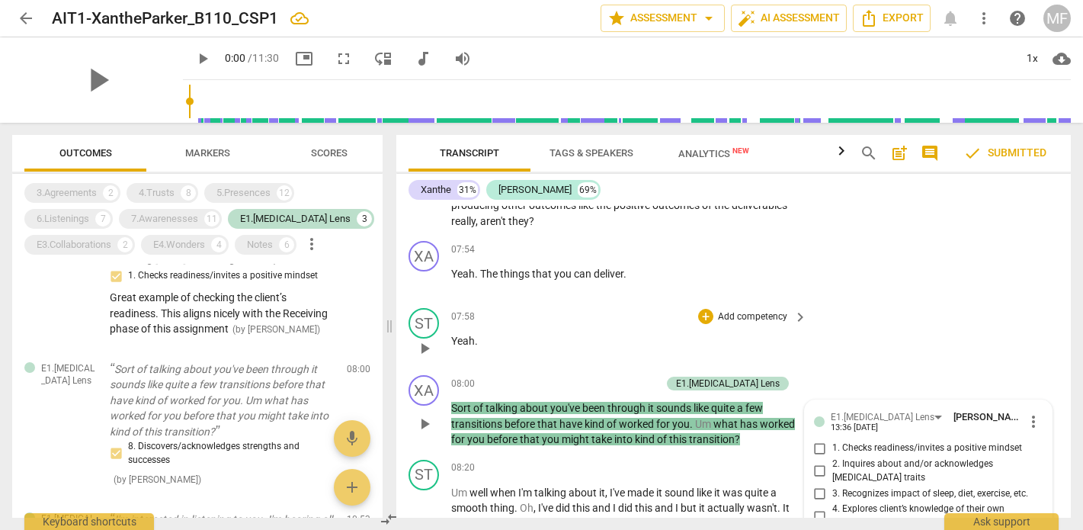
click at [838, 302] on div "ST play_arrow pause 07:58 + Add competency keyboard_arrow_right Yeah ." at bounding box center [733, 335] width 675 height 67
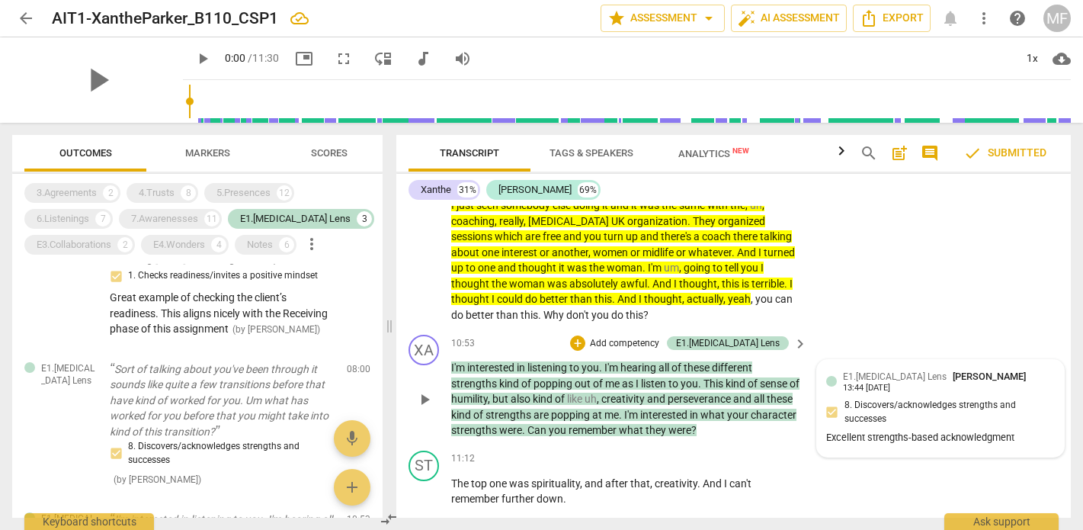
scroll to position [7373, 0]
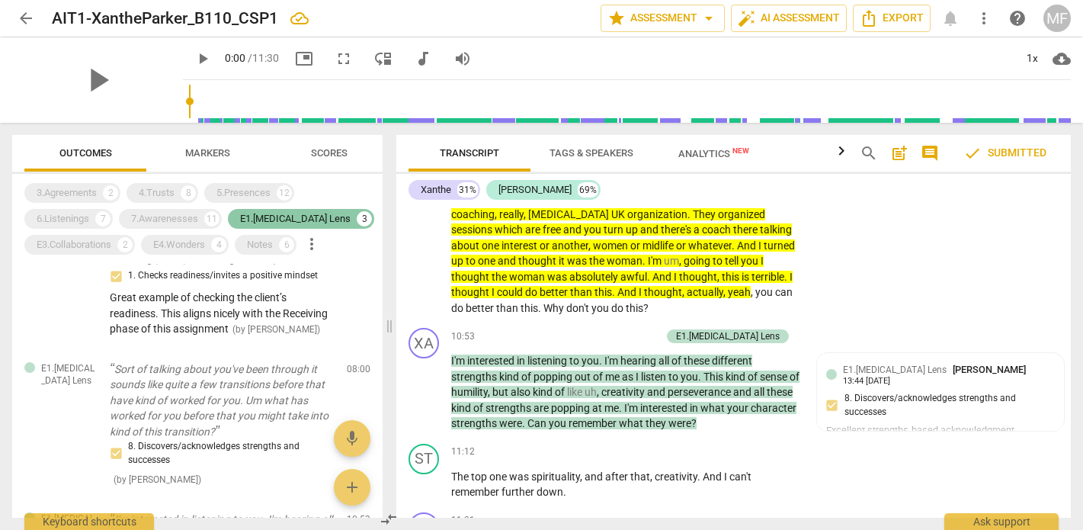
click at [265, 219] on div "E1.[MEDICAL_DATA] Lens" at bounding box center [295, 218] width 111 height 15
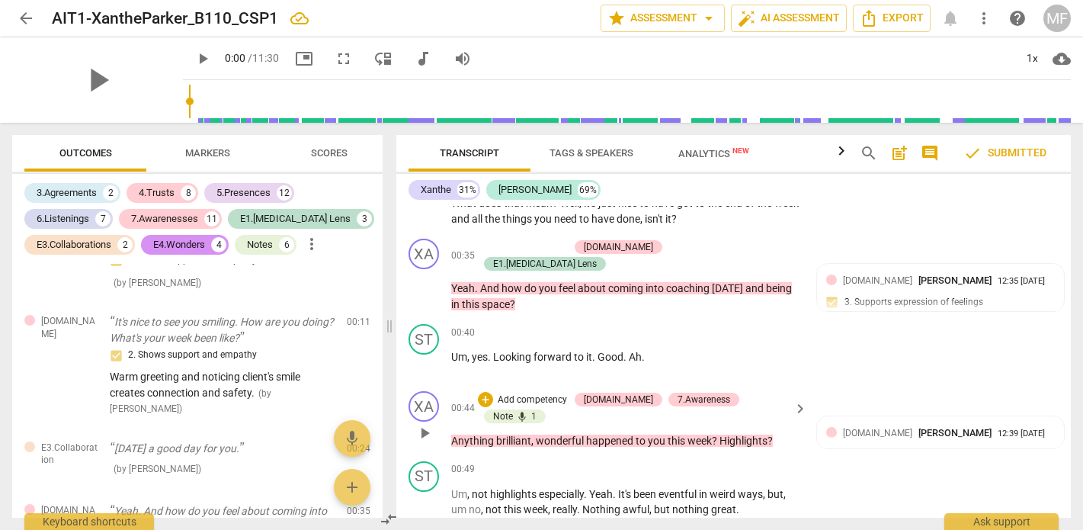
scroll to position [4175, 0]
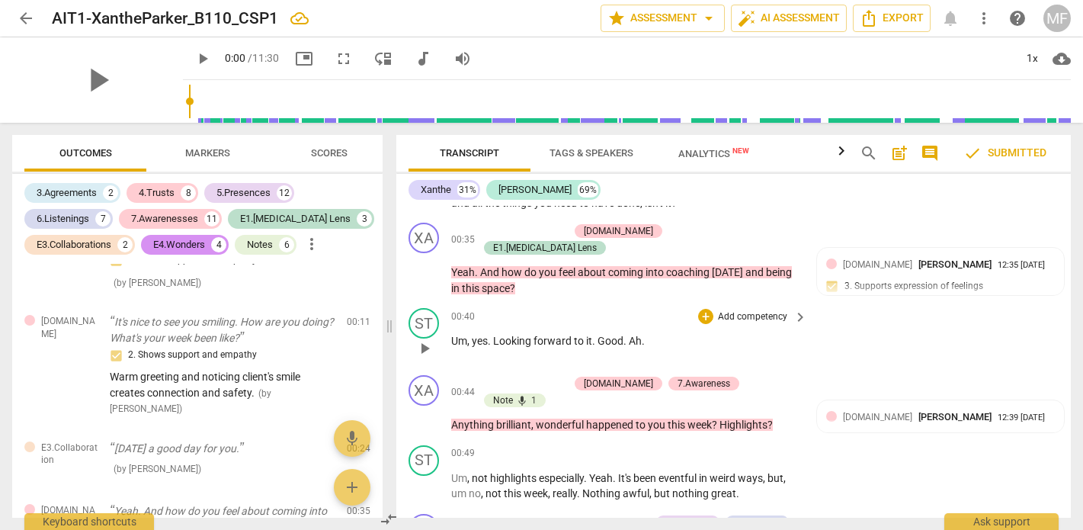
click at [998, 302] on div "ST play_arrow pause 00:40 + Add competency keyboard_arrow_right Um , yes . Look…" at bounding box center [733, 335] width 675 height 67
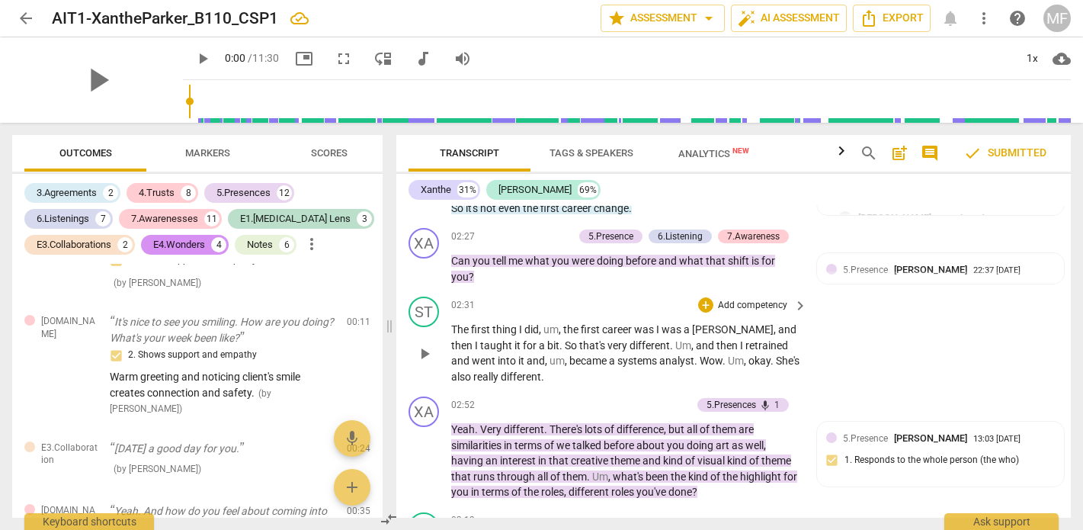
scroll to position [4960, 0]
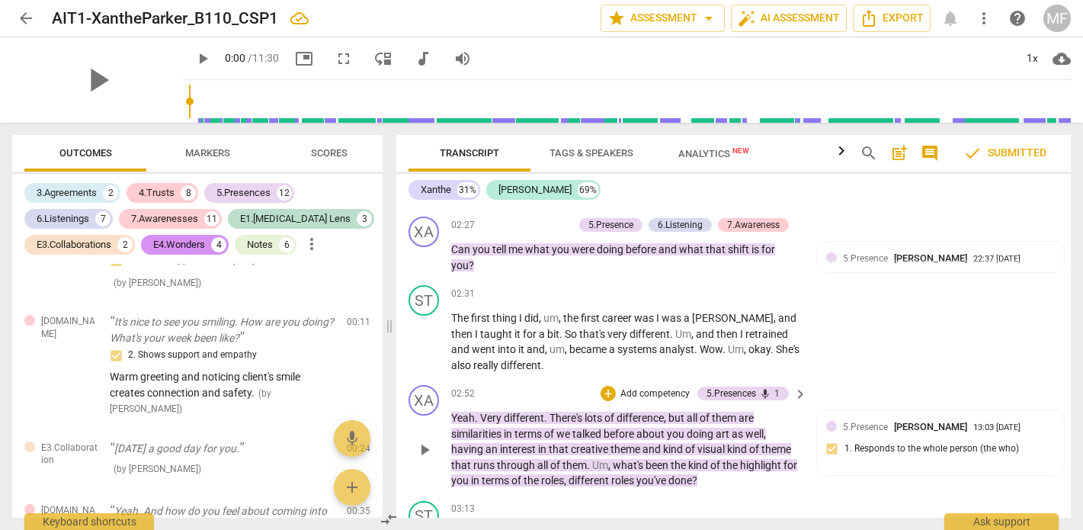
click at [637, 387] on p "Add competency" at bounding box center [655, 394] width 72 height 14
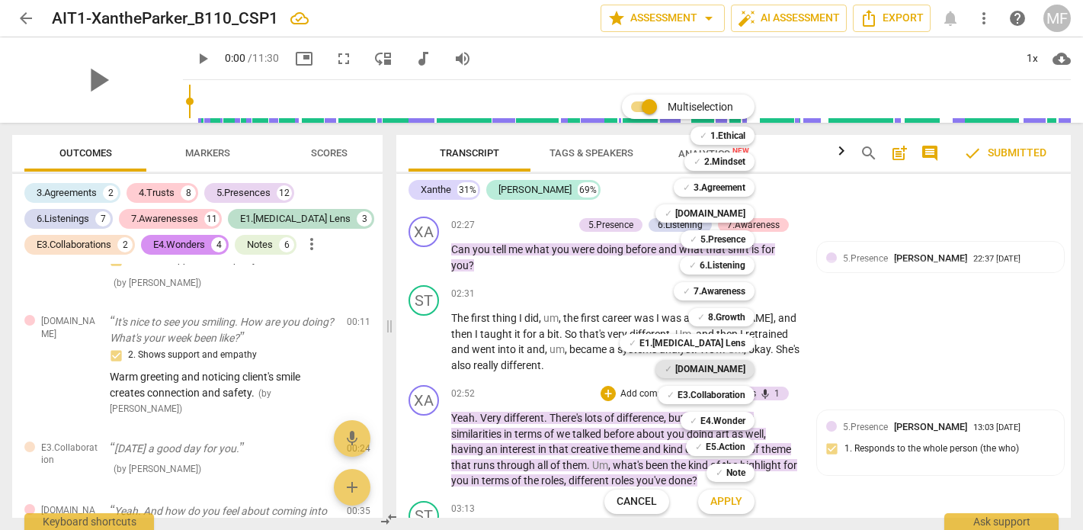
click at [714, 367] on b "[DOMAIN_NAME]" at bounding box center [711, 369] width 70 height 18
click at [724, 498] on span "Apply" at bounding box center [727, 501] width 32 height 15
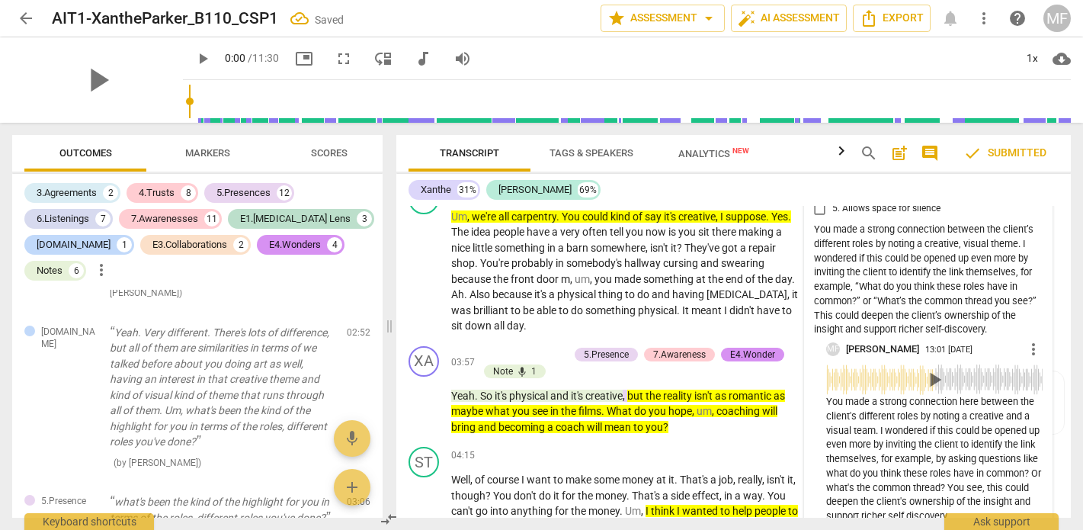
scroll to position [5348, 0]
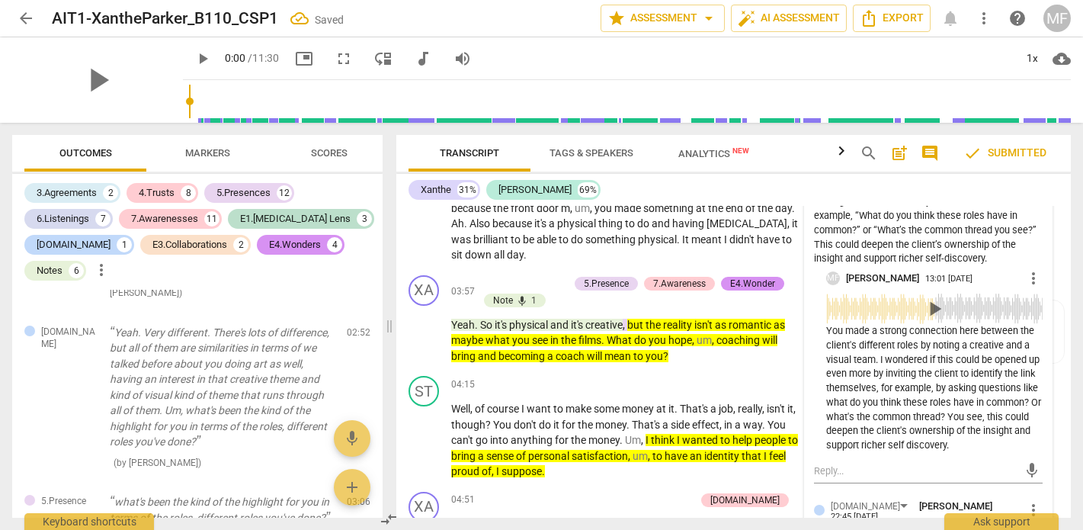
checkbox input "true"
click at [1051, 187] on div "Xanthe 31% Stephanie 69%" at bounding box center [734, 190] width 650 height 26
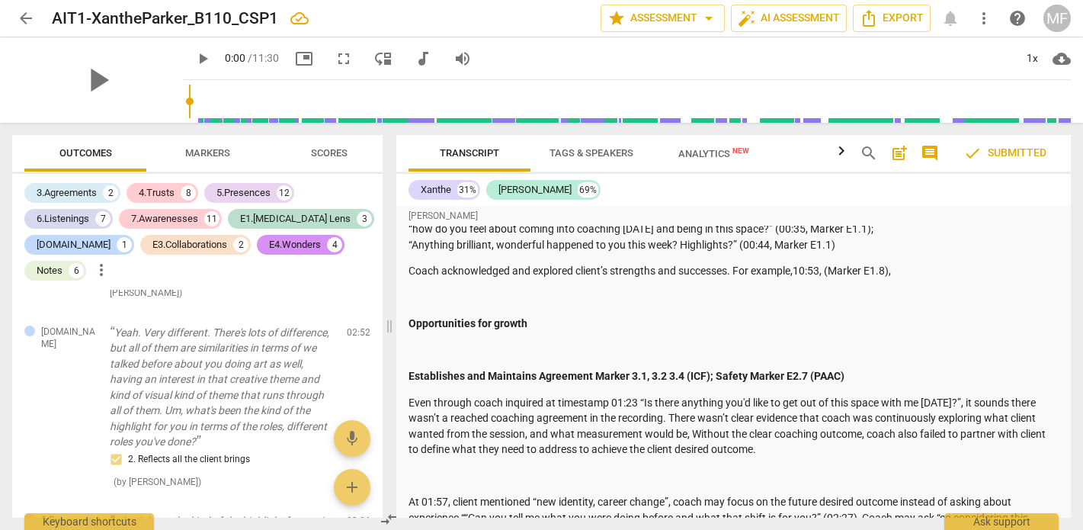
scroll to position [0, 0]
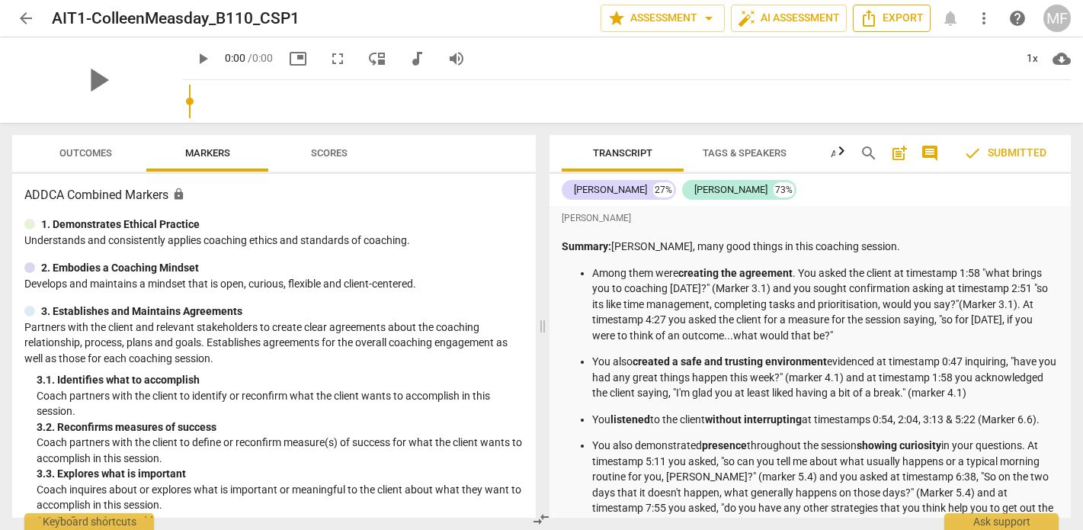
click at [902, 19] on span "Export" at bounding box center [892, 18] width 64 height 18
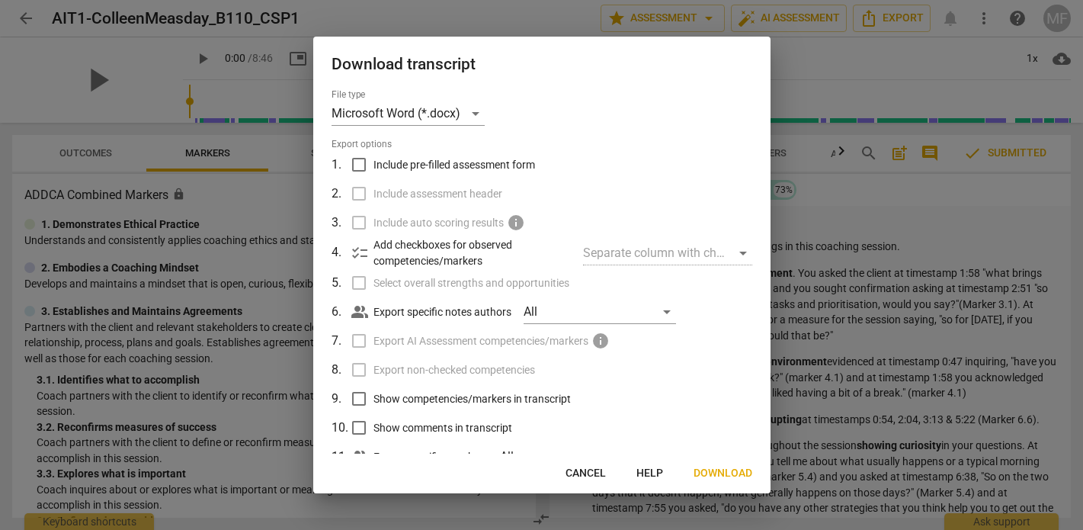
click at [721, 476] on span "Download" at bounding box center [723, 473] width 59 height 15
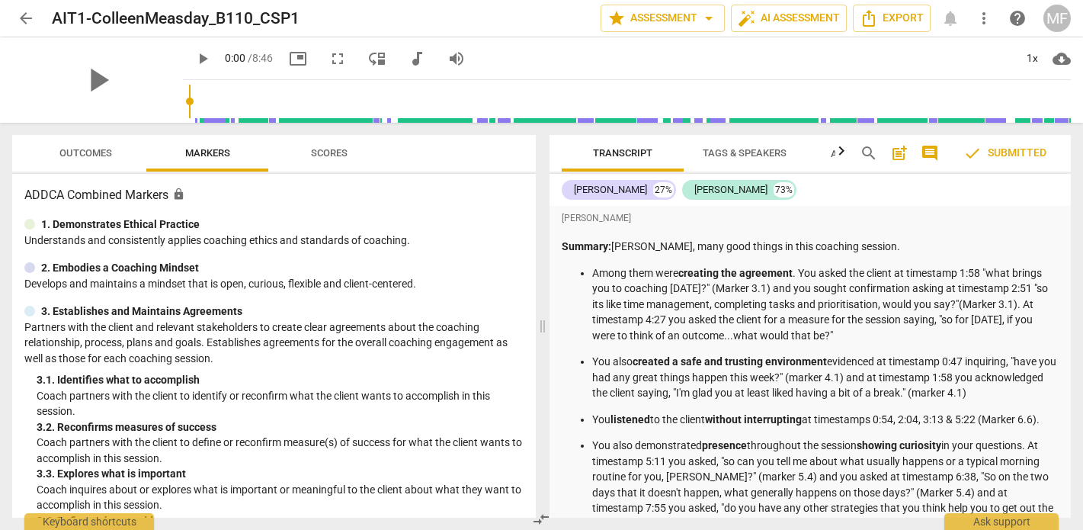
click at [82, 150] on span "Outcomes" at bounding box center [85, 152] width 53 height 11
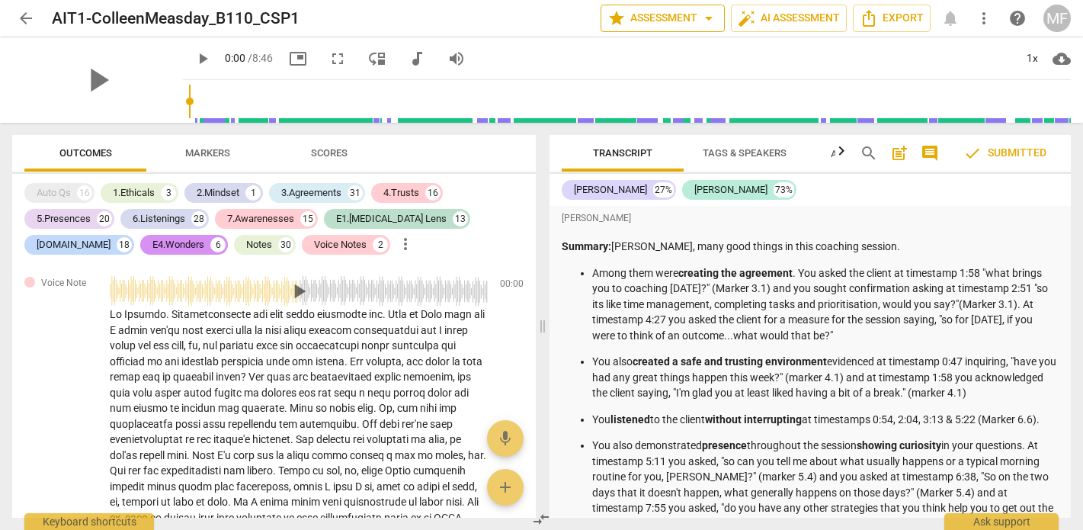
click at [705, 19] on span "arrow_drop_down" at bounding box center [709, 18] width 18 height 18
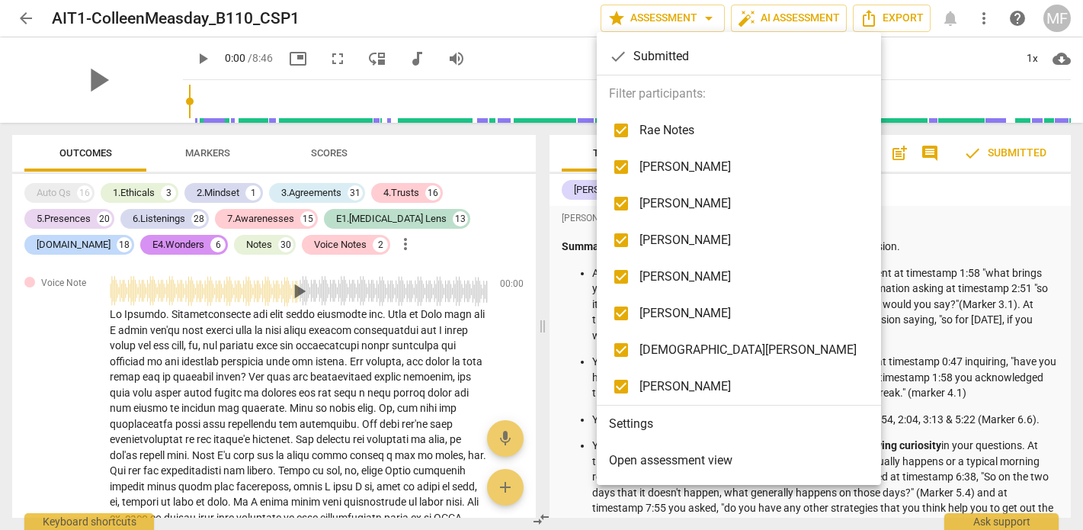
click at [623, 134] on input "checkbox" at bounding box center [621, 130] width 37 height 37
checkbox input "false"
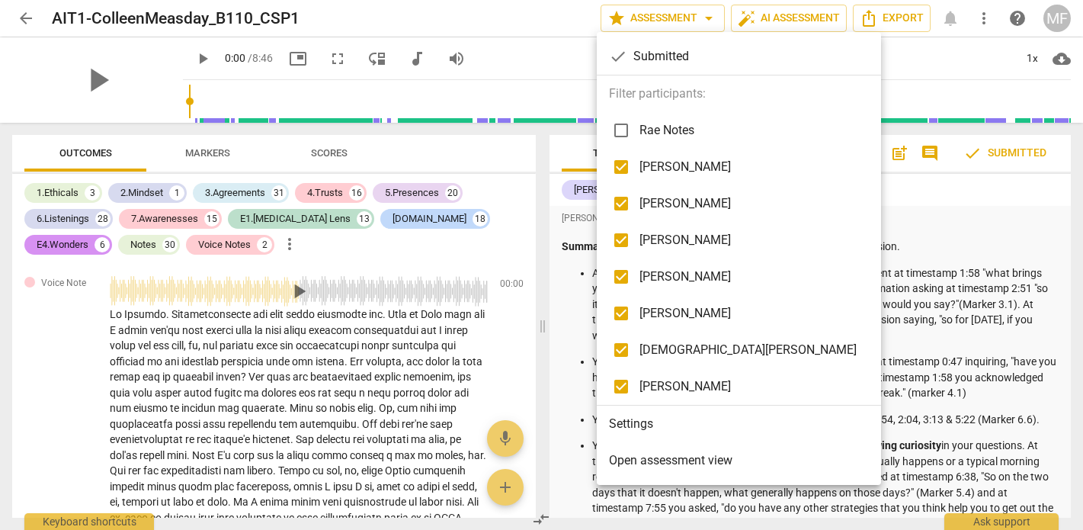
click at [623, 174] on input "checkbox" at bounding box center [621, 167] width 37 height 37
checkbox input "false"
click at [624, 214] on input "checkbox" at bounding box center [621, 203] width 37 height 37
checkbox input "false"
click at [624, 247] on input "checkbox" at bounding box center [621, 240] width 37 height 37
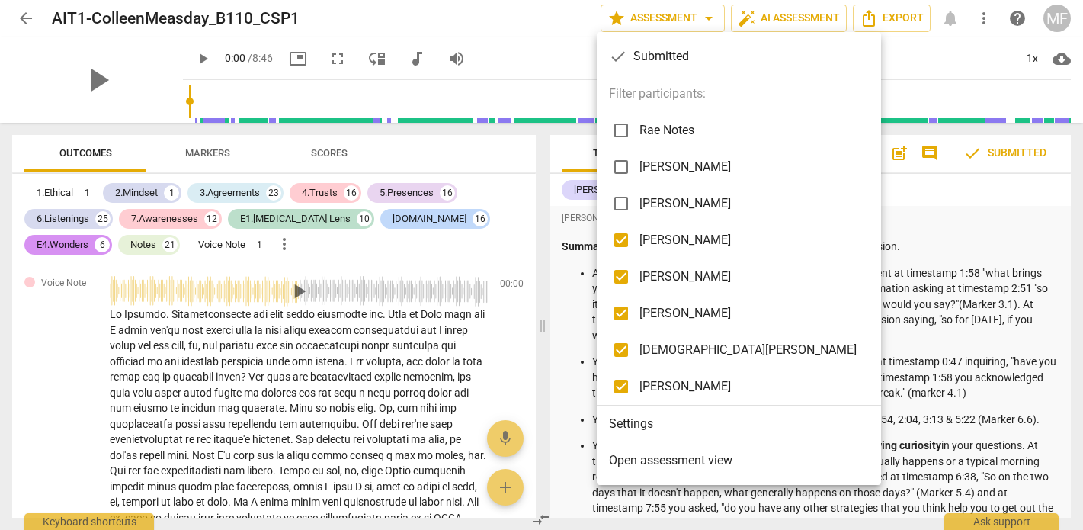
checkbox input "false"
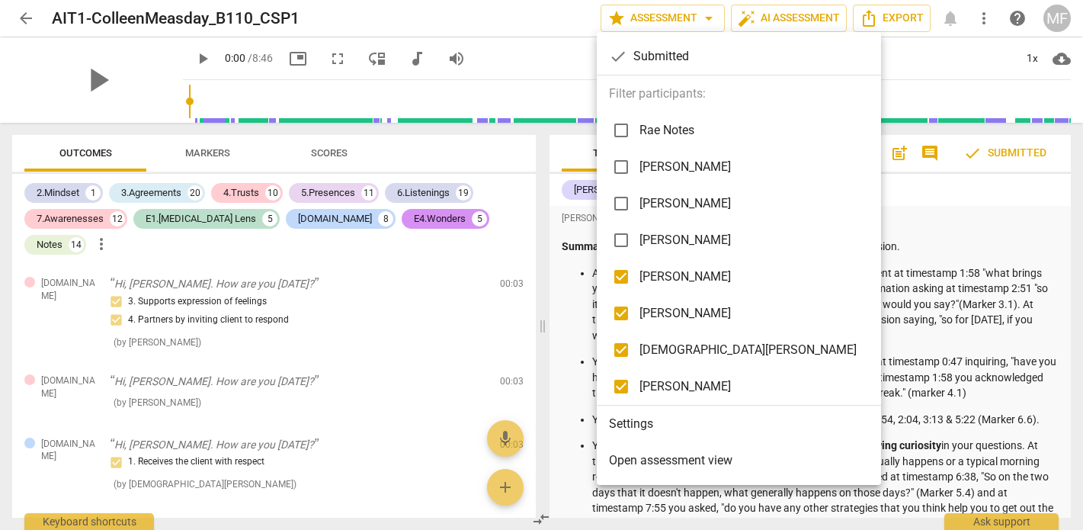
click at [624, 274] on input "checkbox" at bounding box center [621, 276] width 37 height 37
checkbox input "false"
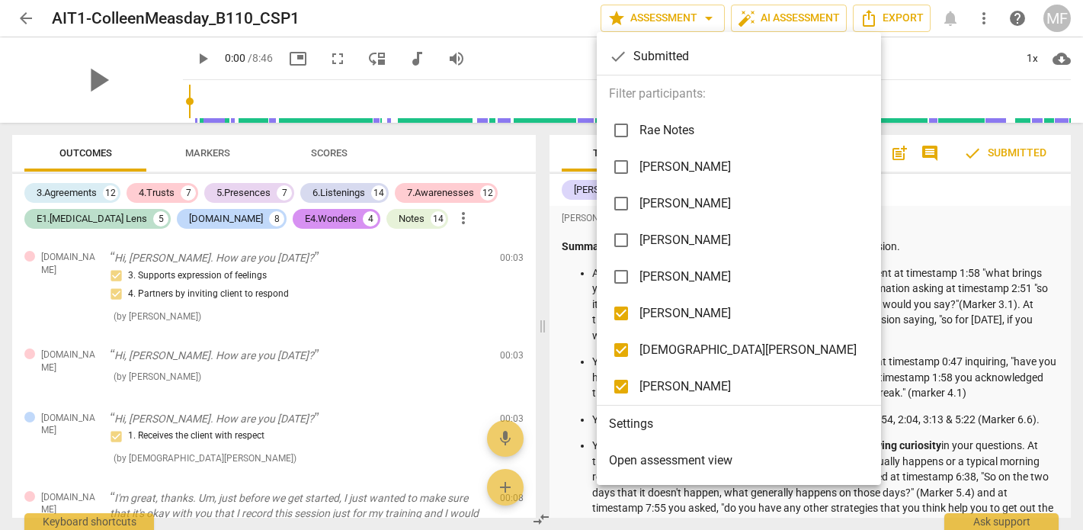
click at [624, 313] on input "checkbox" at bounding box center [621, 313] width 37 height 37
checkbox input "false"
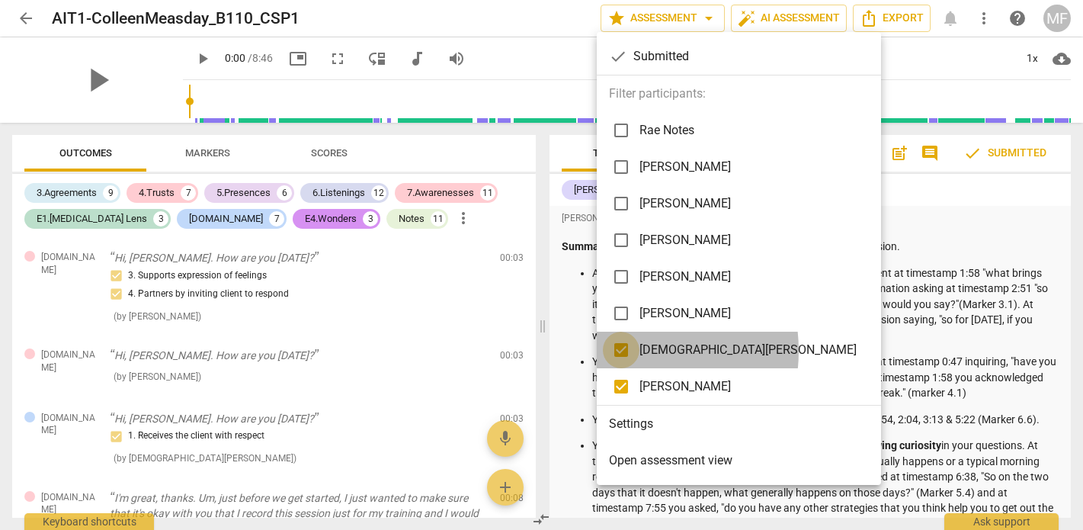
click at [619, 351] on input "checkbox" at bounding box center [621, 350] width 37 height 37
checkbox input "false"
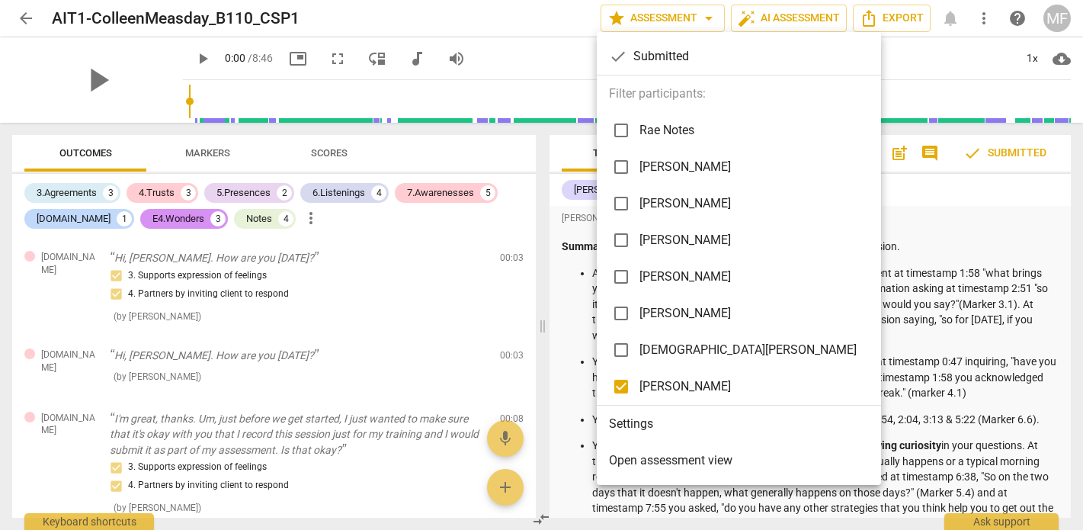
click at [901, 213] on div at bounding box center [541, 265] width 1083 height 530
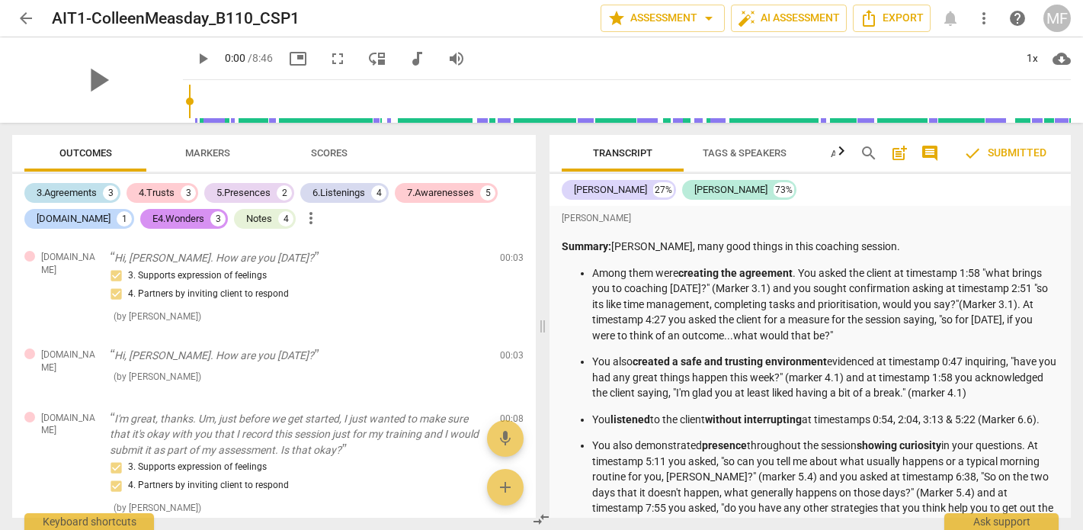
click at [88, 186] on div "3.Agreements" at bounding box center [67, 192] width 60 height 15
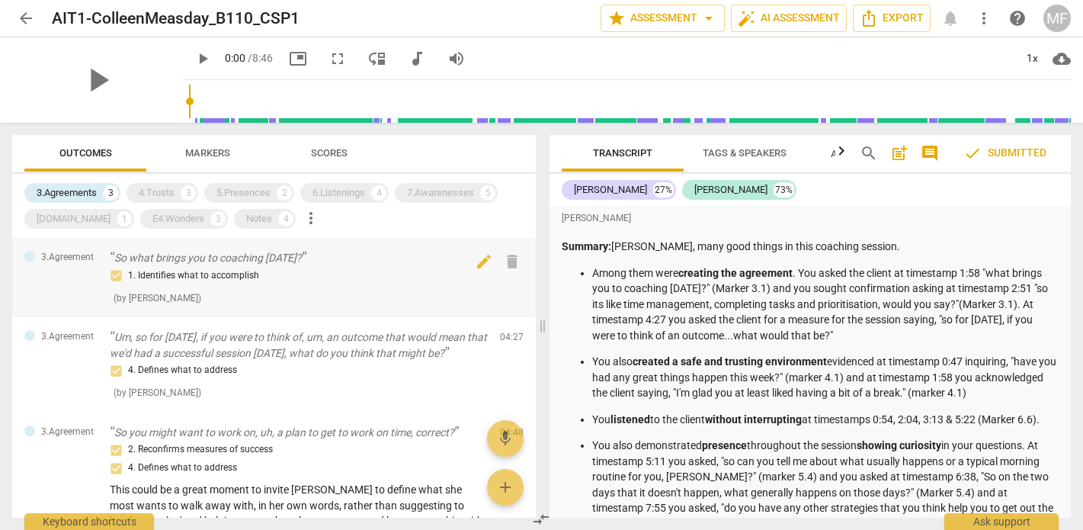
click at [156, 257] on p "So what brings you to coaching today?" at bounding box center [299, 258] width 378 height 16
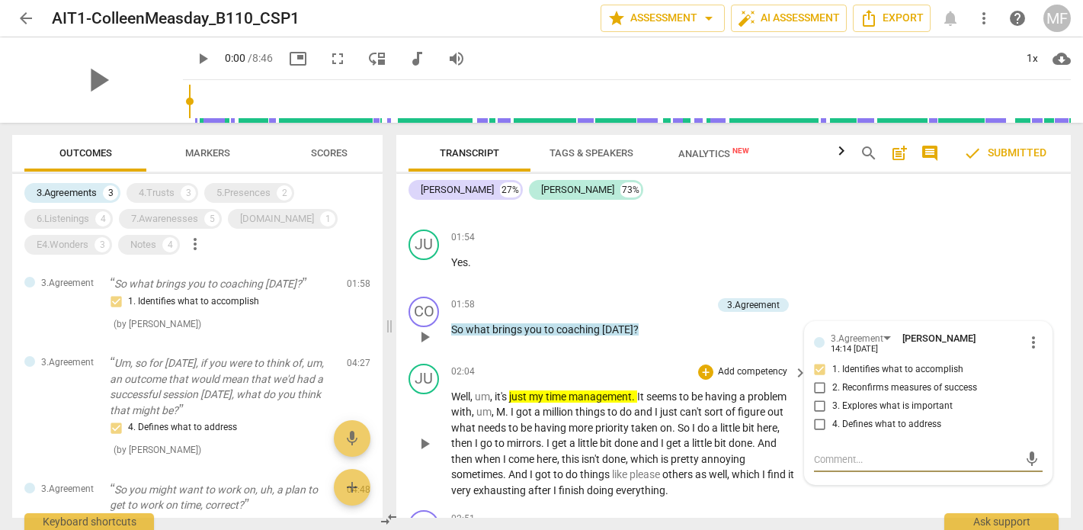
scroll to position [4726, 0]
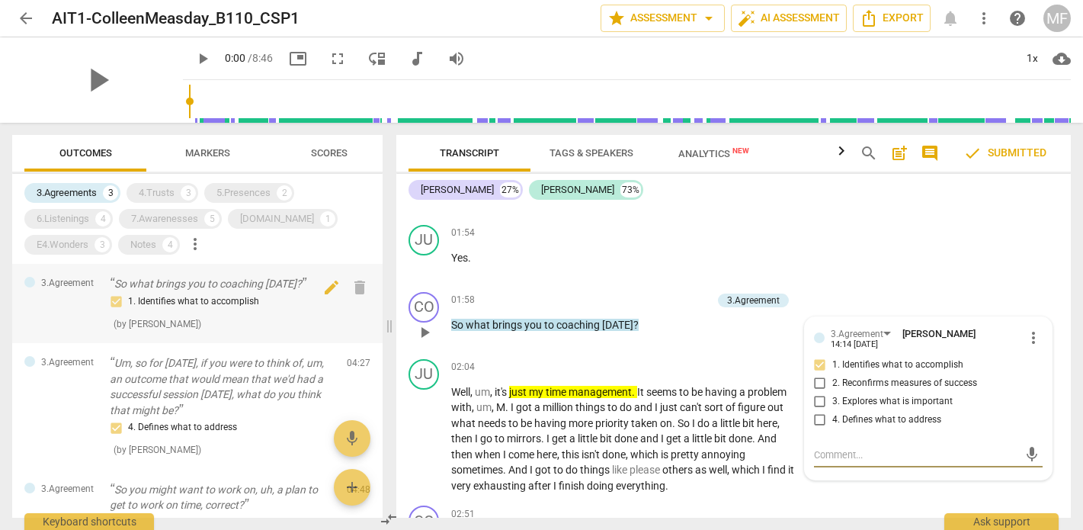
click at [187, 287] on p "So what brings you to coaching today?" at bounding box center [222, 284] width 225 height 16
click at [202, 285] on p "So what brings you to coaching today?" at bounding box center [222, 284] width 225 height 16
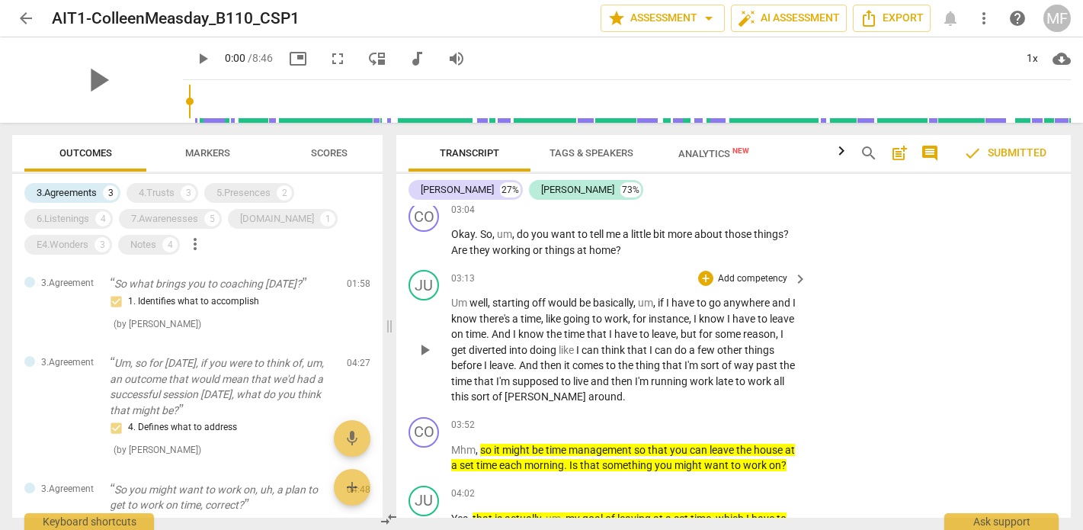
scroll to position [5193, 0]
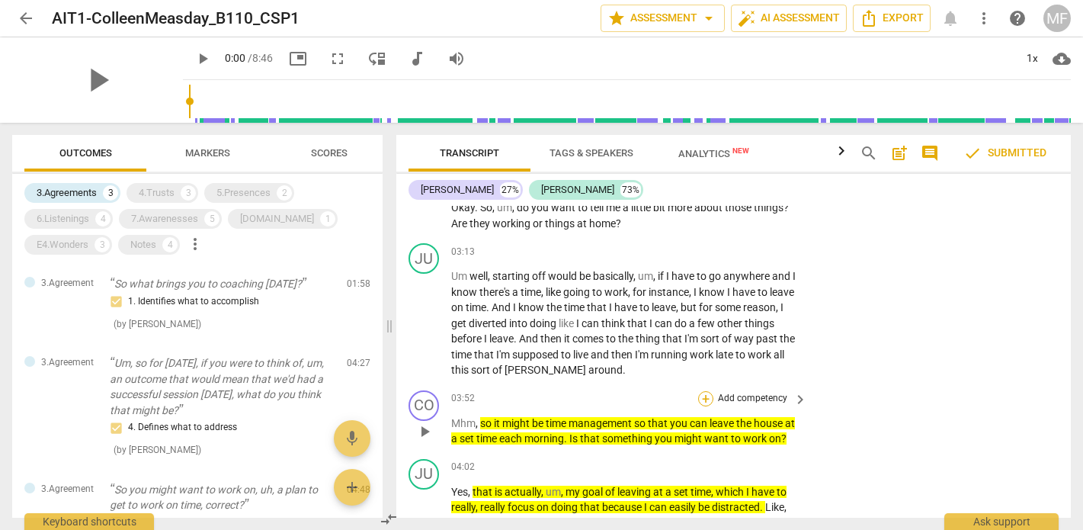
click at [703, 391] on div "+" at bounding box center [705, 398] width 15 height 15
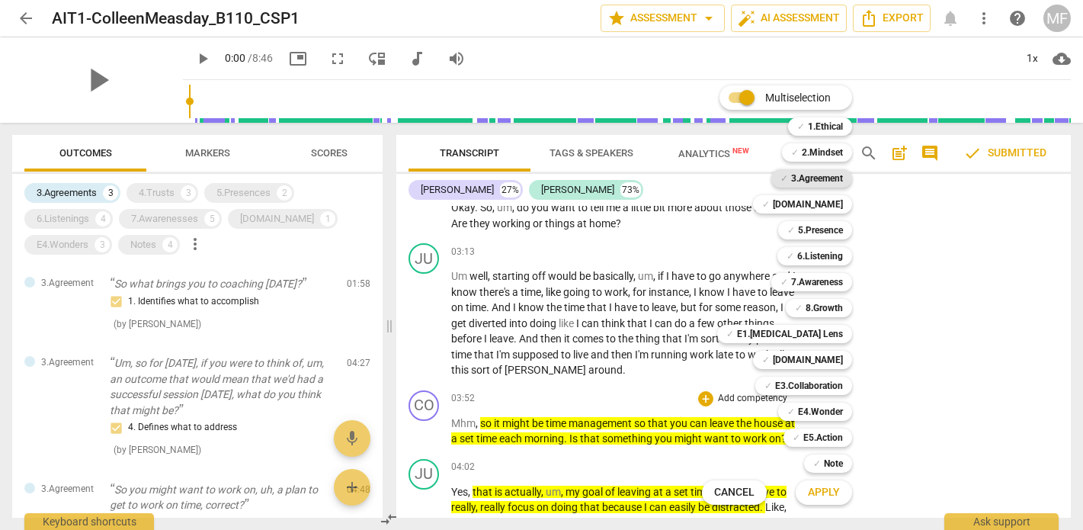
click at [823, 181] on b "3.Agreement" at bounding box center [817, 178] width 52 height 18
click at [834, 487] on span "Apply" at bounding box center [824, 492] width 32 height 15
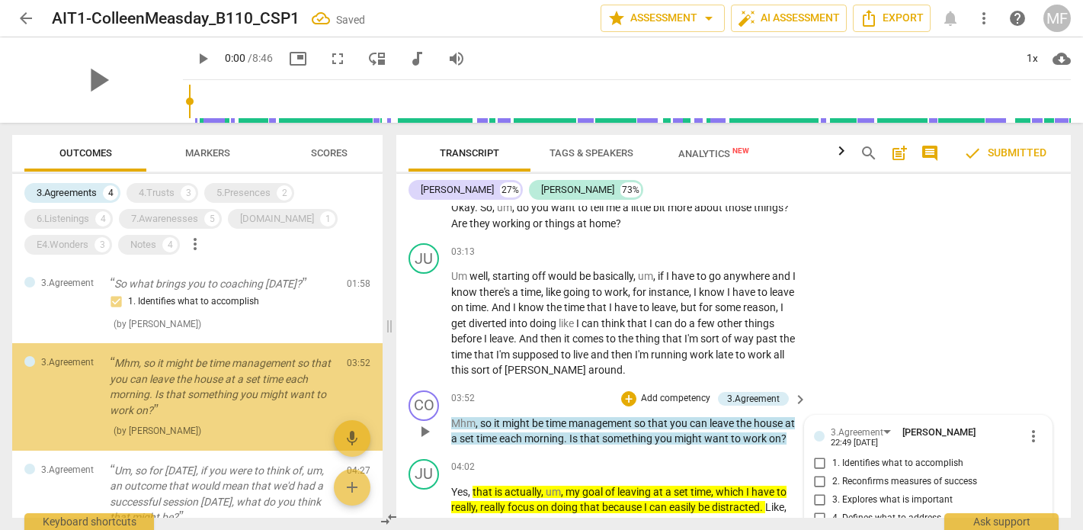
scroll to position [5, 0]
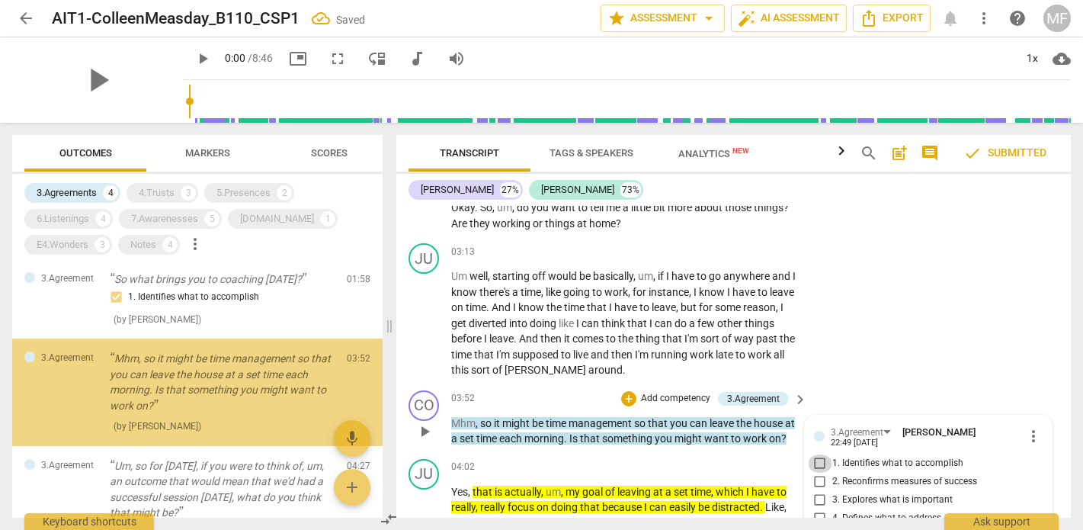
click at [816, 454] on input "1. Identifies what to accomplish" at bounding box center [820, 463] width 24 height 18
checkbox input "true"
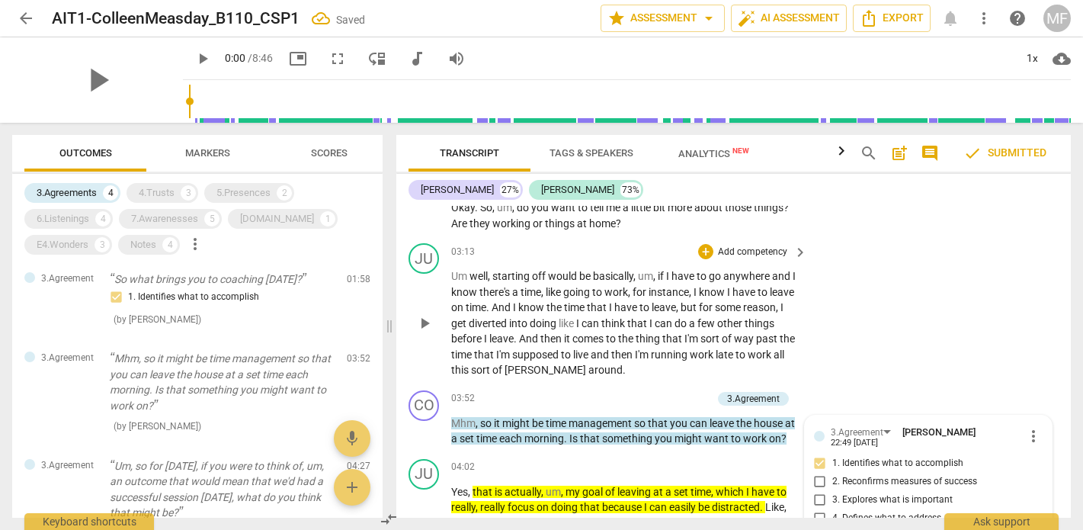
click at [844, 262] on div "JU play_arrow pause 03:13 + Add competency keyboard_arrow_right Um well , start…" at bounding box center [733, 310] width 675 height 147
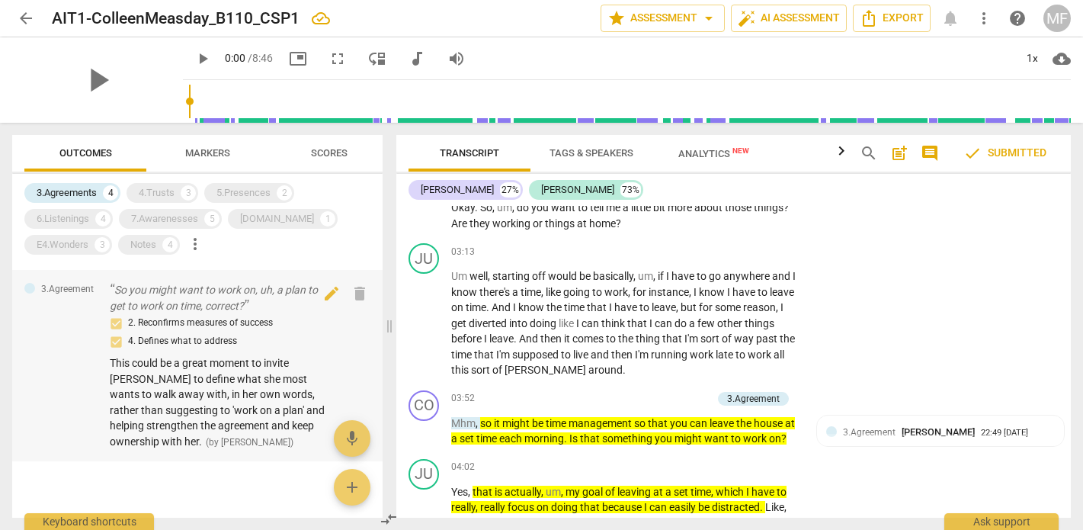
scroll to position [316, 0]
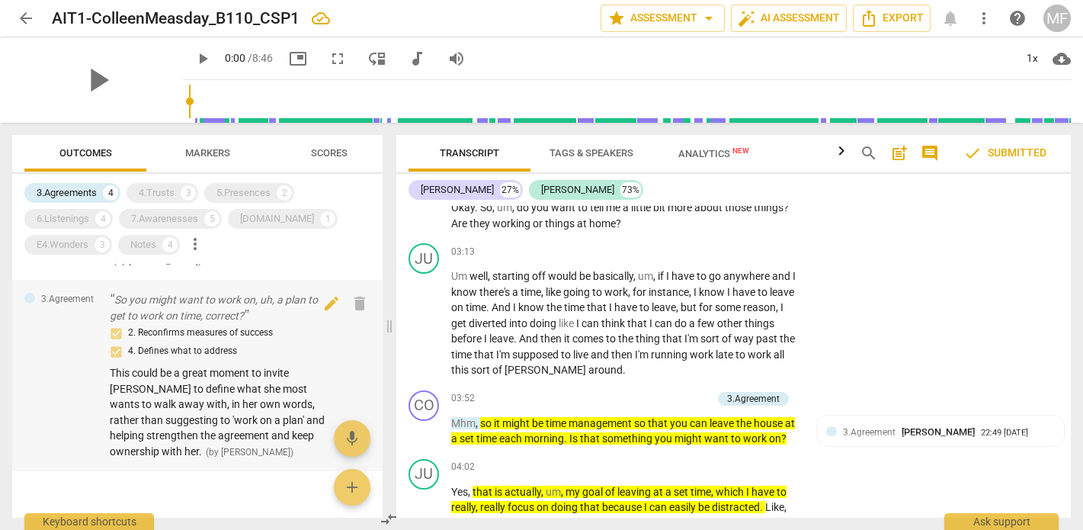
click at [234, 311] on p "So you might want to work on, uh, a plan to get to work on time, correct?" at bounding box center [222, 307] width 225 height 31
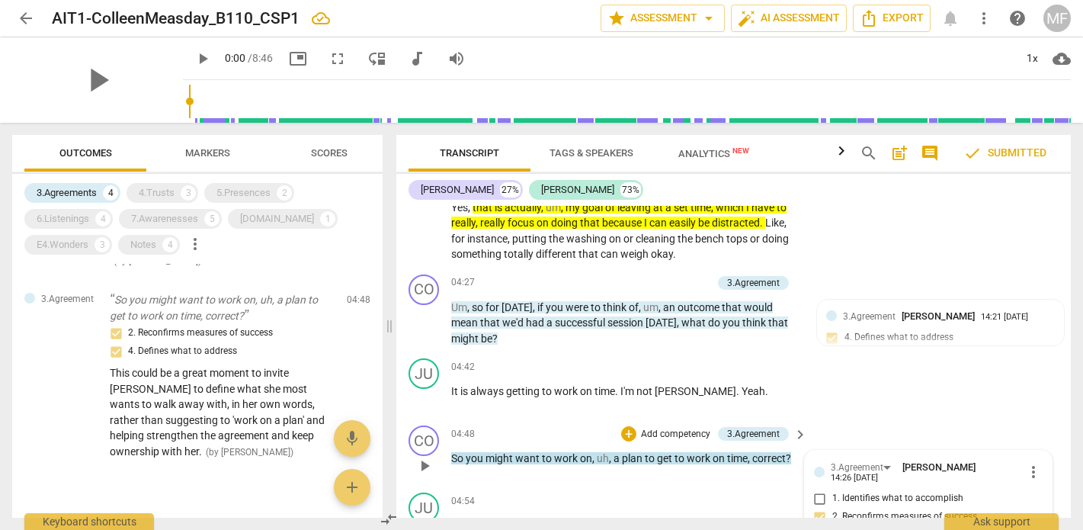
scroll to position [5497, 0]
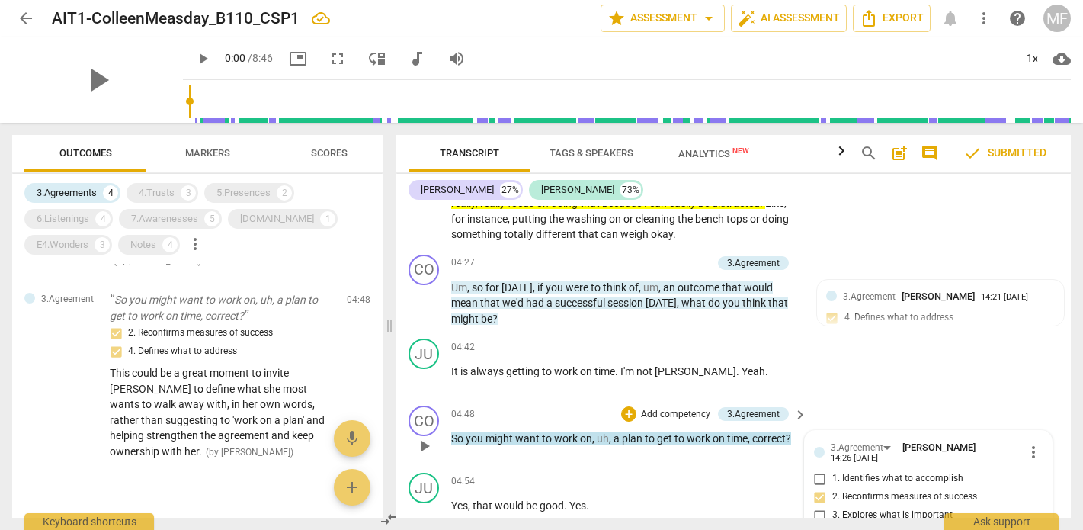
click at [819, 488] on input "2. Reconfirms measures of success" at bounding box center [820, 497] width 24 height 18
click at [817, 488] on input "2. Reconfirms measures of success" at bounding box center [820, 497] width 24 height 18
checkbox input "false"
click at [883, 332] on div "JU play_arrow pause 04:42 + Add competency keyboard_arrow_right It is always ge…" at bounding box center [733, 365] width 675 height 67
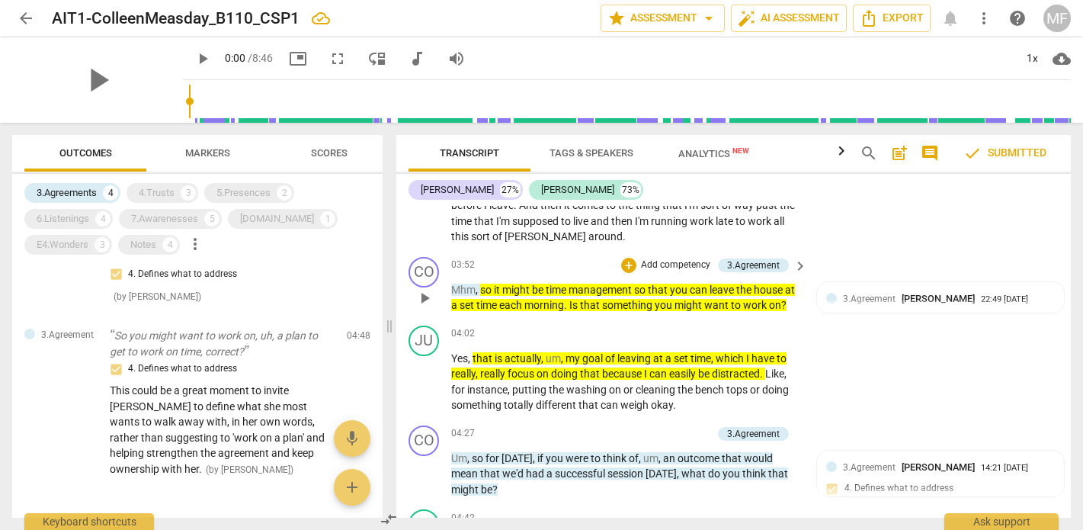
scroll to position [5356, 0]
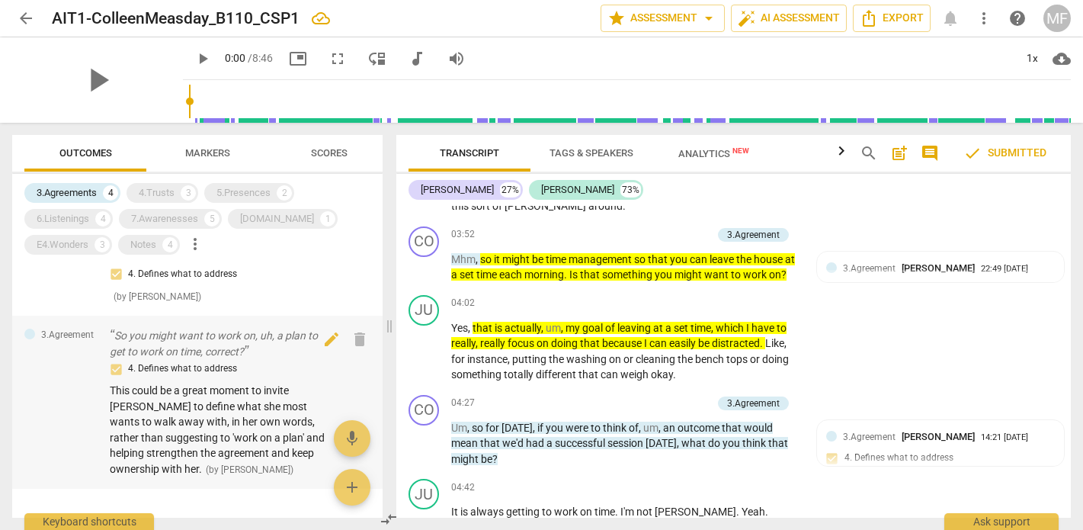
click at [200, 336] on p "So you might want to work on, uh, a plan to get to work on time, correct?" at bounding box center [222, 343] width 225 height 31
click at [90, 191] on div "3.Agreements" at bounding box center [67, 192] width 60 height 15
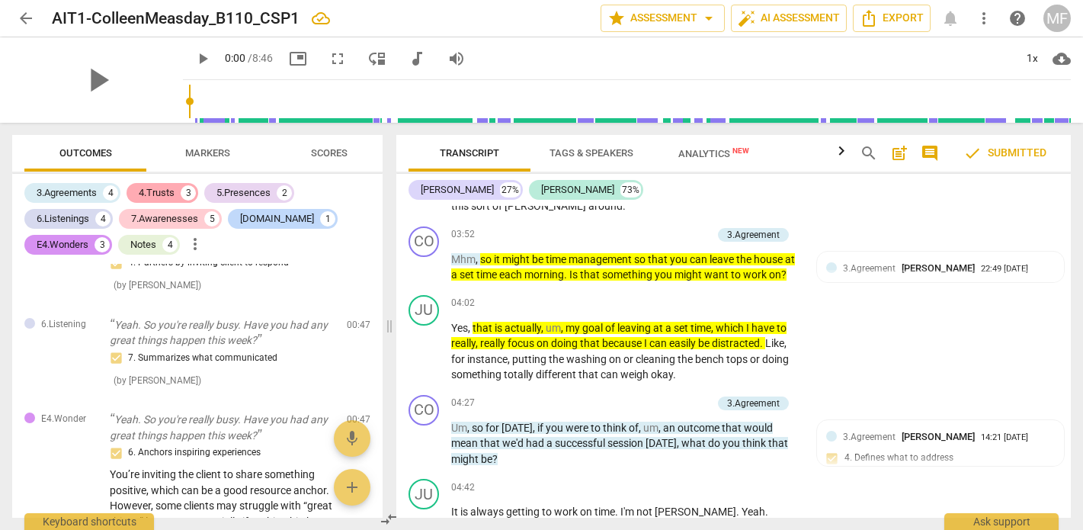
click at [153, 192] on div "4.Trusts" at bounding box center [157, 192] width 36 height 15
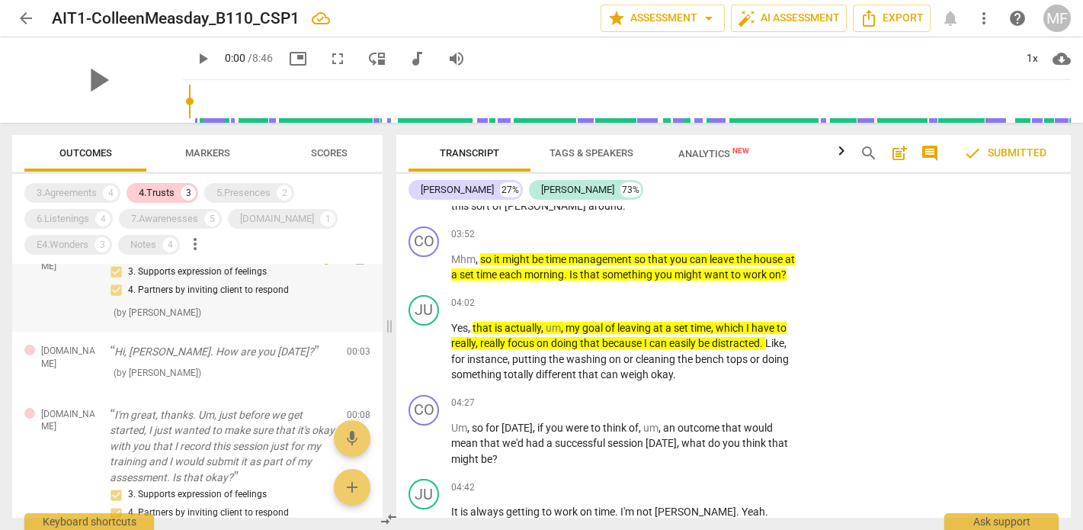
scroll to position [30, 0]
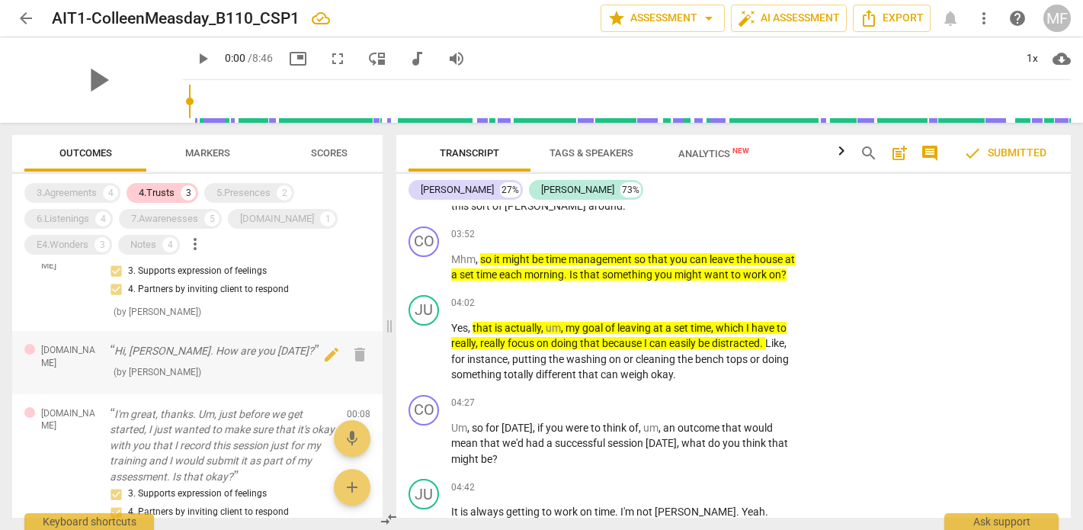
click at [221, 354] on p "Hi, Judy. How are you today?" at bounding box center [222, 351] width 225 height 16
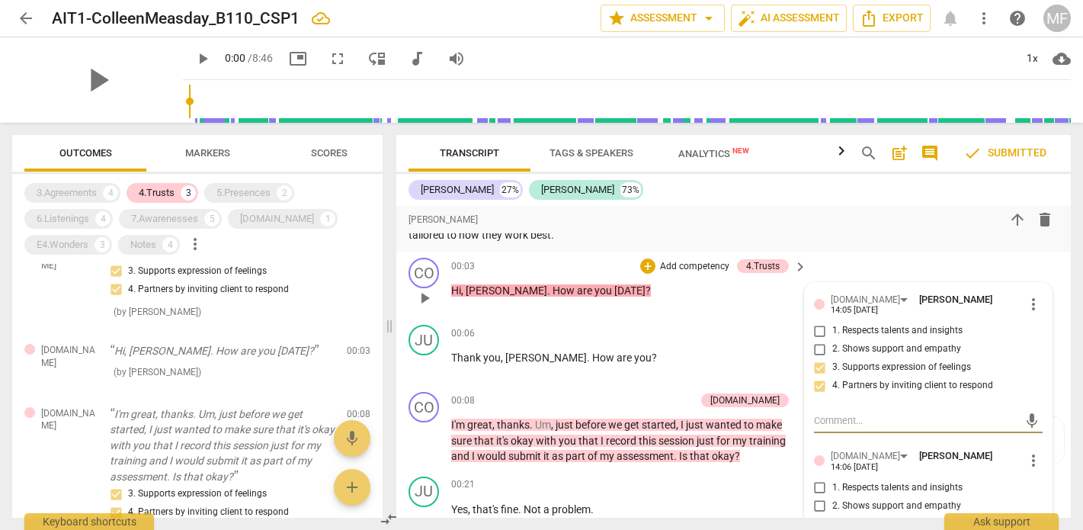
scroll to position [3944, 0]
click at [1028, 450] on span "more_vert" at bounding box center [1034, 459] width 18 height 18
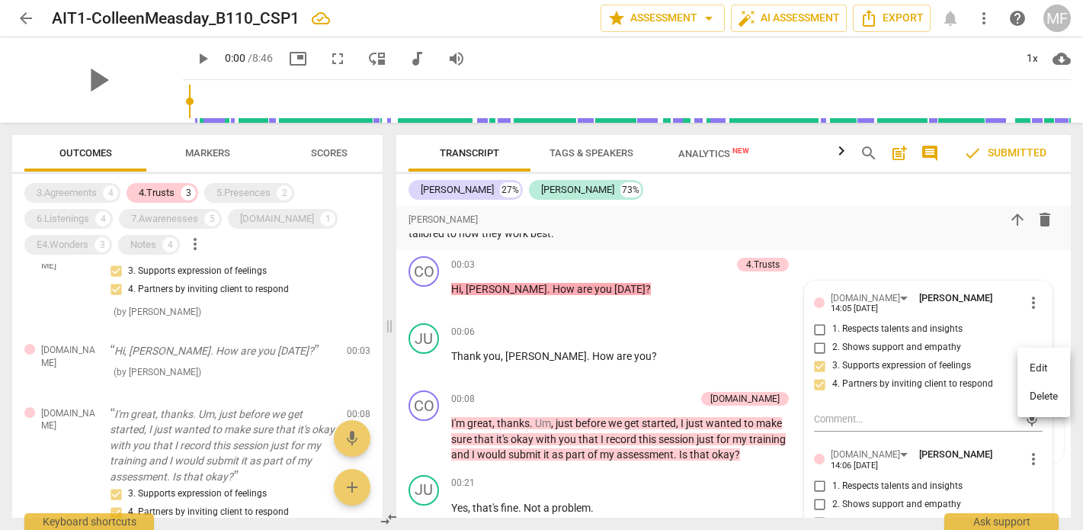
click at [1042, 398] on li "Delete" at bounding box center [1044, 396] width 53 height 29
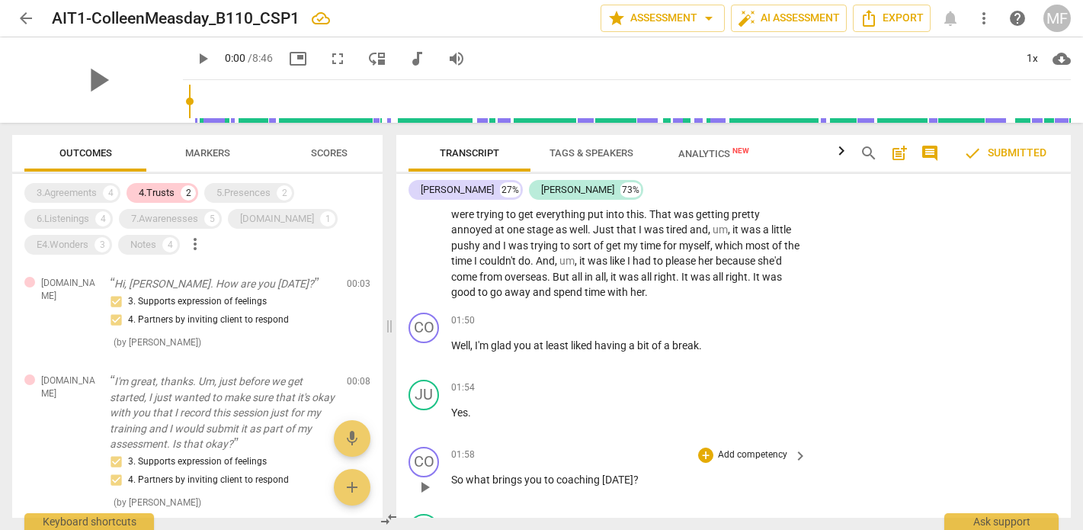
scroll to position [4538, 0]
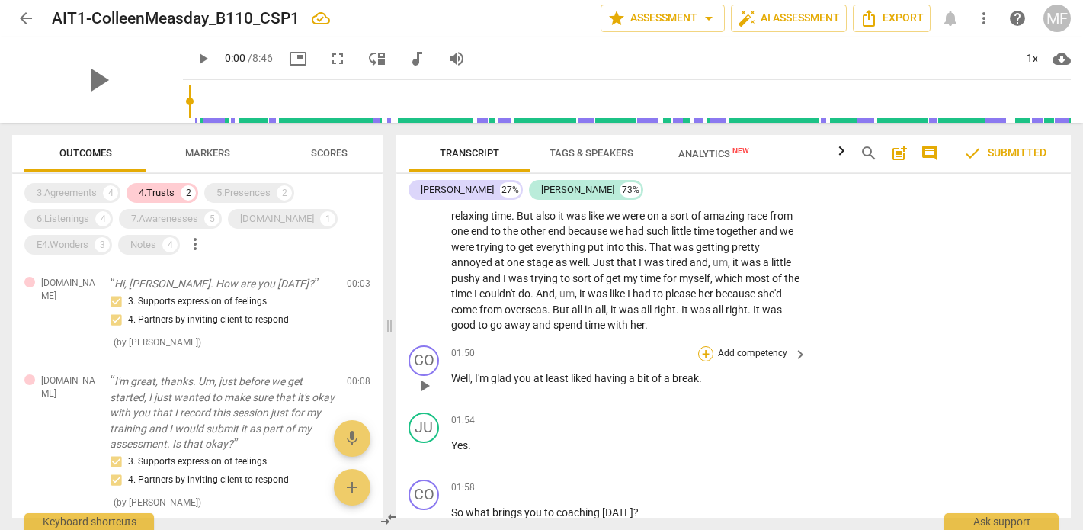
click at [707, 346] on div "+" at bounding box center [705, 353] width 15 height 15
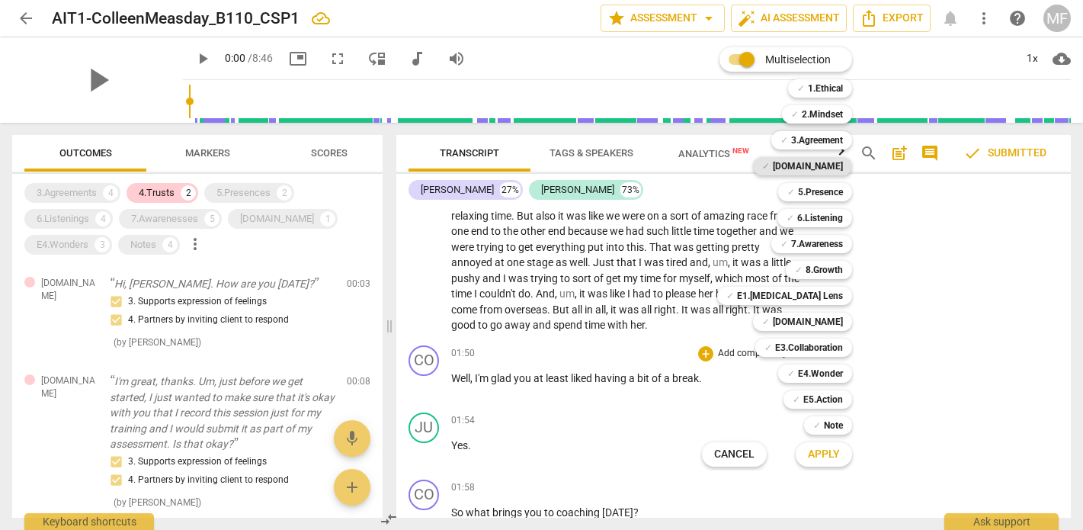
click at [822, 162] on b "[DOMAIN_NAME]" at bounding box center [808, 166] width 70 height 18
click at [824, 454] on span "Apply" at bounding box center [824, 454] width 32 height 15
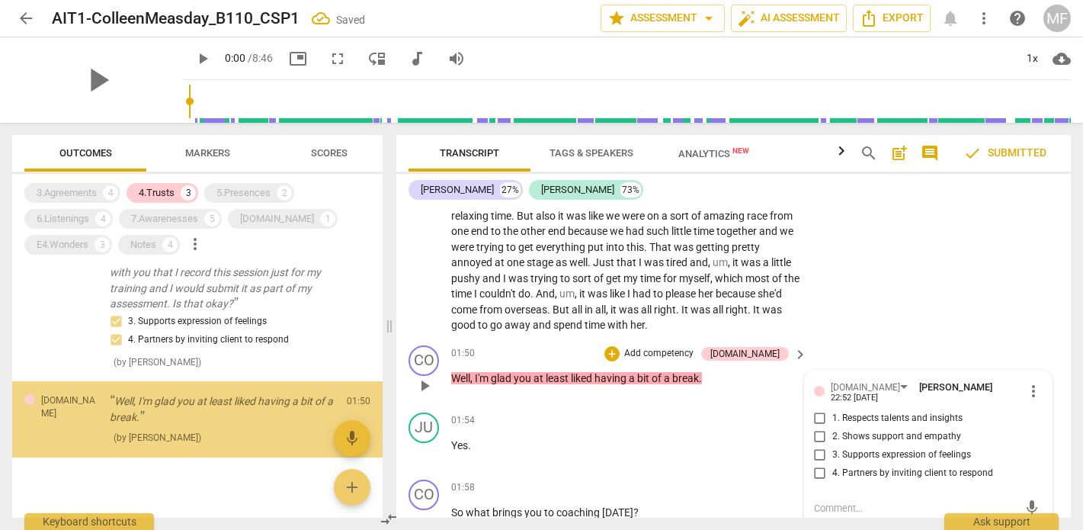
scroll to position [152, 0]
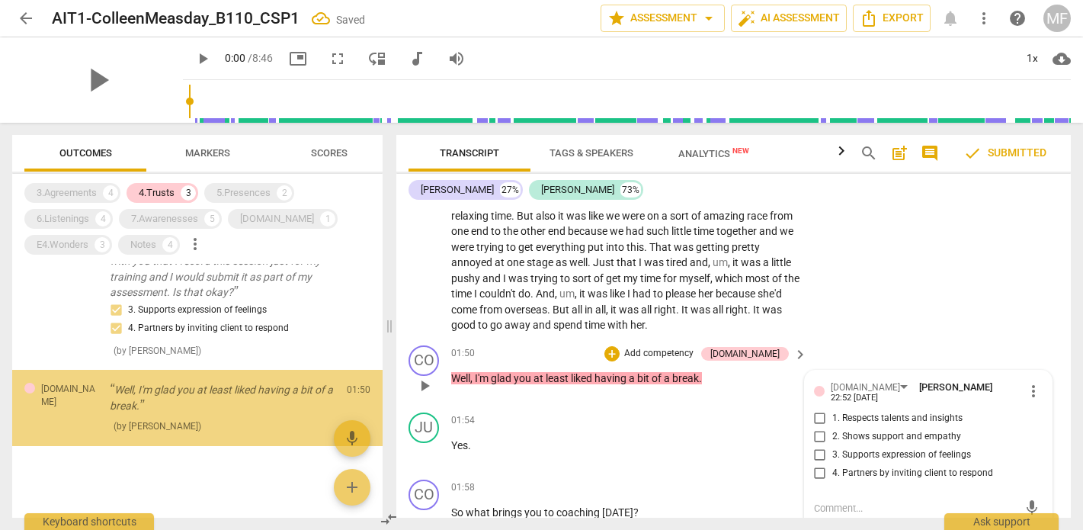
click at [814, 428] on input "2. Shows support and empathy" at bounding box center [820, 437] width 24 height 18
checkbox input "true"
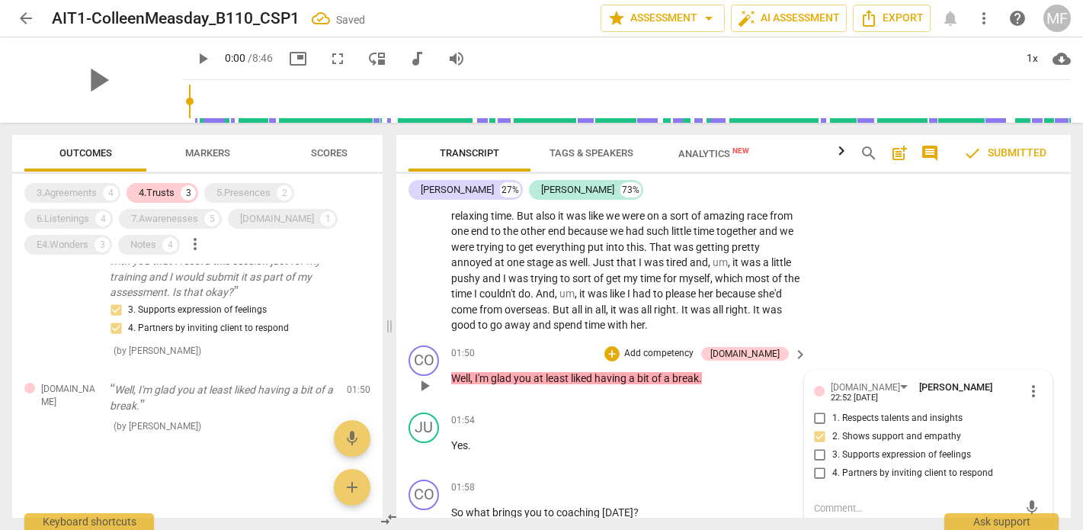
click at [967, 339] on div "CO play_arrow pause 01:50 + Add competency 4.Trust keyboard_arrow_right Well , …" at bounding box center [733, 372] width 675 height 67
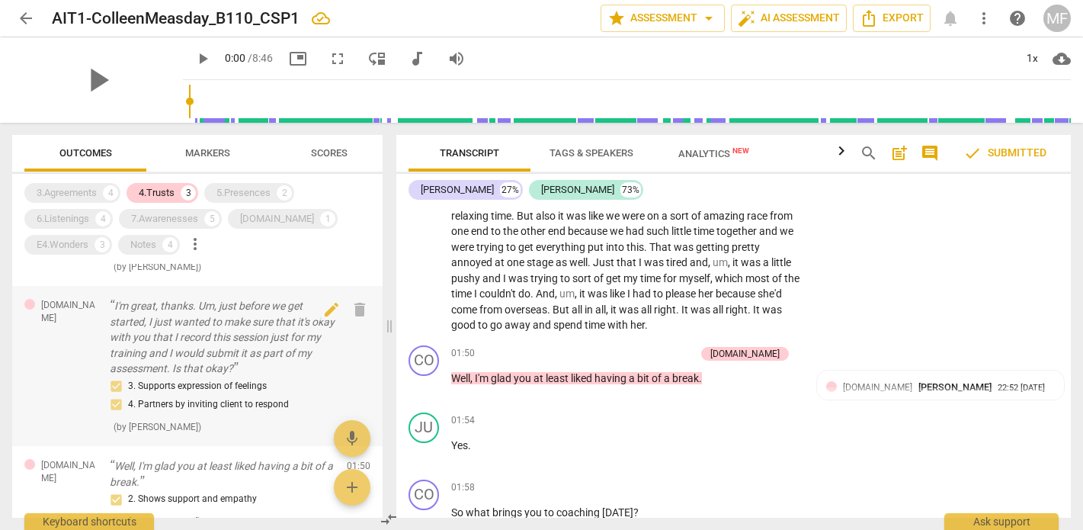
scroll to position [57, 0]
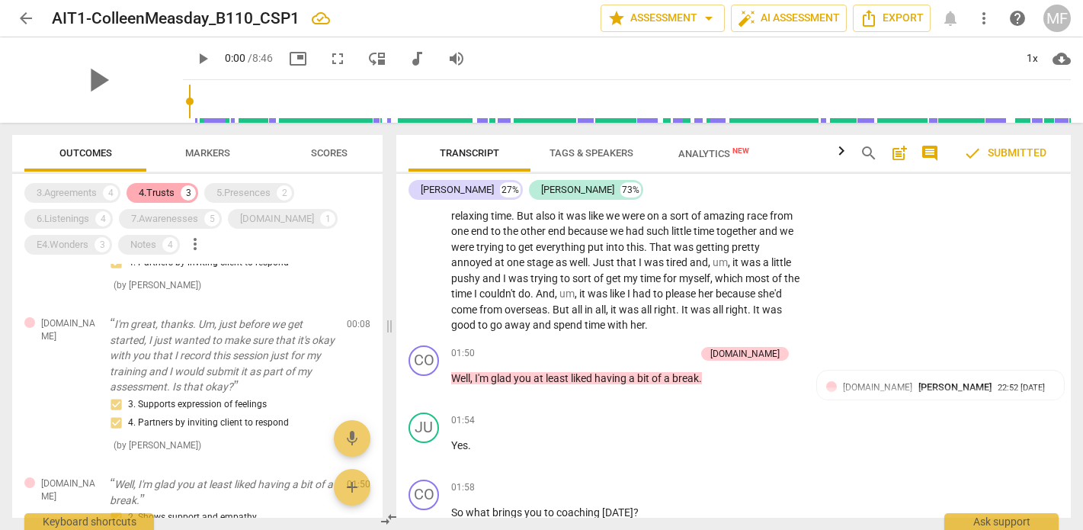
click at [165, 191] on div "4.Trusts" at bounding box center [157, 192] width 36 height 15
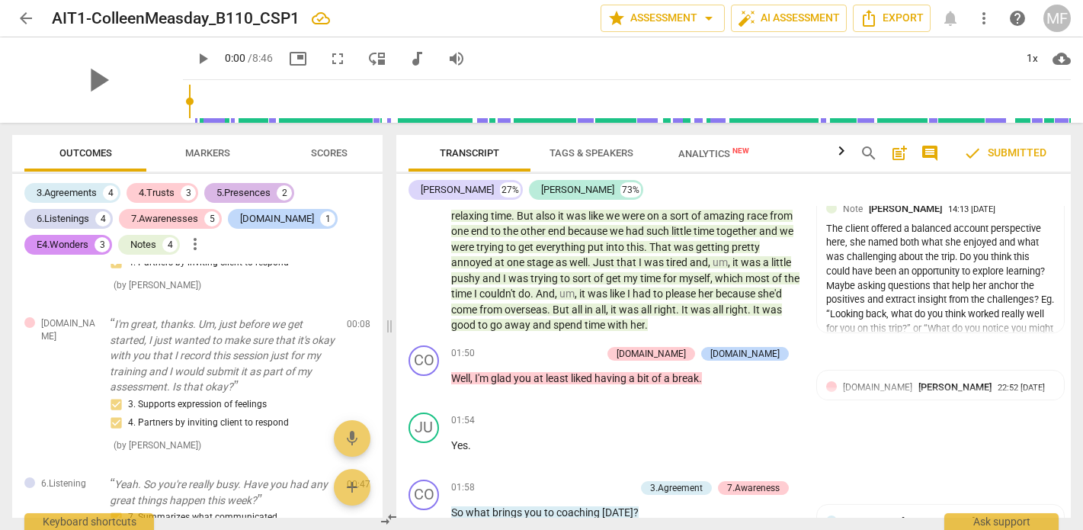
click at [241, 196] on div "5.Presences" at bounding box center [244, 192] width 54 height 15
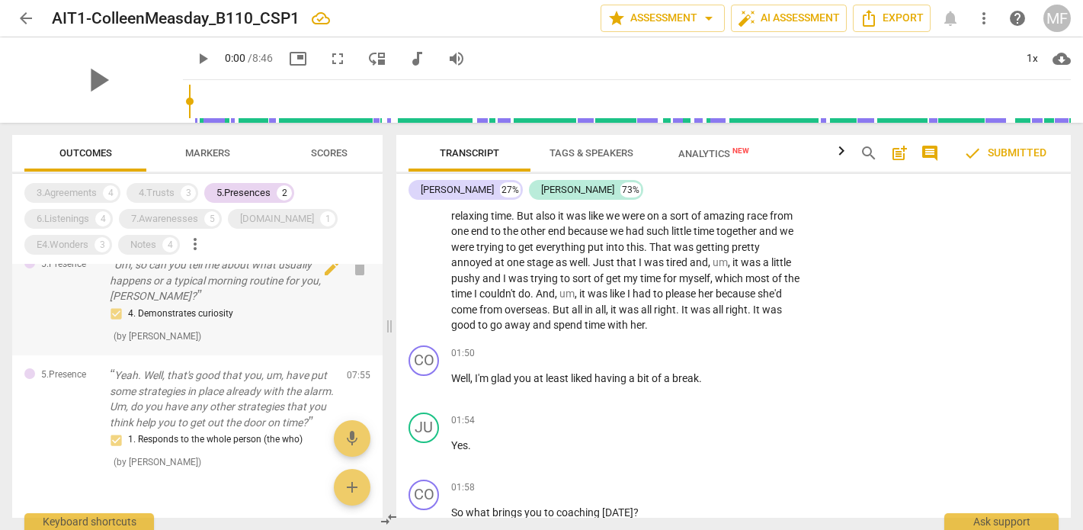
scroll to position [29, 0]
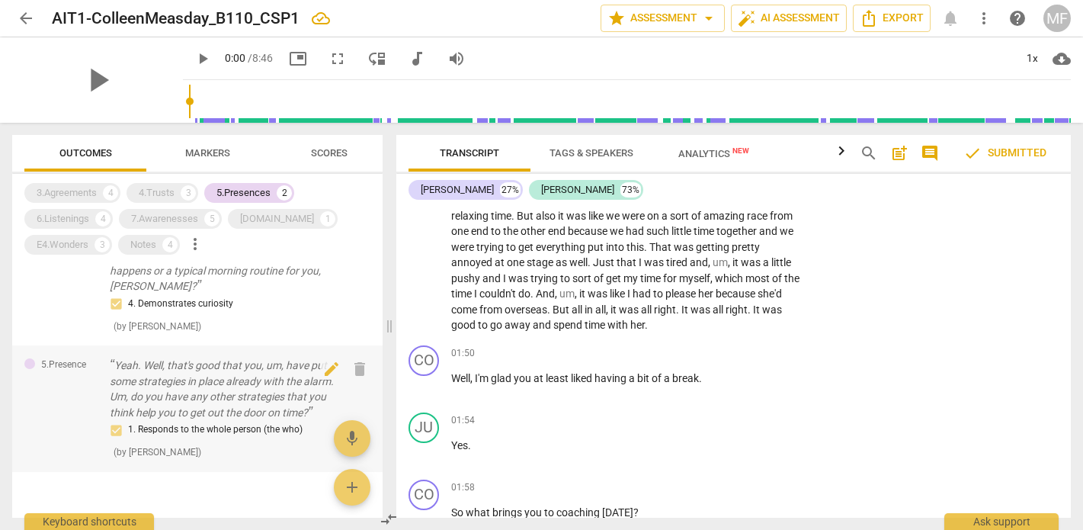
click at [226, 403] on p "Yeah. Well, that's good that you, um, have put some strategies in place already…" at bounding box center [222, 389] width 225 height 63
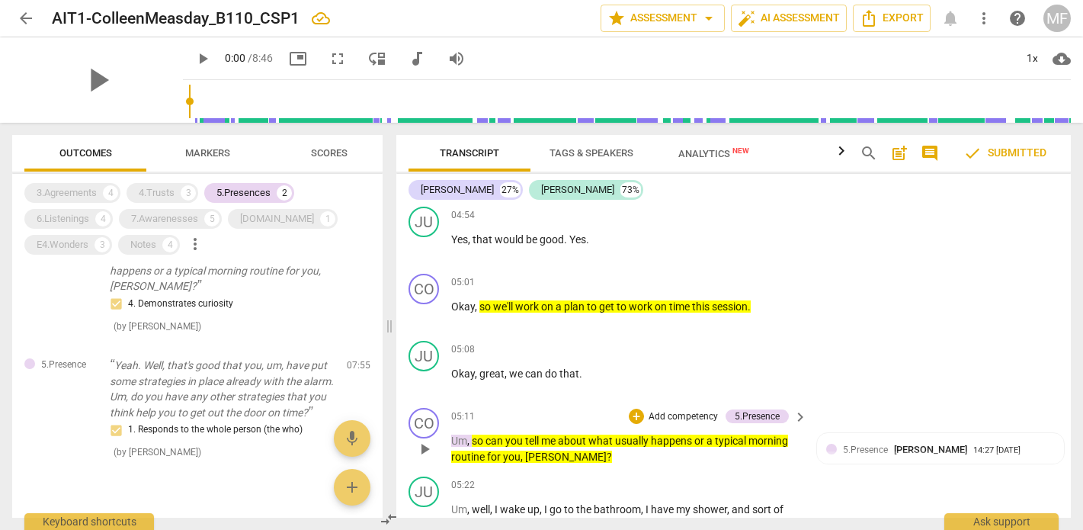
scroll to position [6653, 0]
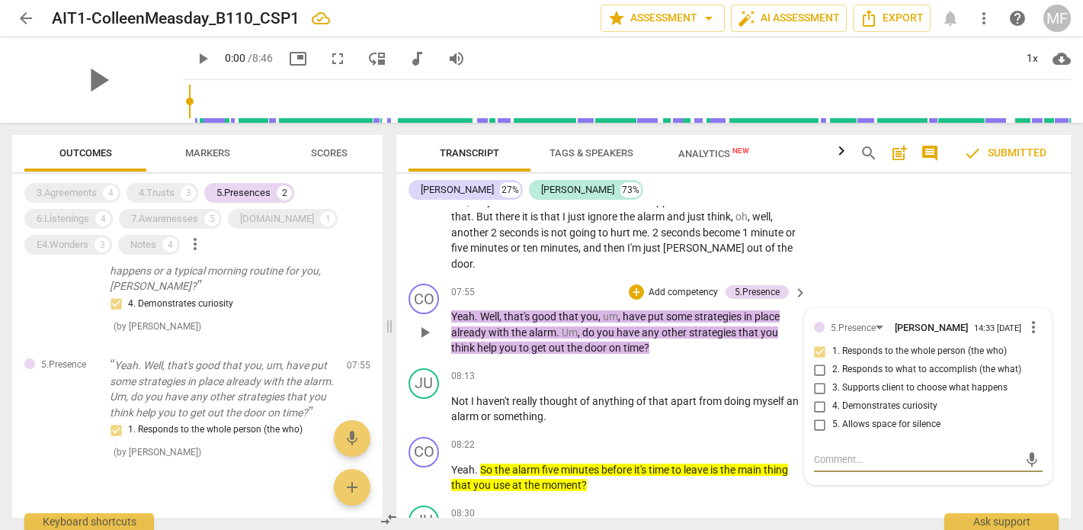
click at [817, 361] on input "2. Responds to what to accomplish (the what)" at bounding box center [820, 370] width 24 height 18
checkbox input "true"
click at [881, 499] on div "JU play_arrow pause 08:30 + Add competency keyboard_arrow_right Yeah , that's s…" at bounding box center [733, 532] width 675 height 67
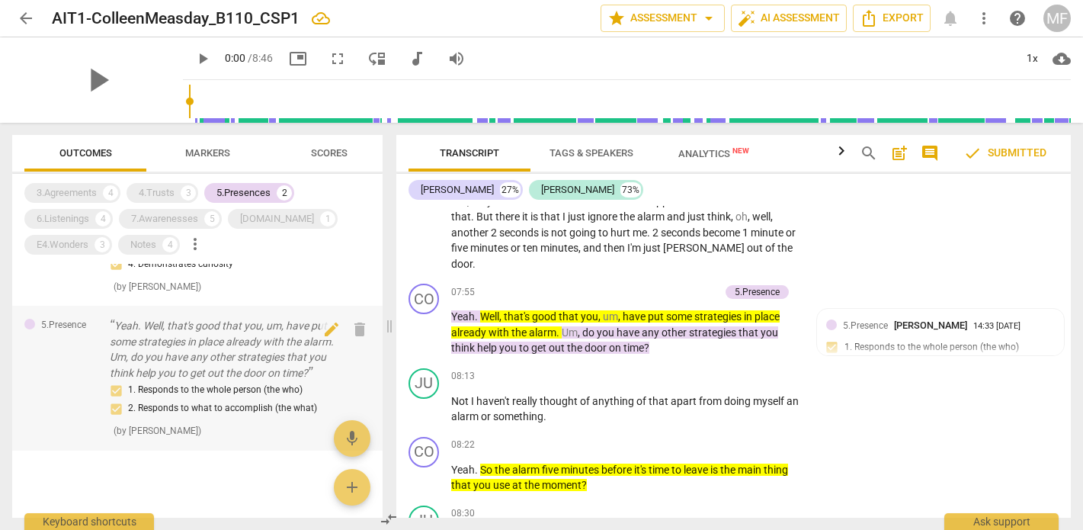
scroll to position [0, 0]
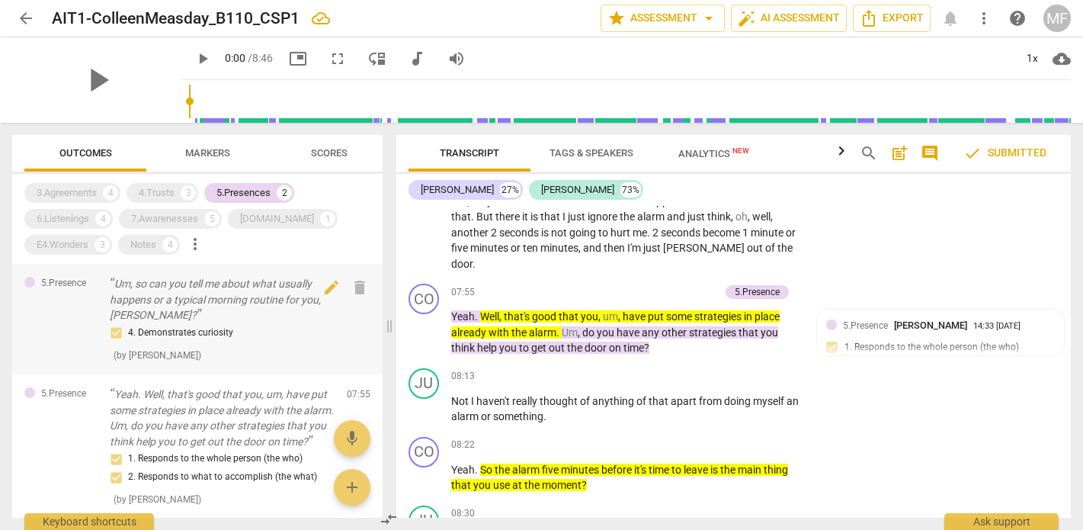
click at [193, 297] on p "Um, so can you tell me about what usually happens or a typical morning routine …" at bounding box center [222, 299] width 225 height 47
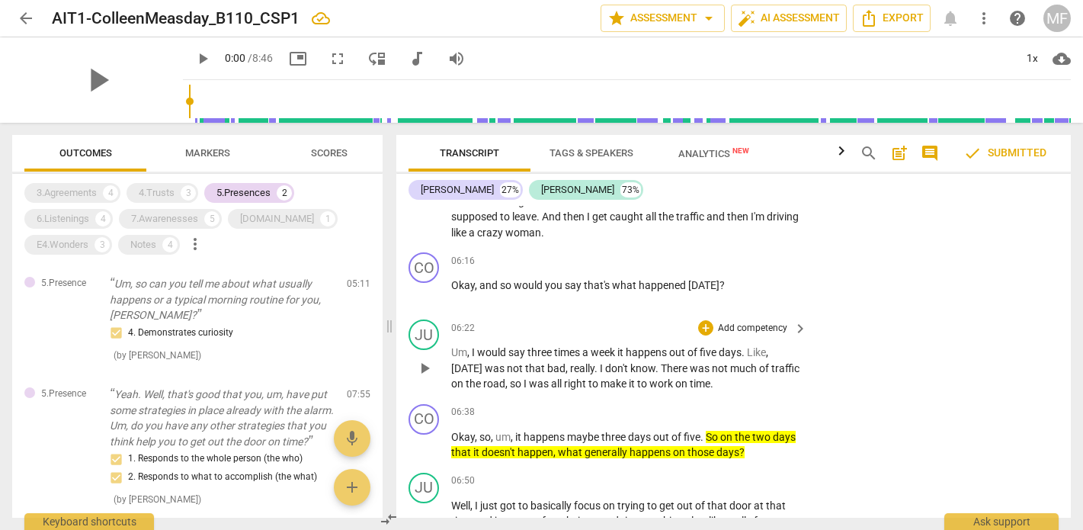
scroll to position [6198, 0]
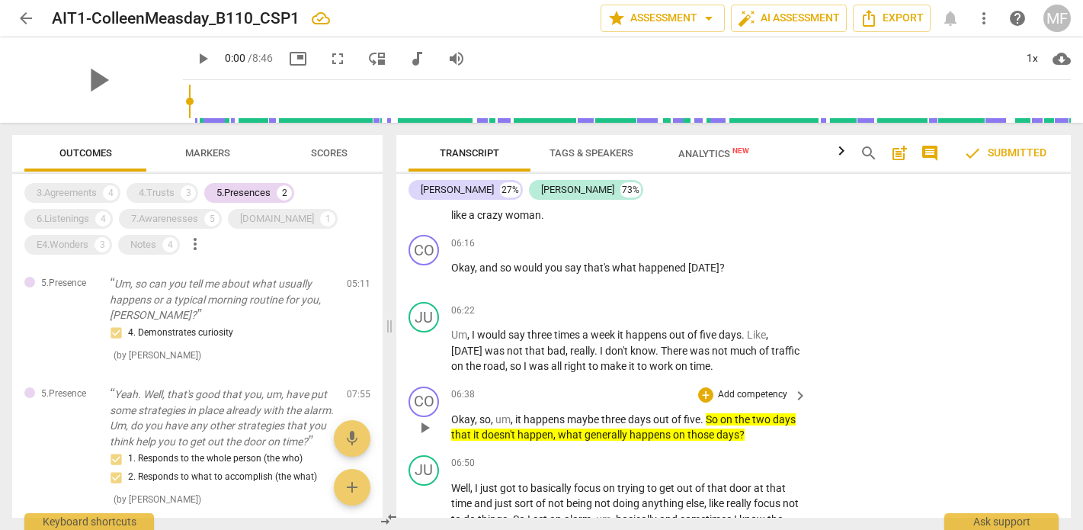
click at [554, 429] on span "happen" at bounding box center [536, 435] width 36 height 12
click at [701, 387] on div "+" at bounding box center [705, 394] width 15 height 15
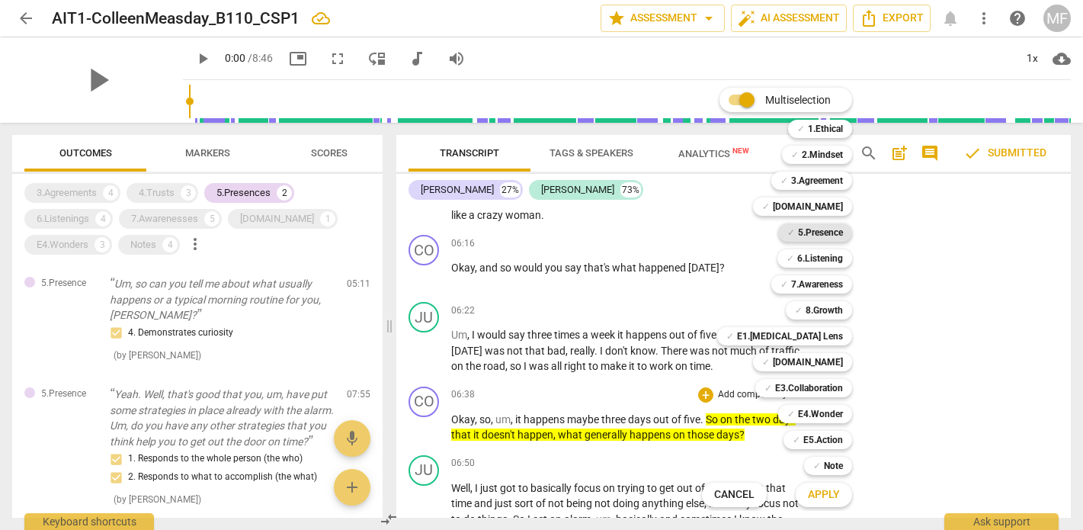
click at [823, 231] on b "5.Presence" at bounding box center [820, 232] width 45 height 18
click at [830, 495] on span "Apply" at bounding box center [824, 494] width 32 height 15
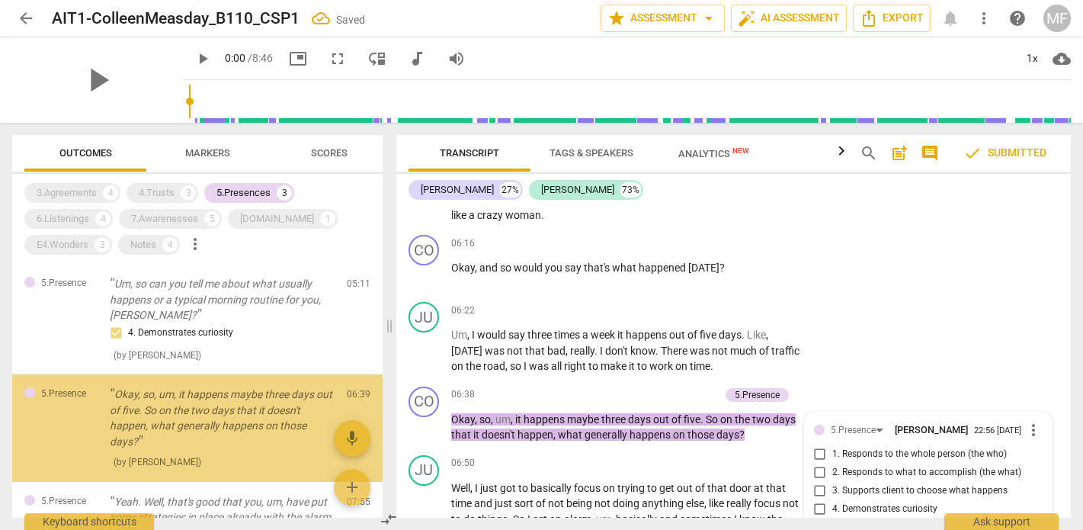
scroll to position [35, 0]
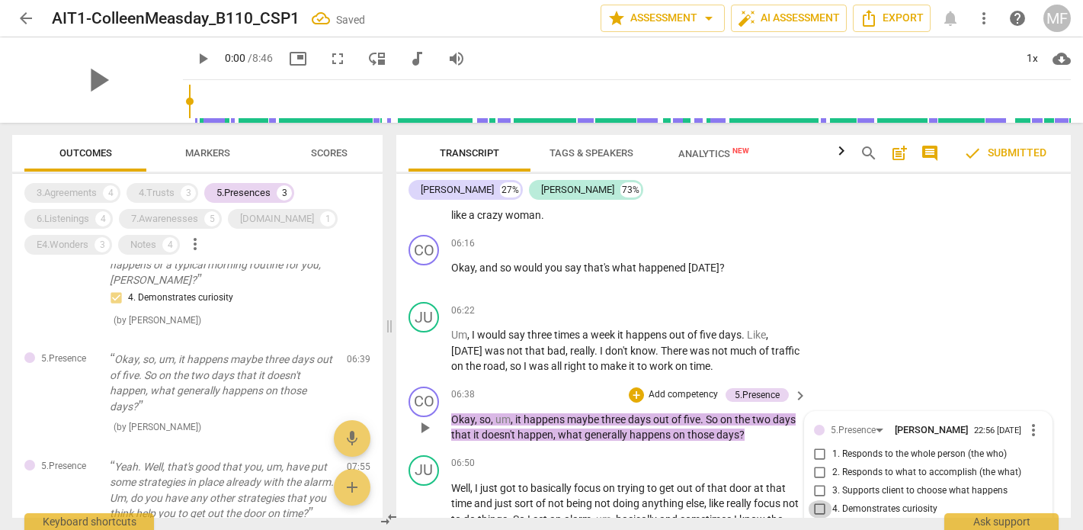
click at [818, 500] on input "4. Demonstrates curiosity" at bounding box center [820, 509] width 24 height 18
checkbox input "true"
click at [955, 296] on div "JU play_arrow pause 06:22 + Add competency keyboard_arrow_right Um , I would sa…" at bounding box center [733, 338] width 675 height 85
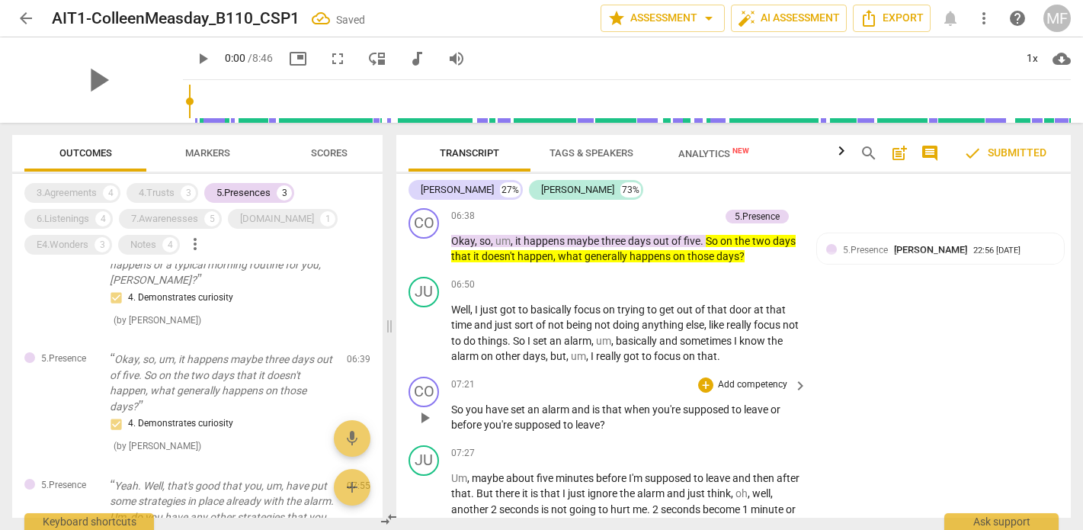
scroll to position [6377, 0]
click at [706, 377] on div "+" at bounding box center [705, 384] width 15 height 15
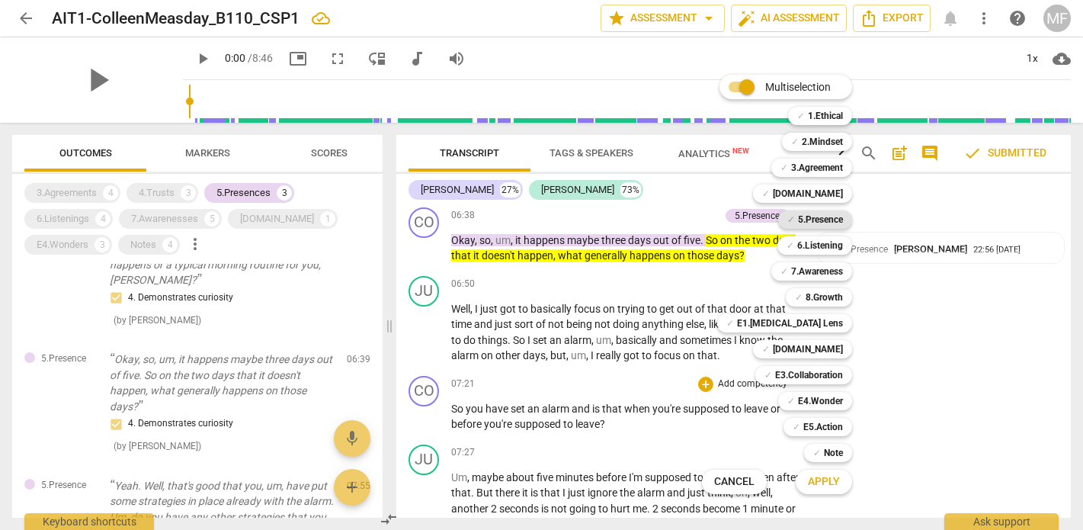
click at [818, 221] on b "5.Presence" at bounding box center [820, 219] width 45 height 18
click at [825, 481] on span "Apply" at bounding box center [824, 481] width 32 height 15
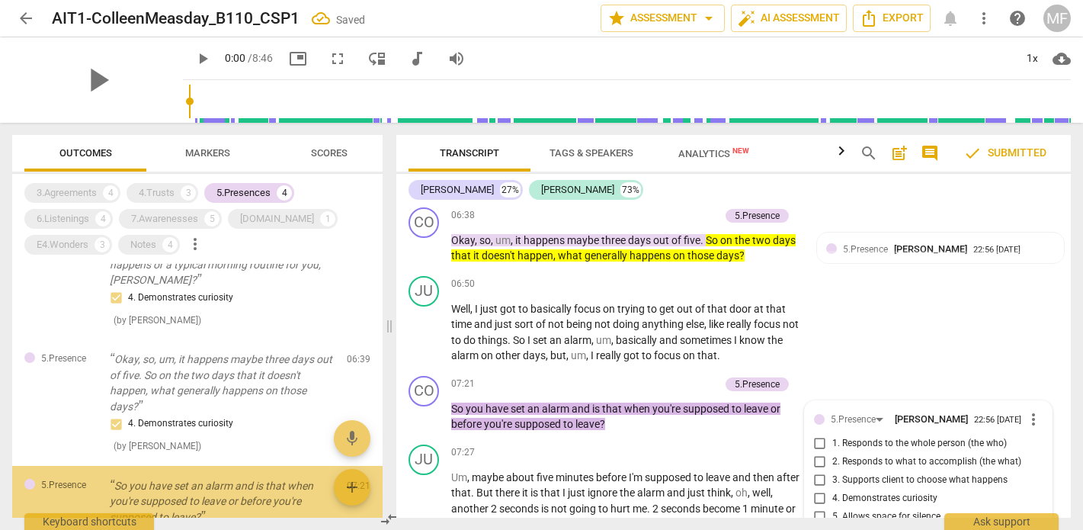
scroll to position [152, 0]
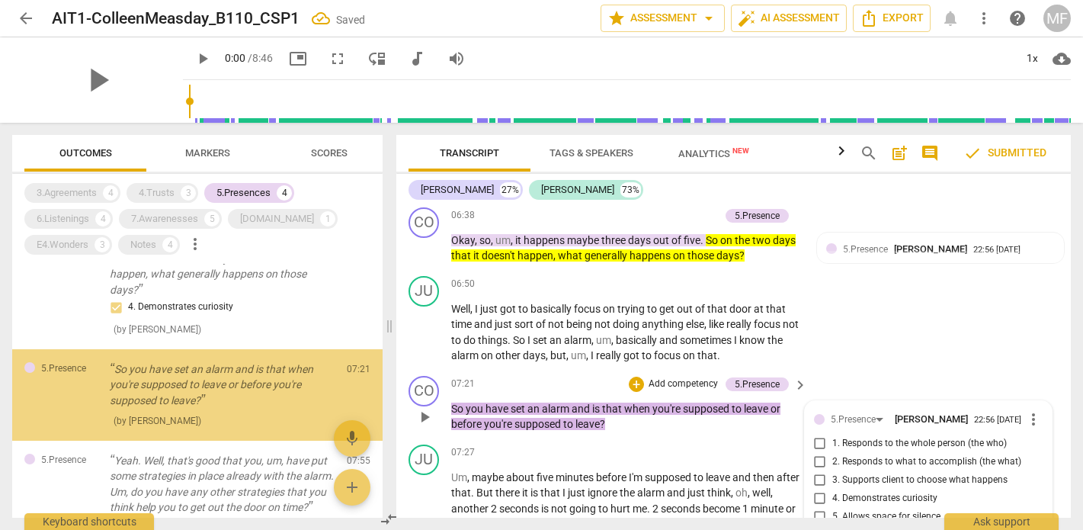
click at [836, 492] on span "4. Demonstrates curiosity" at bounding box center [885, 499] width 105 height 14
click at [833, 490] on input "4. Demonstrates curiosity" at bounding box center [820, 499] width 24 height 18
checkbox input "true"
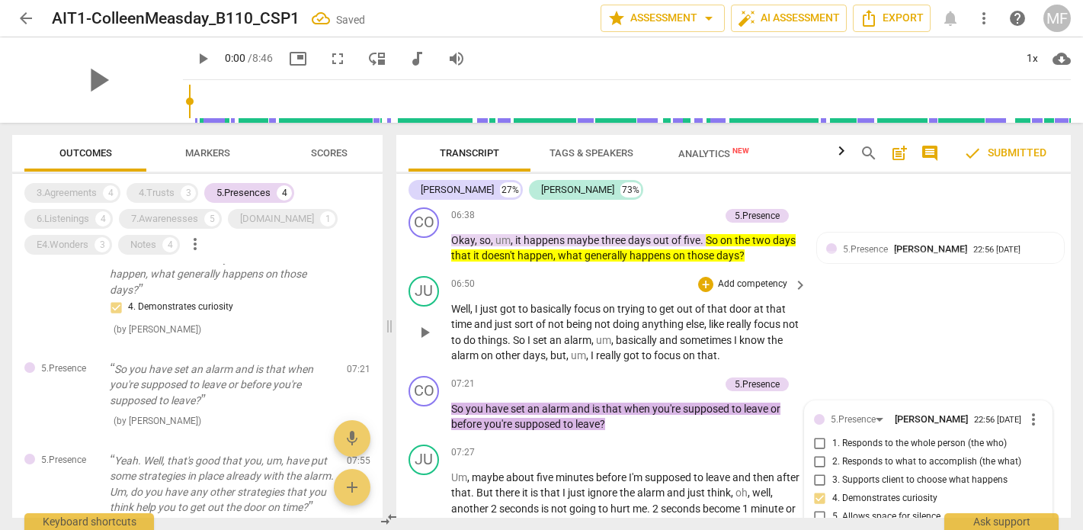
click at [901, 270] on div "JU play_arrow pause 06:50 + Add competency keyboard_arrow_right Well , I just g…" at bounding box center [733, 320] width 675 height 100
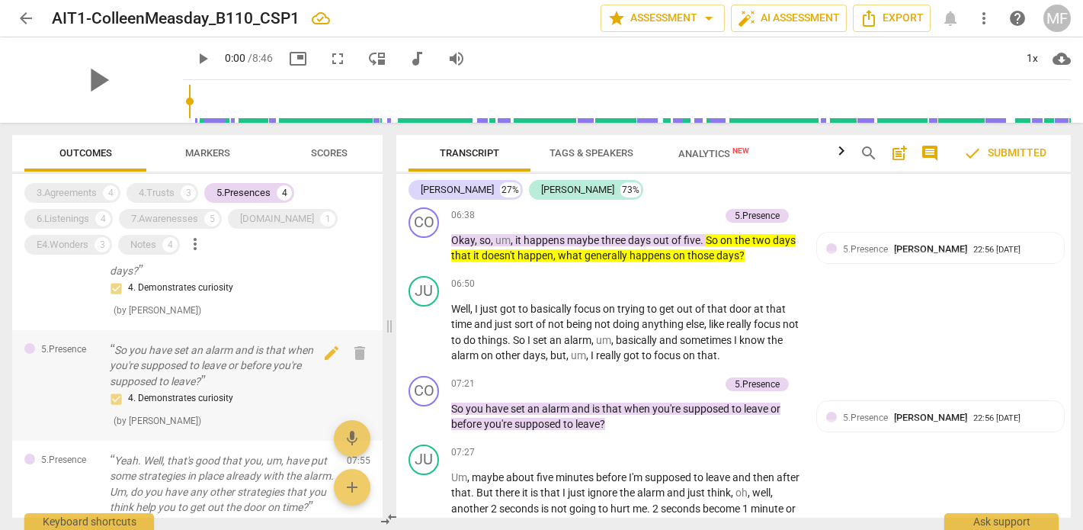
scroll to position [107, 0]
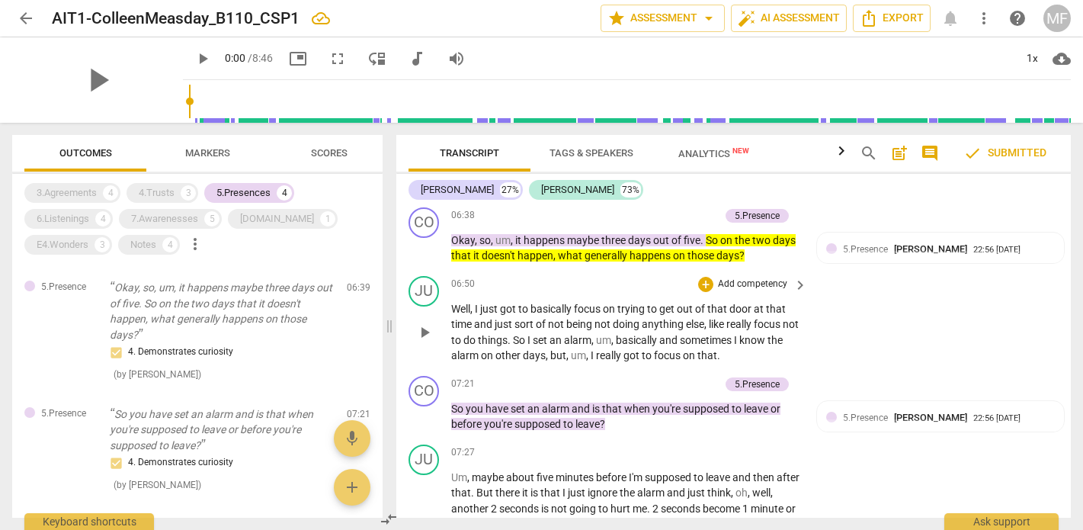
click at [943, 270] on div "JU play_arrow pause 06:50 + Add competency keyboard_arrow_right Well , I just g…" at bounding box center [733, 320] width 675 height 100
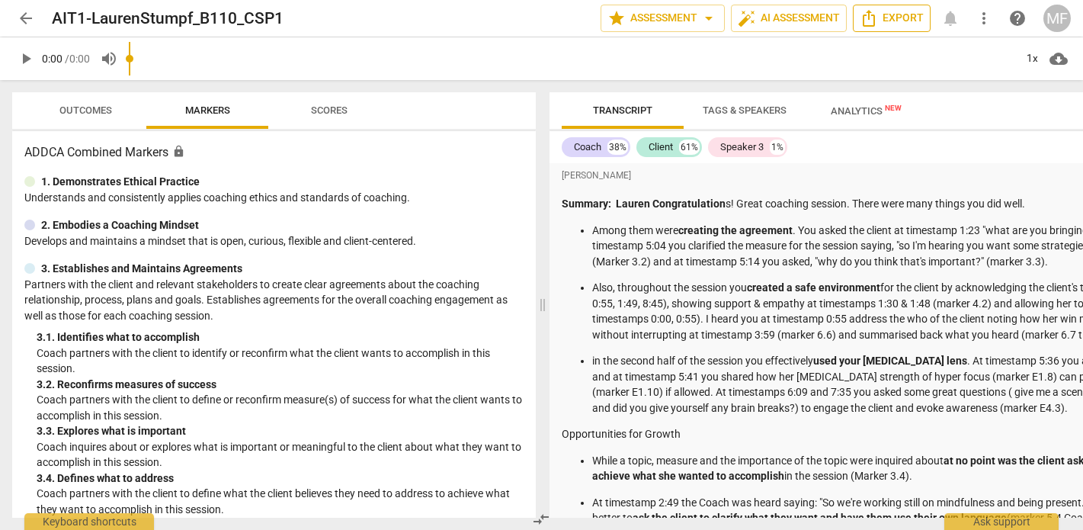
click at [888, 23] on span "Export" at bounding box center [892, 18] width 64 height 18
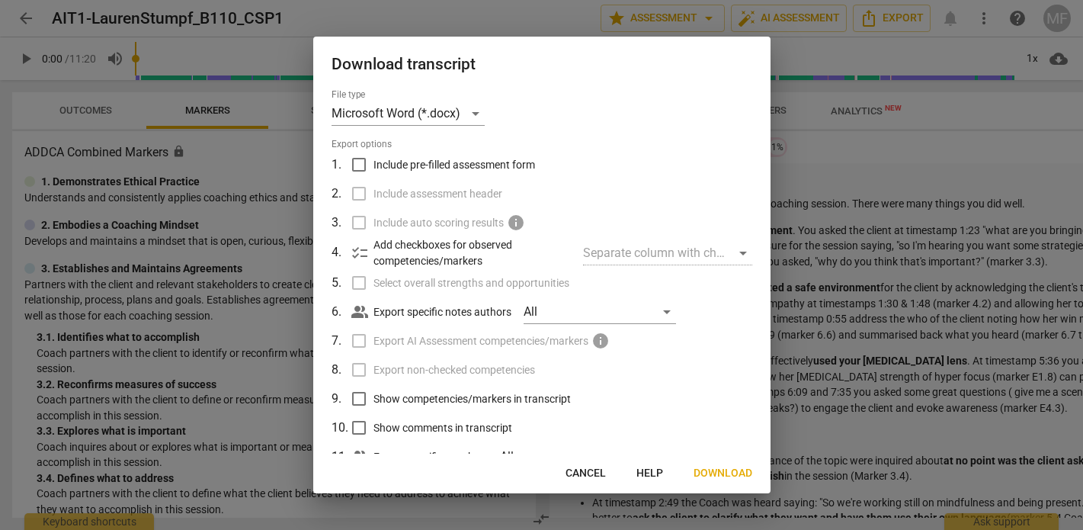
click at [708, 481] on button "Download" at bounding box center [723, 473] width 83 height 27
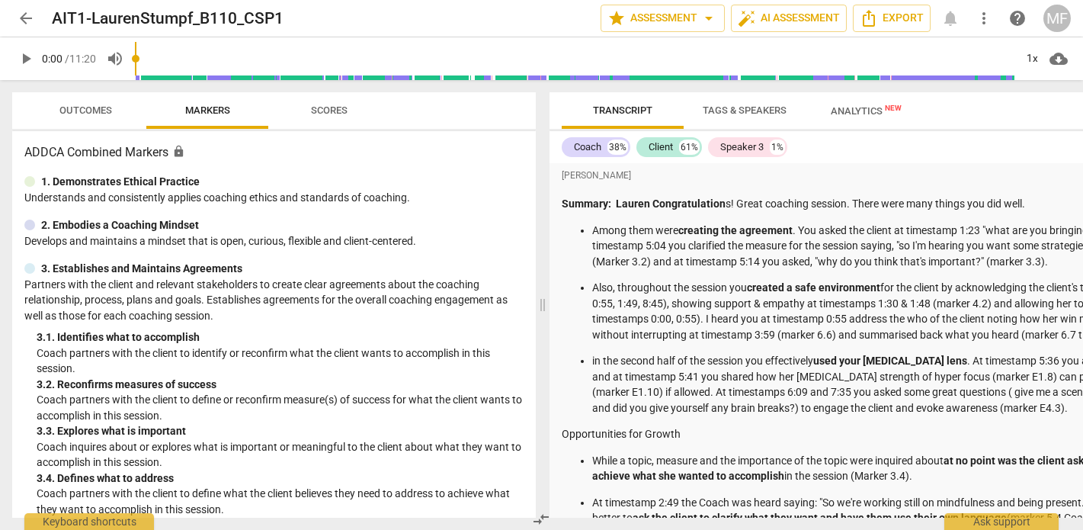
click at [647, 367] on p "in the second half of the session you effectively used your [MEDICAL_DATA] lens…" at bounding box center [934, 384] width 685 height 63
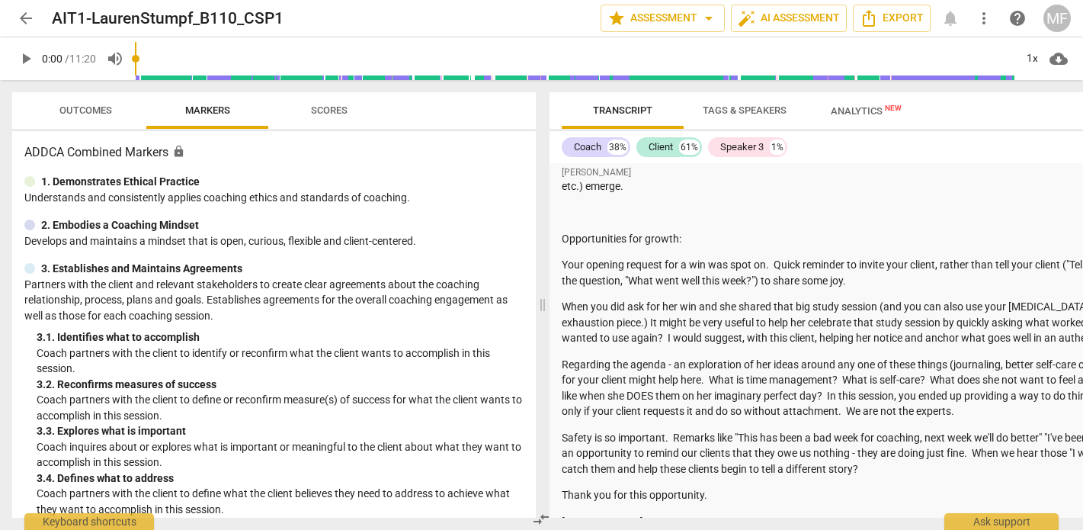
scroll to position [814, 0]
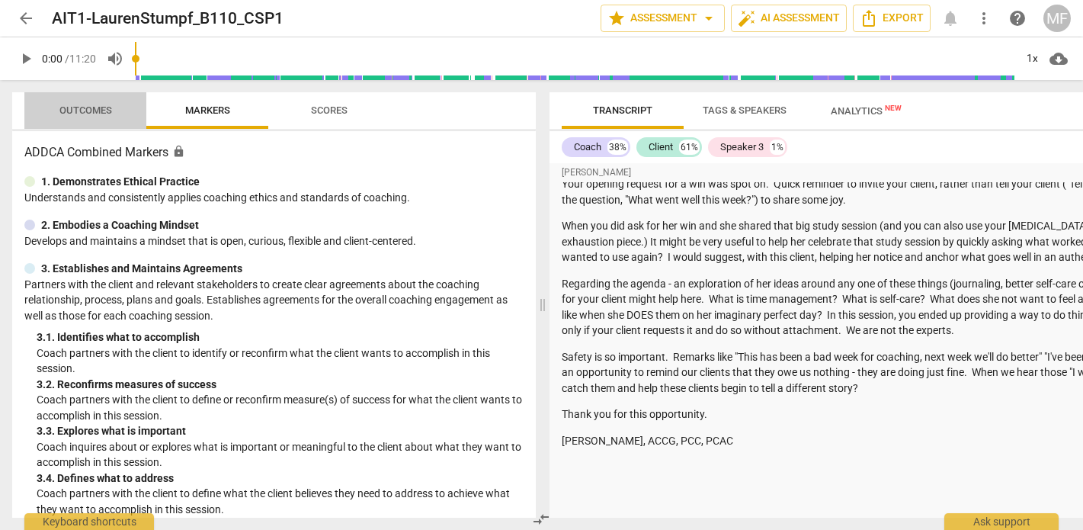
click at [95, 108] on span "Outcomes" at bounding box center [85, 109] width 53 height 11
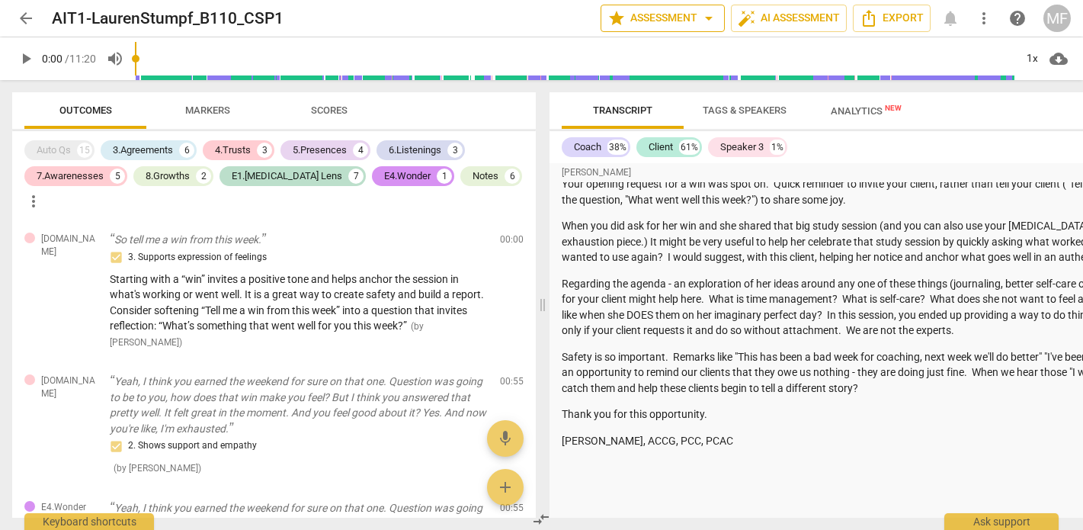
click at [693, 16] on span "star Assessment arrow_drop_down" at bounding box center [663, 18] width 111 height 18
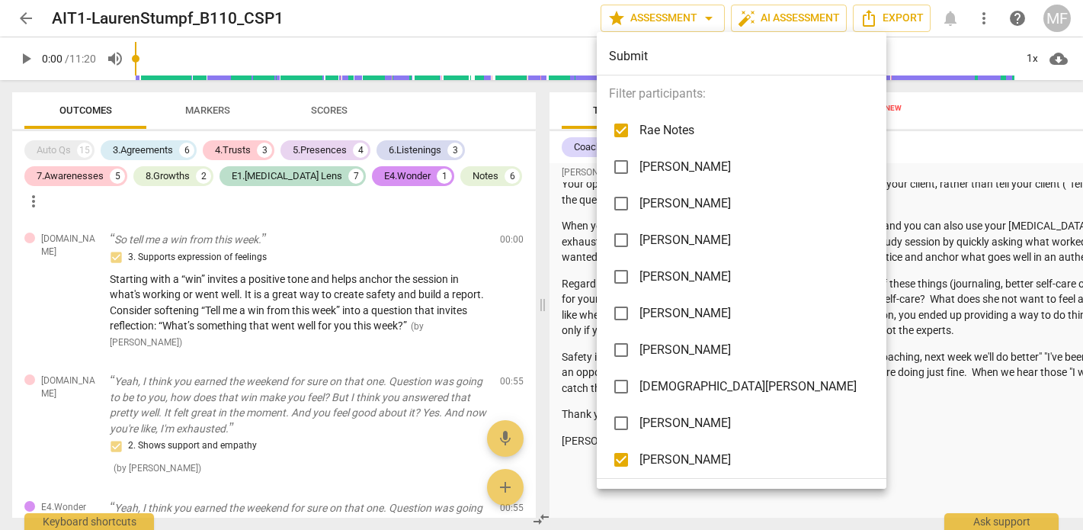
click at [615, 130] on input "checkbox" at bounding box center [621, 130] width 37 height 37
checkbox input "false"
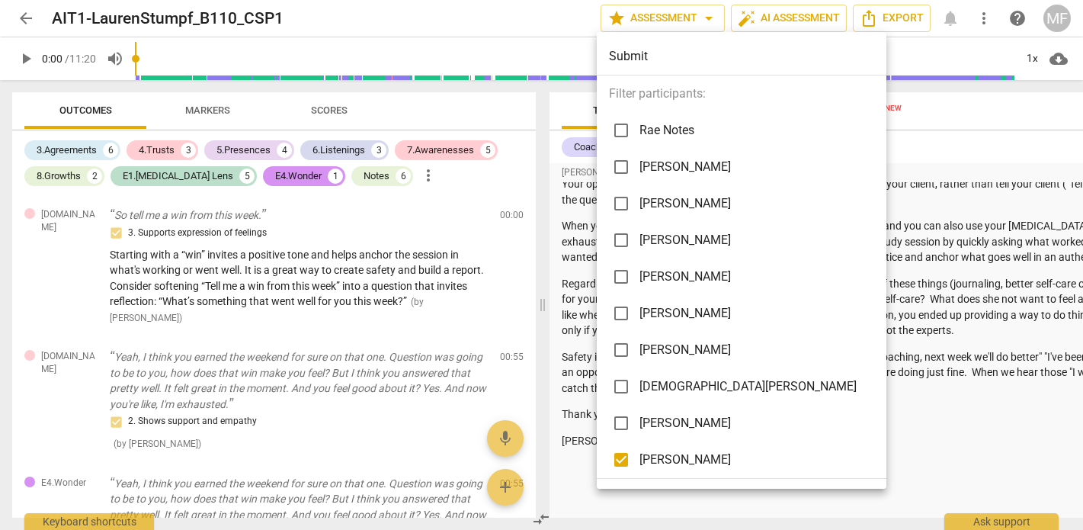
click at [904, 181] on div at bounding box center [541, 265] width 1083 height 530
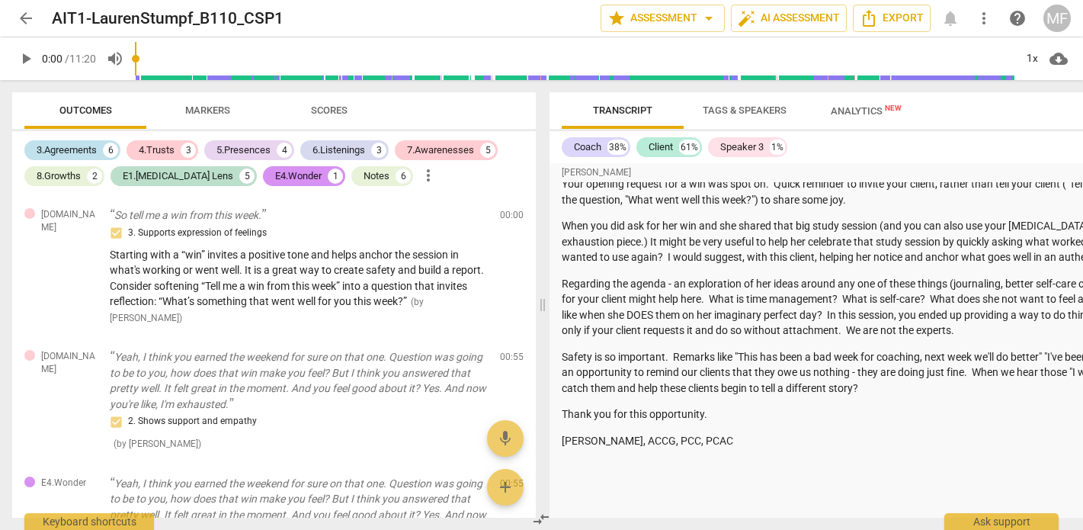
click at [75, 147] on div "3.Agreements" at bounding box center [67, 150] width 60 height 15
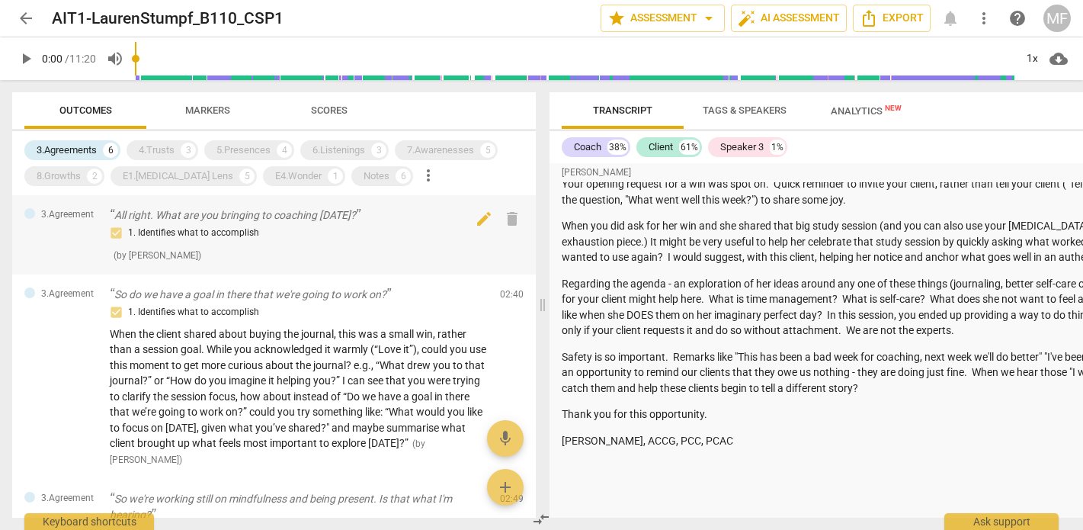
click at [232, 220] on p "All right. What are you bringing to coaching [DATE]?" at bounding box center [299, 215] width 378 height 16
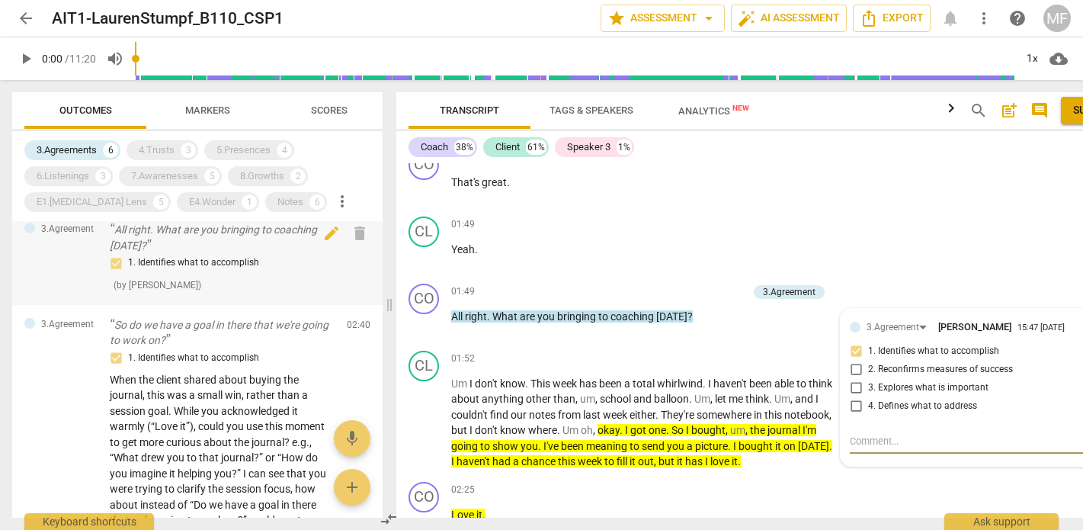
scroll to position [11, 0]
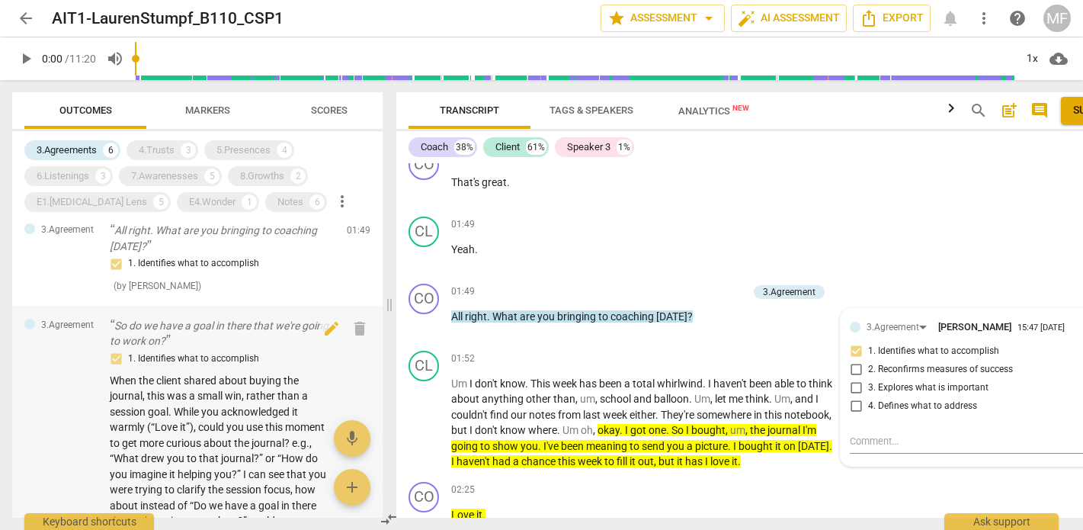
click at [229, 326] on p "So do we have a goal in there that we're going to work on?" at bounding box center [222, 333] width 225 height 31
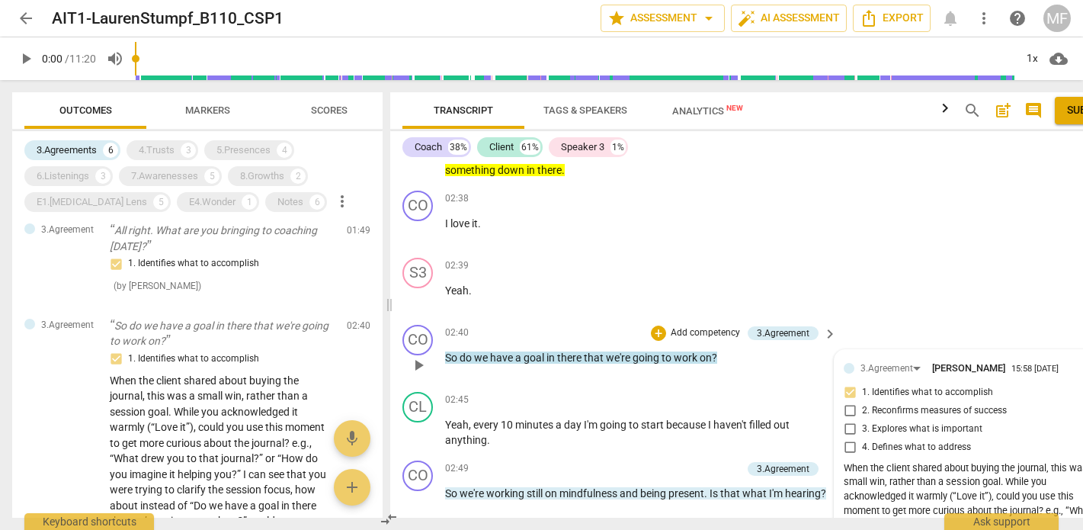
scroll to position [5517, 0]
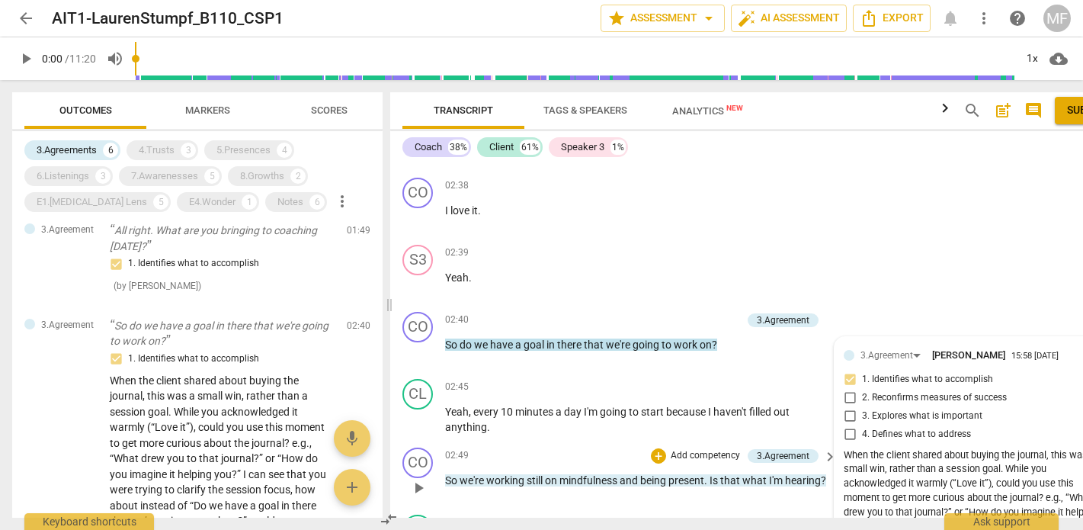
click at [495, 474] on span "working" at bounding box center [506, 480] width 40 height 12
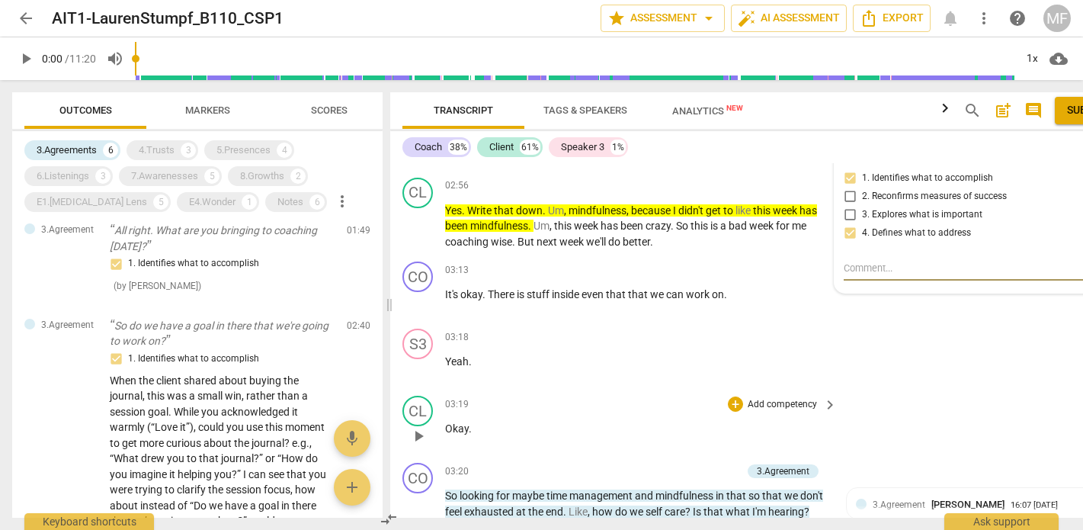
scroll to position [5896, 0]
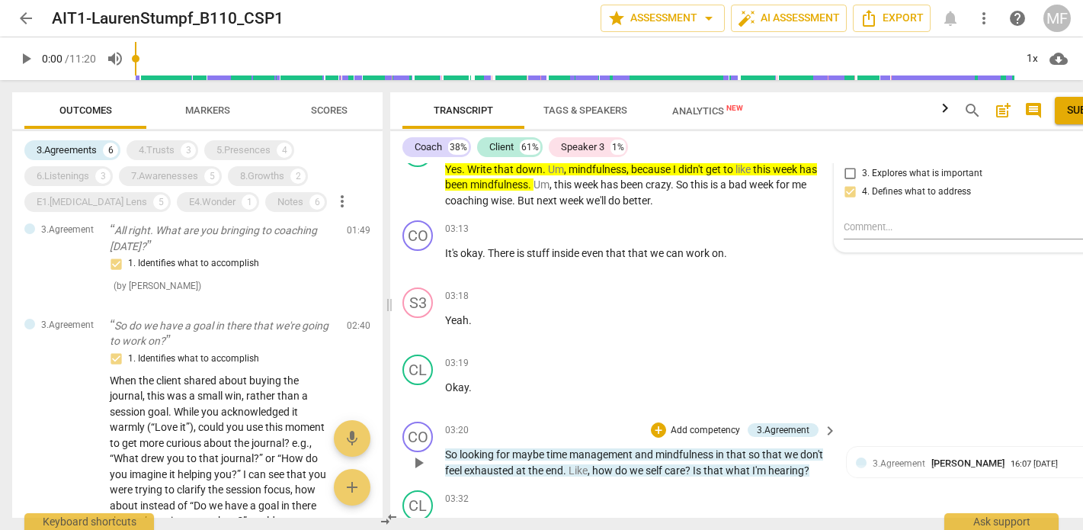
click at [577, 448] on span "management" at bounding box center [603, 454] width 66 height 12
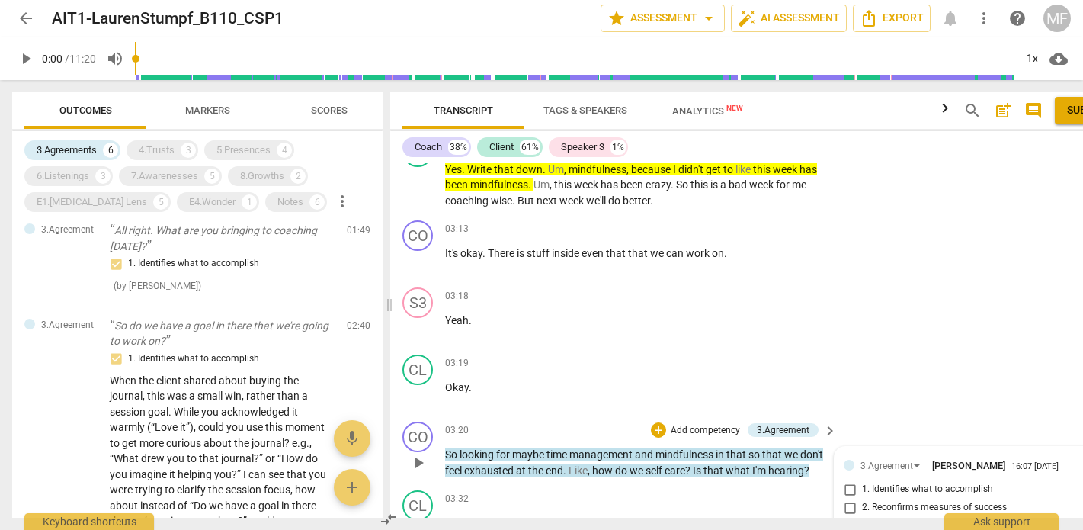
click at [858, 517] on input "3. Explores what is important" at bounding box center [850, 526] width 24 height 18
checkbox input "false"
click at [902, 348] on div "CL play_arrow pause 03:19 + Add competency keyboard_arrow_right Okay ." at bounding box center [760, 381] width 740 height 67
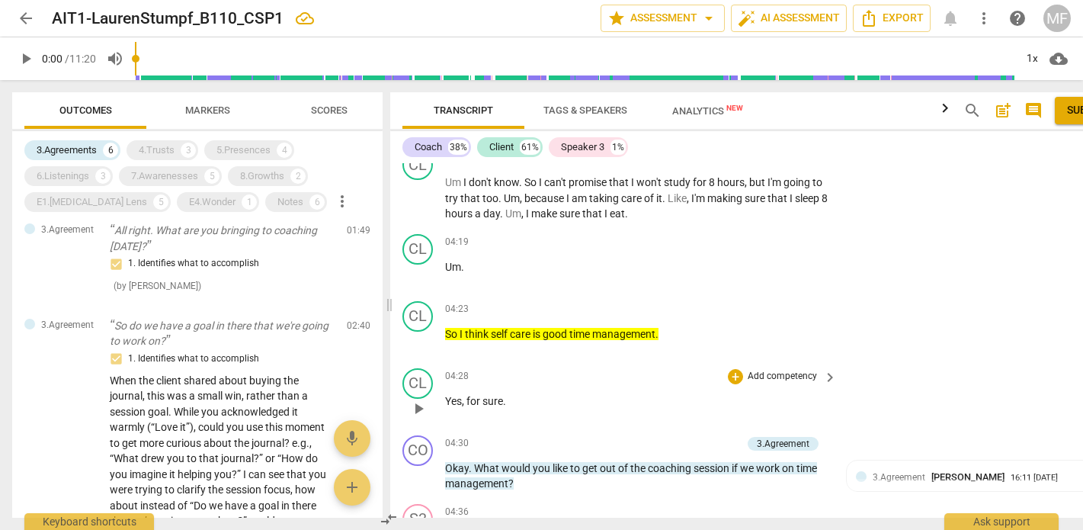
scroll to position [6740, 0]
click at [538, 461] on span "you" at bounding box center [543, 467] width 20 height 12
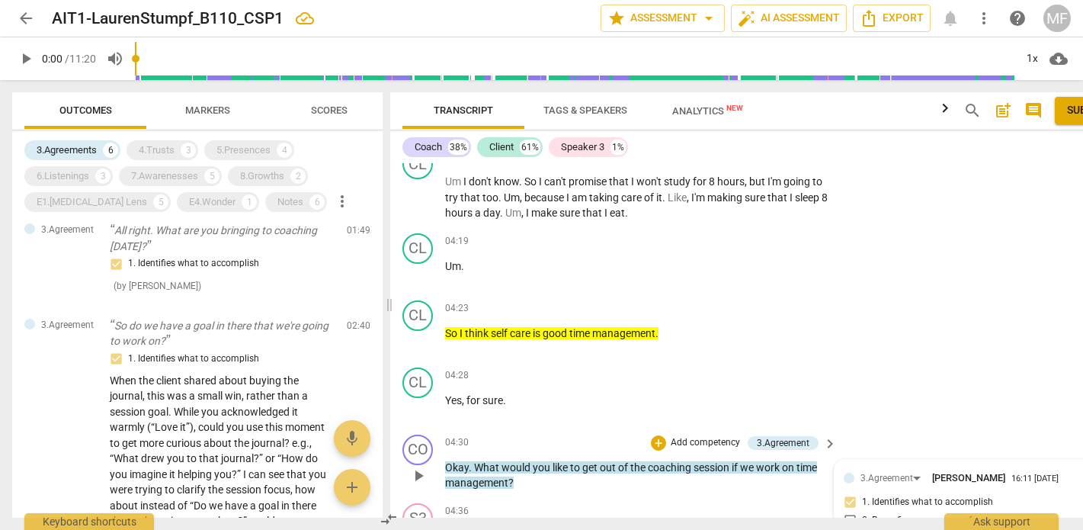
click at [855, 493] on input "1. Identifies what to accomplish" at bounding box center [850, 502] width 24 height 18
click at [859, 493] on input "1. Identifies what to accomplish" at bounding box center [850, 502] width 24 height 18
checkbox input "false"
checkbox input "true"
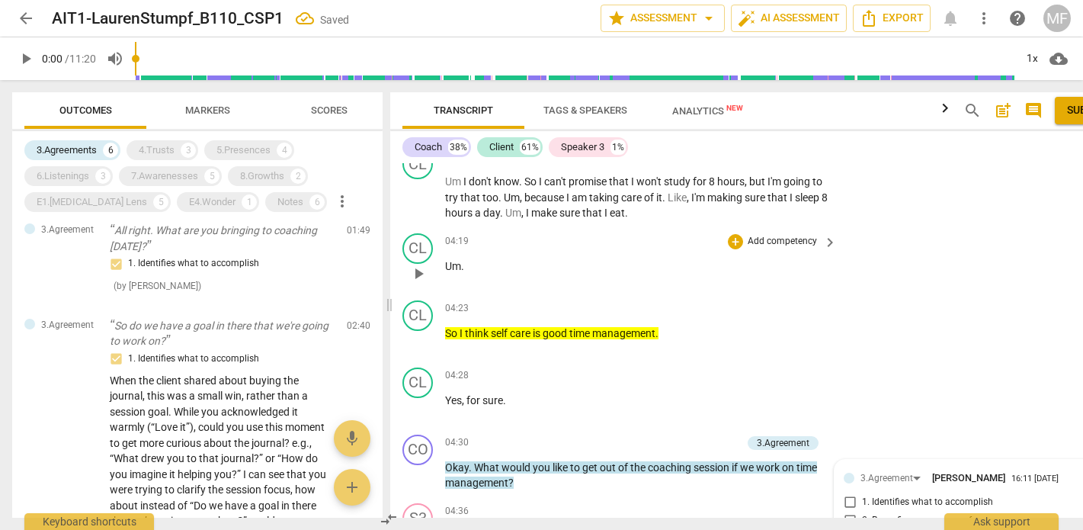
click at [947, 227] on div "CL play_arrow pause 04:19 + Add competency keyboard_arrow_right Um ." at bounding box center [760, 260] width 740 height 67
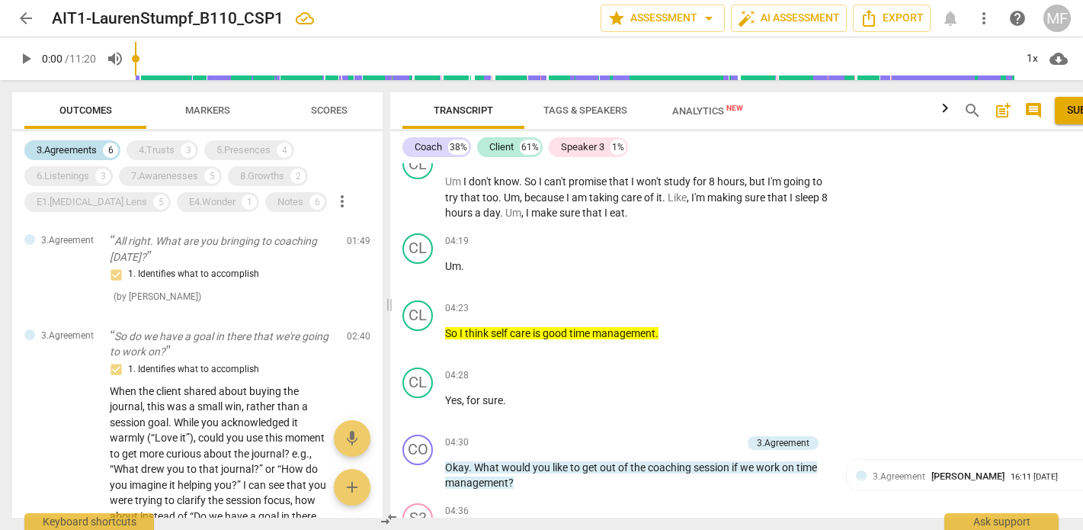
scroll to position [0, 0]
click at [99, 149] on div "3.Agreements 6" at bounding box center [72, 150] width 96 height 20
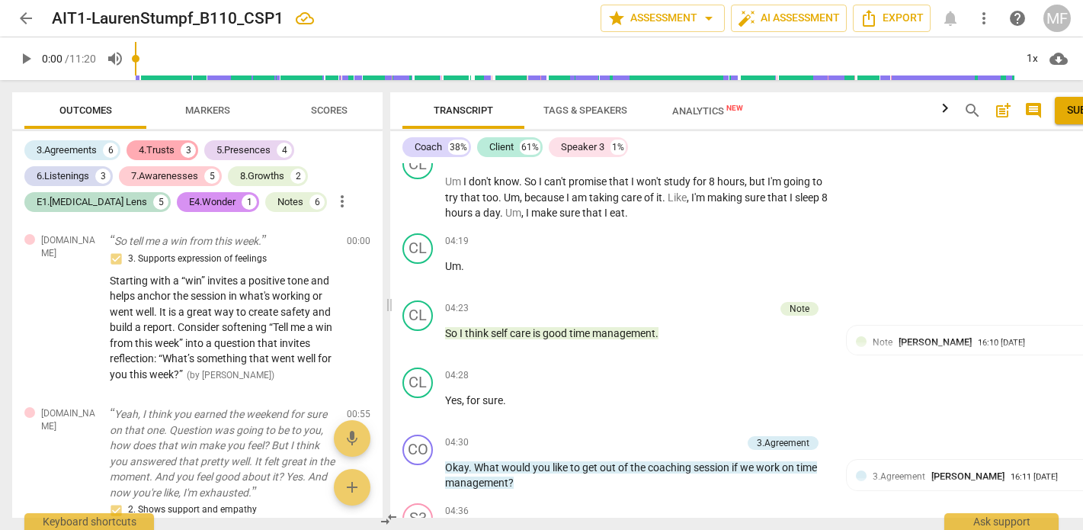
click at [149, 150] on div "4.Trusts" at bounding box center [157, 150] width 36 height 15
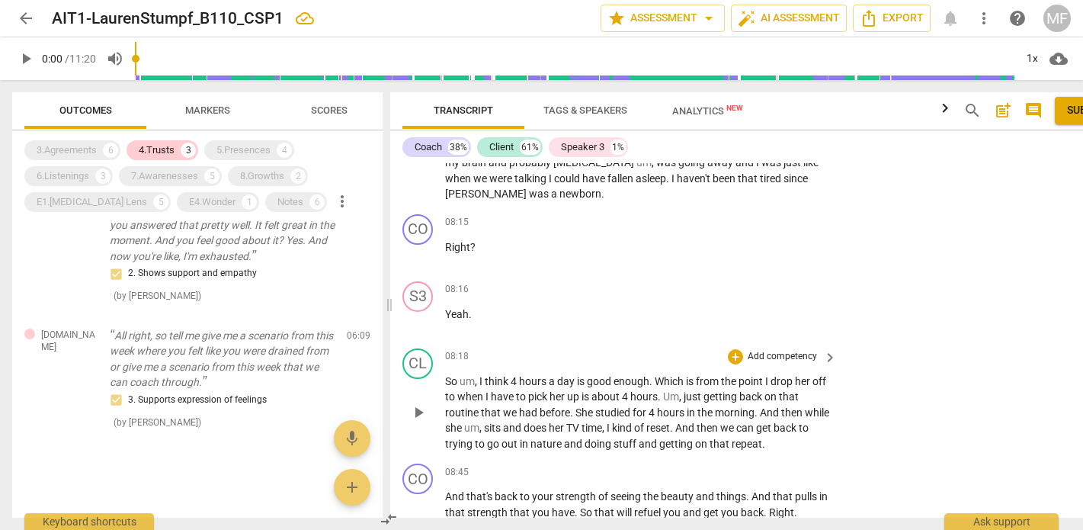
scroll to position [8798, 0]
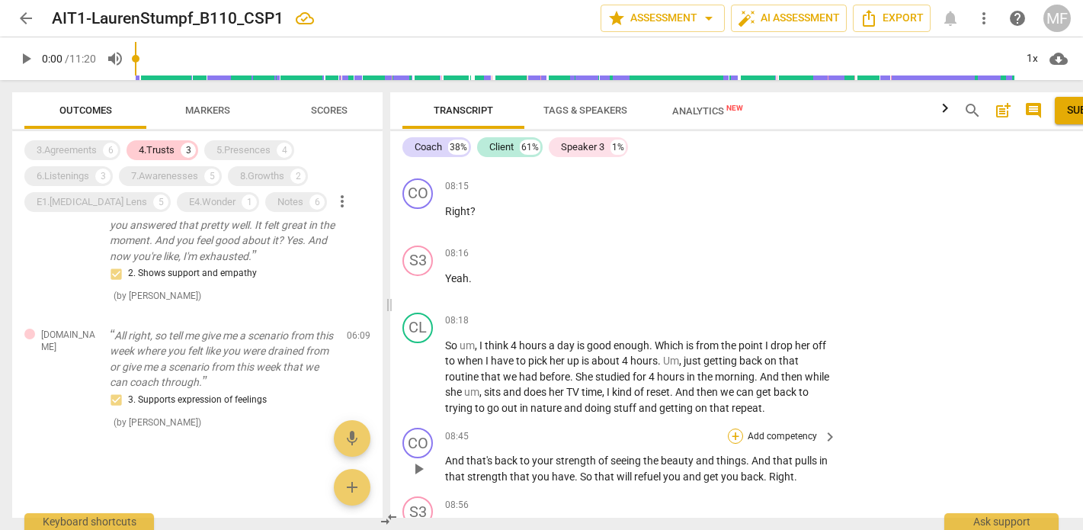
click at [743, 429] on div "+" at bounding box center [735, 436] width 15 height 15
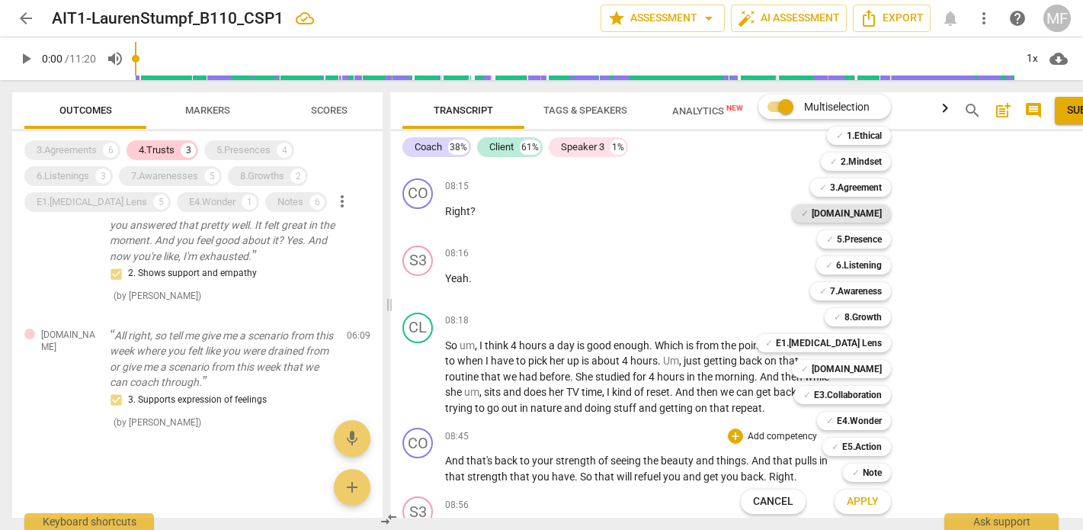
click at [859, 209] on b "[DOMAIN_NAME]" at bounding box center [847, 213] width 70 height 18
click at [868, 507] on span "Apply" at bounding box center [863, 501] width 32 height 15
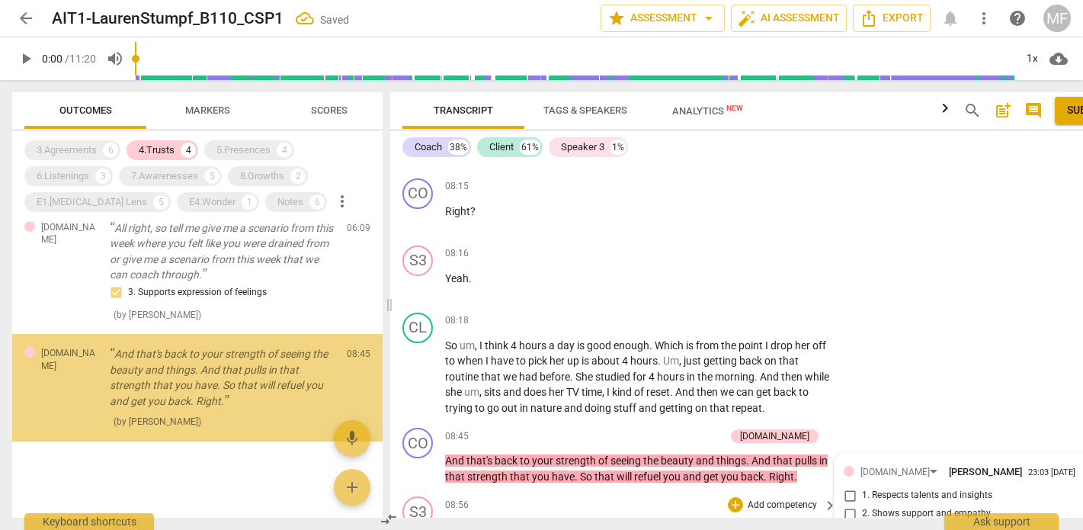
scroll to position [349, 0]
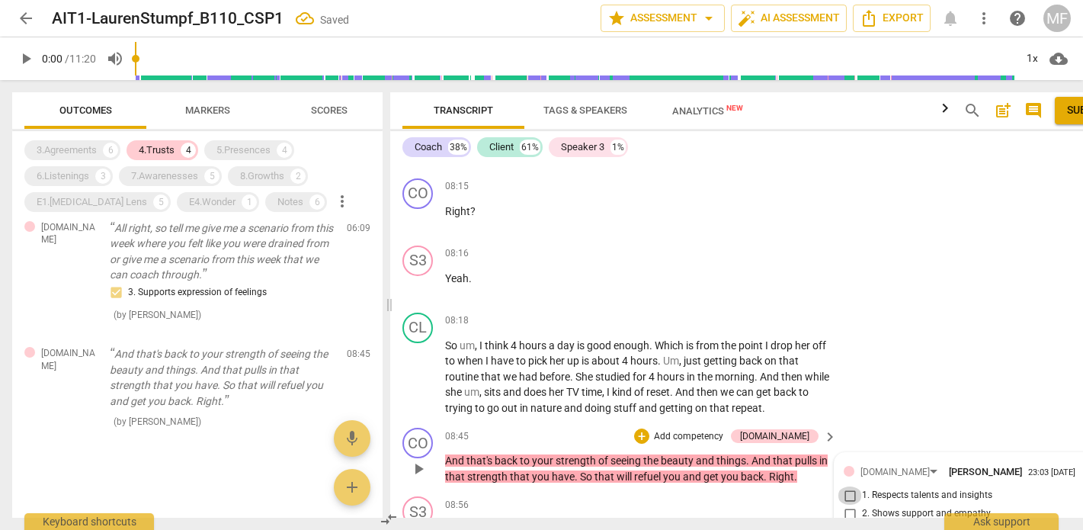
click at [856, 486] on input "1. Respects talents and insights" at bounding box center [850, 495] width 24 height 18
checkbox input "true"
click at [992, 307] on div "CL play_arrow pause 08:18 + Add competency keyboard_arrow_right So um , I think…" at bounding box center [760, 365] width 740 height 116
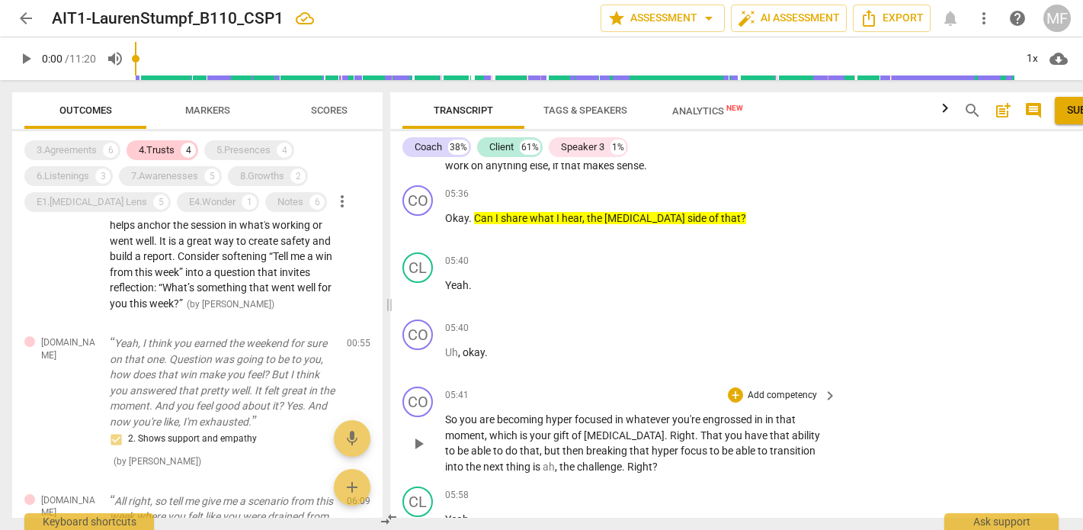
scroll to position [7562, 0]
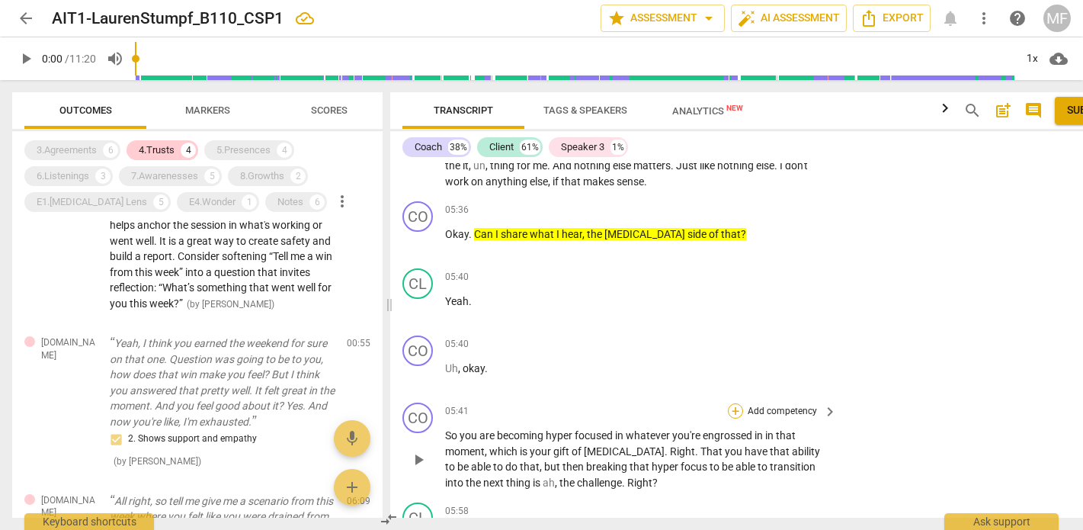
click at [743, 403] on div "+" at bounding box center [735, 410] width 15 height 15
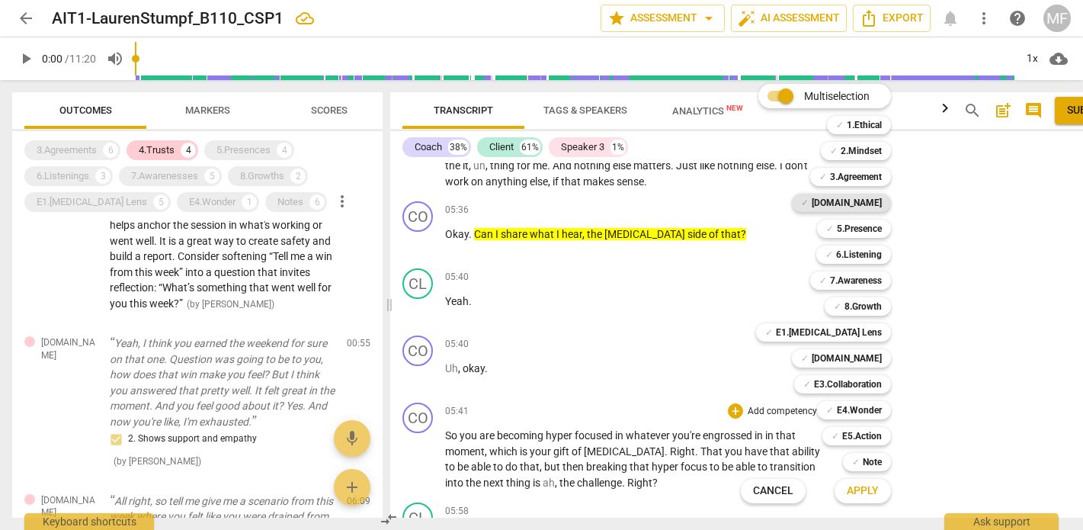
click at [851, 202] on div "✓ [DOMAIN_NAME]" at bounding box center [841, 203] width 99 height 18
click at [862, 482] on button "Apply" at bounding box center [863, 490] width 56 height 27
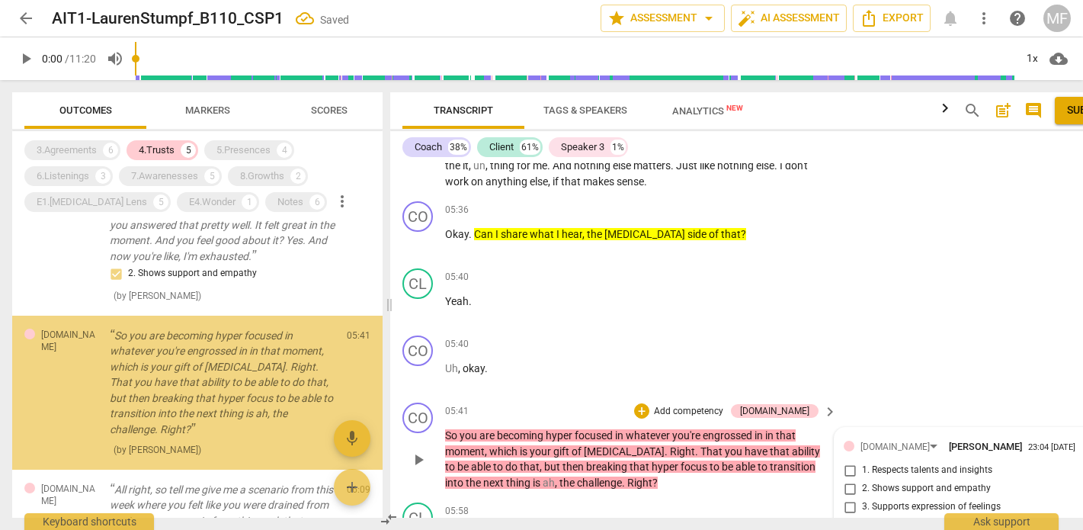
scroll to position [268, 0]
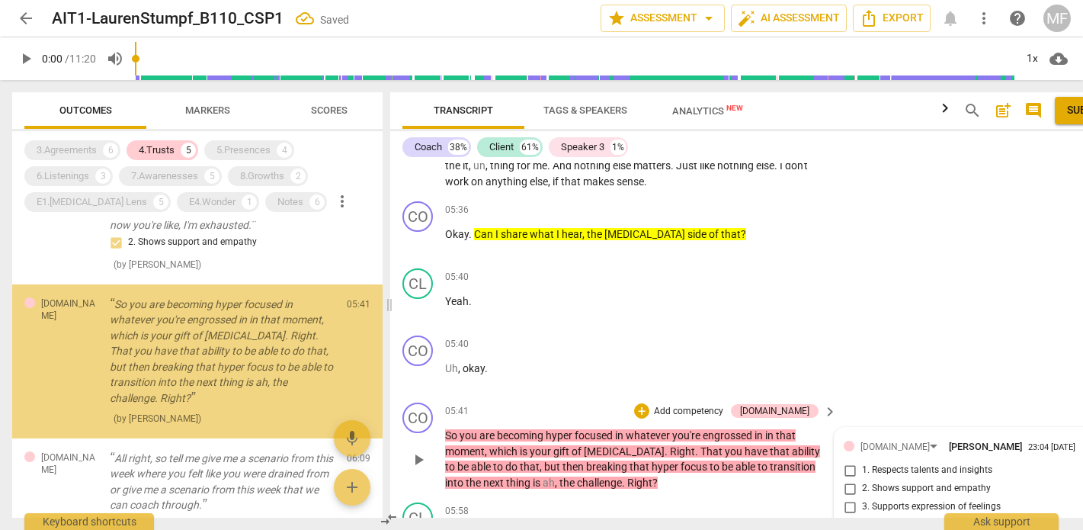
click at [853, 480] on input "2. Shows support and empathy" at bounding box center [850, 489] width 24 height 18
checkbox input "true"
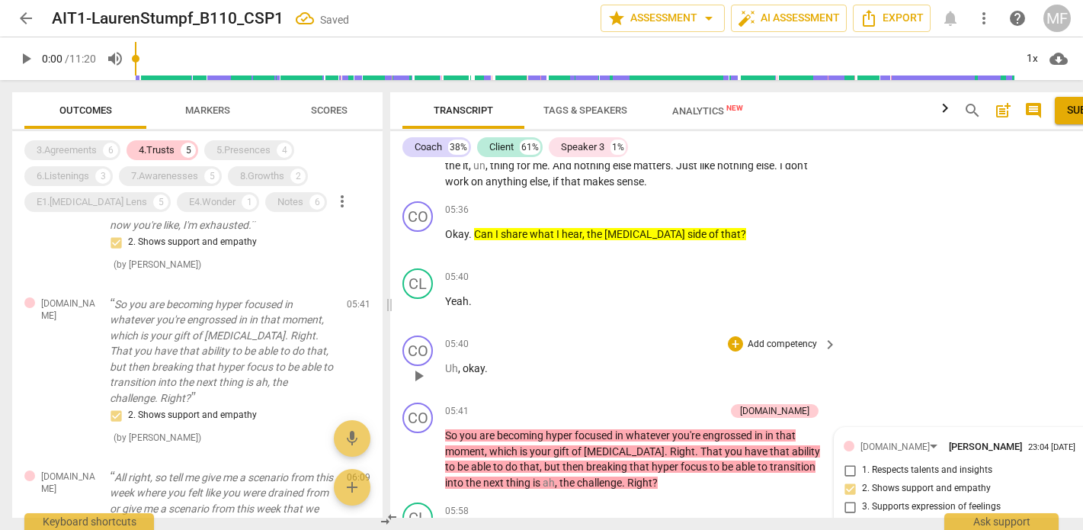
click at [927, 329] on div "CO play_arrow pause 05:40 + Add competency keyboard_arrow_right Uh , okay ." at bounding box center [760, 362] width 740 height 67
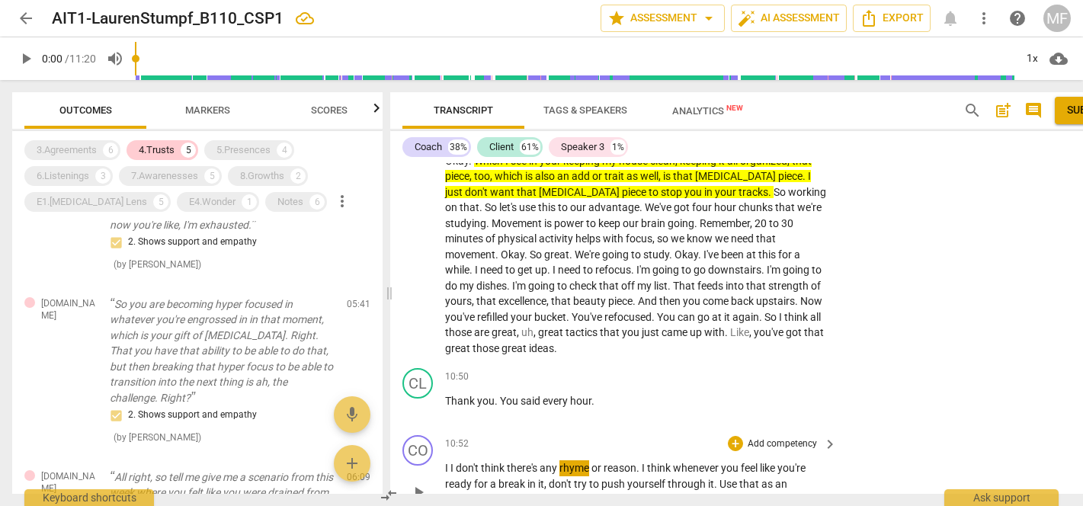
scroll to position [9710, 0]
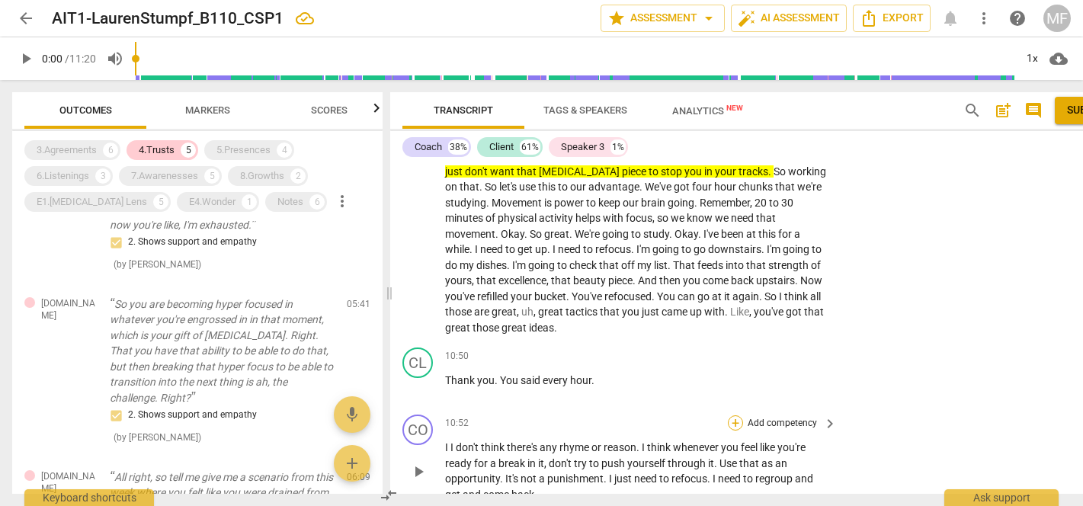
click at [742, 416] on div "+" at bounding box center [735, 423] width 15 height 15
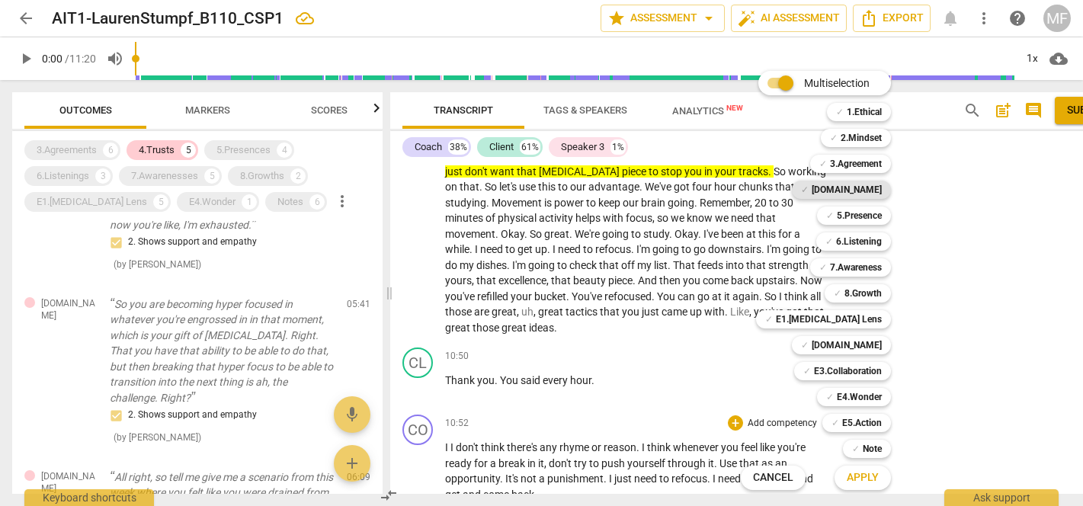
click at [852, 192] on b "[DOMAIN_NAME]" at bounding box center [847, 190] width 70 height 18
click at [870, 481] on span "Apply" at bounding box center [863, 477] width 32 height 15
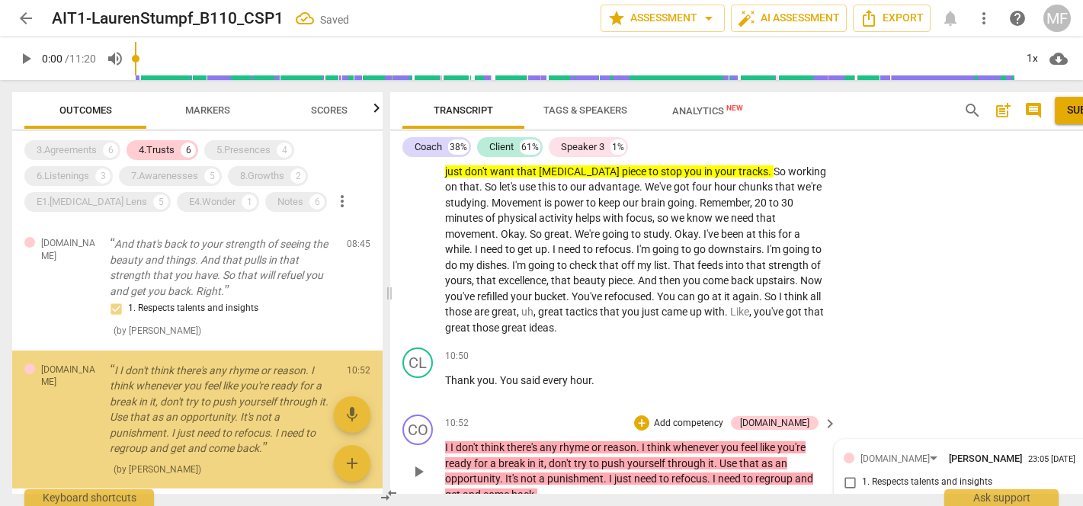
scroll to position [690, 0]
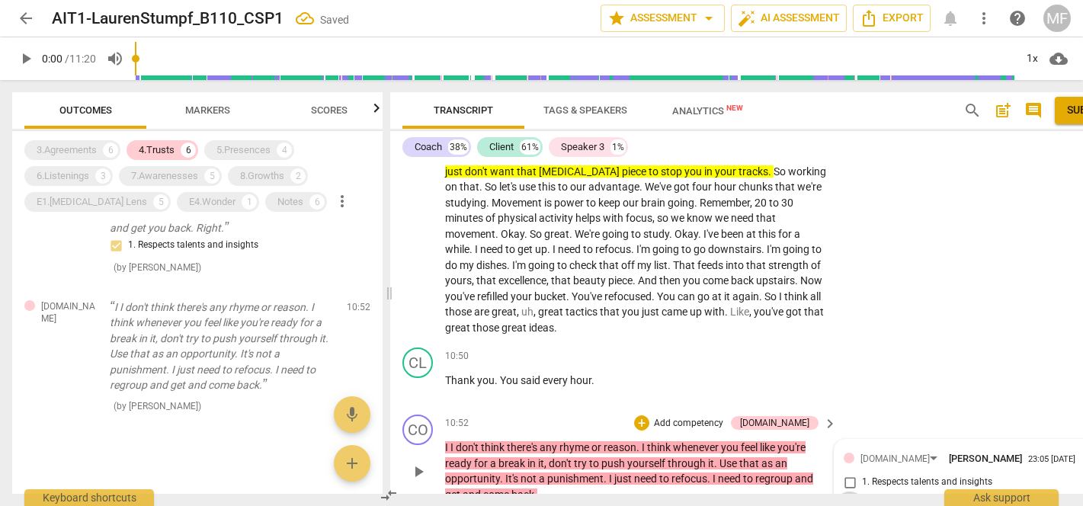
click at [859, 492] on input "2. Shows support and empathy" at bounding box center [850, 501] width 24 height 18
checkbox input "true"
click at [952, 342] on div "CL play_arrow pause 10:50 + Add competency keyboard_arrow_right Thank you . You…" at bounding box center [760, 375] width 740 height 67
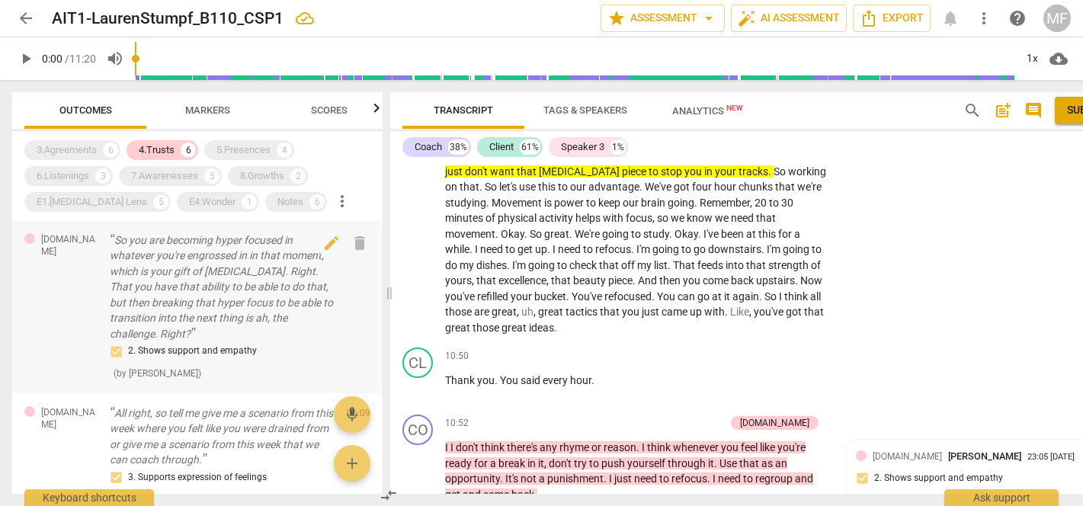
scroll to position [315, 0]
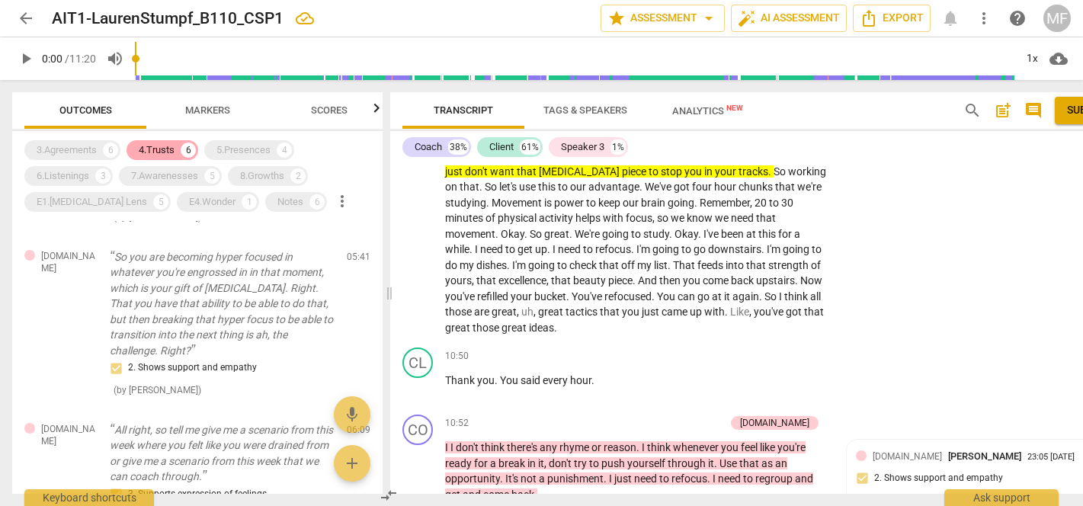
click at [166, 149] on div "4.Trusts" at bounding box center [157, 150] width 36 height 15
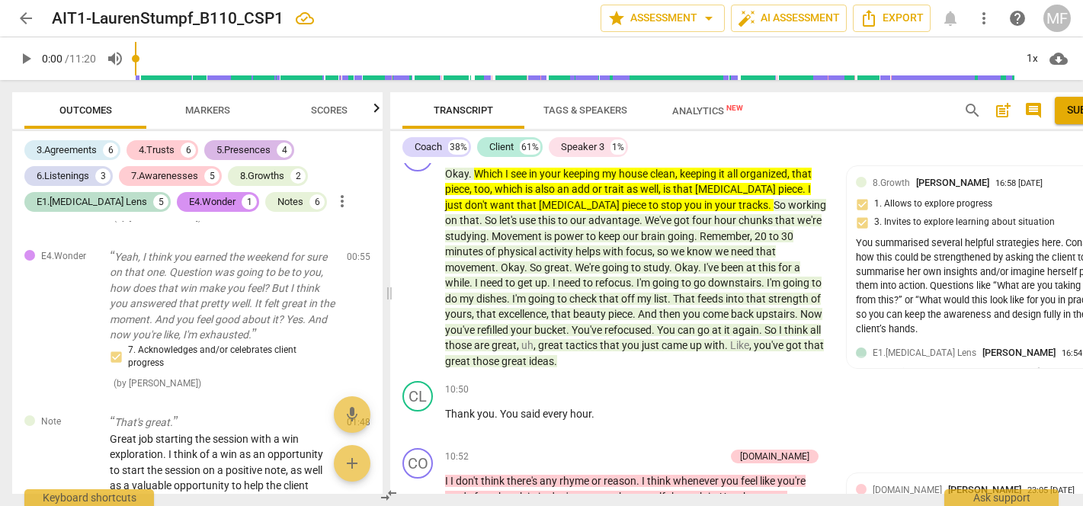
click at [244, 154] on div "5.Presences" at bounding box center [244, 150] width 54 height 15
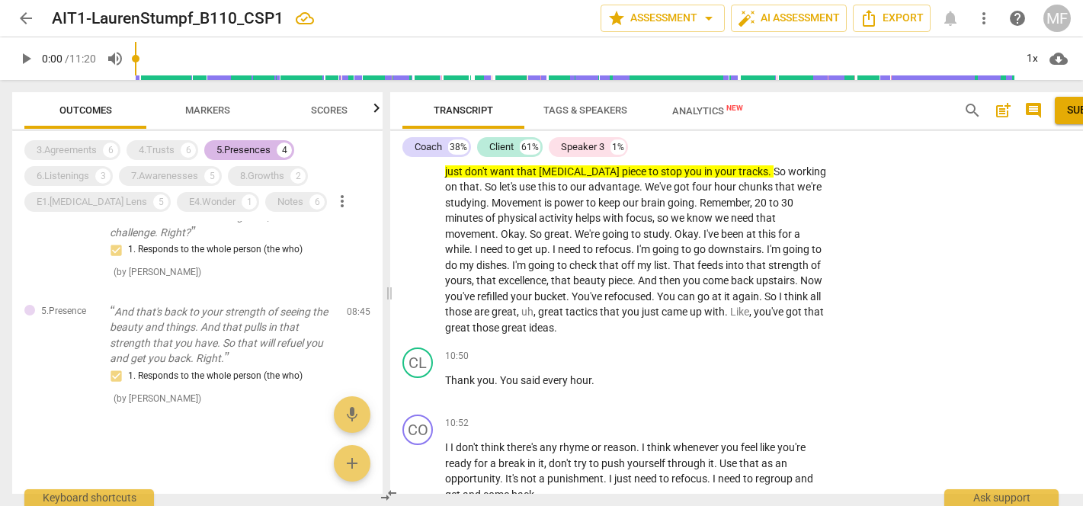
scroll to position [285, 0]
click at [269, 307] on p "And that's back to your strength of seeing the beauty and things. And that pull…" at bounding box center [222, 335] width 225 height 63
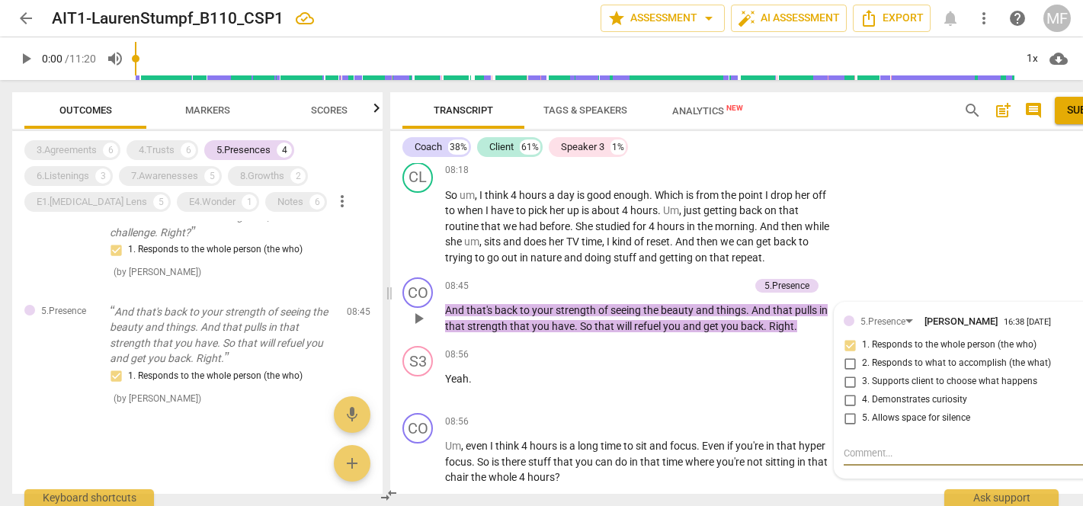
click at [255, 140] on div "3.Agreements 6 4.Trusts 6 5.Presences 4 6.Listenings 3 7.Awarenesses 5 8.Growth…" at bounding box center [203, 176] width 358 height 78
